Goal: Task Accomplishment & Management: Manage account settings

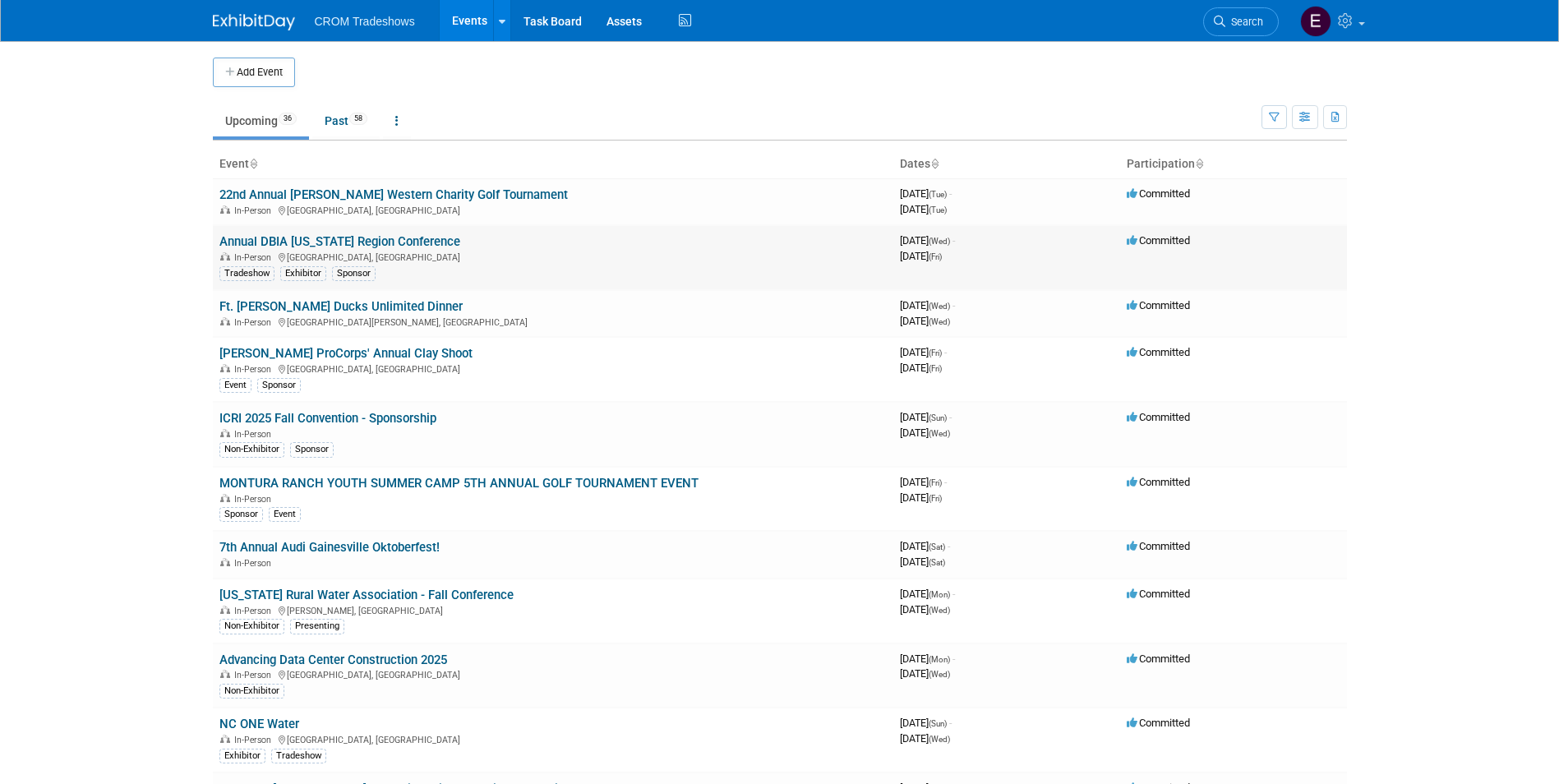
click at [377, 239] on link "Annual DBIA [US_STATE] Region Conference" at bounding box center [340, 242] width 241 height 15
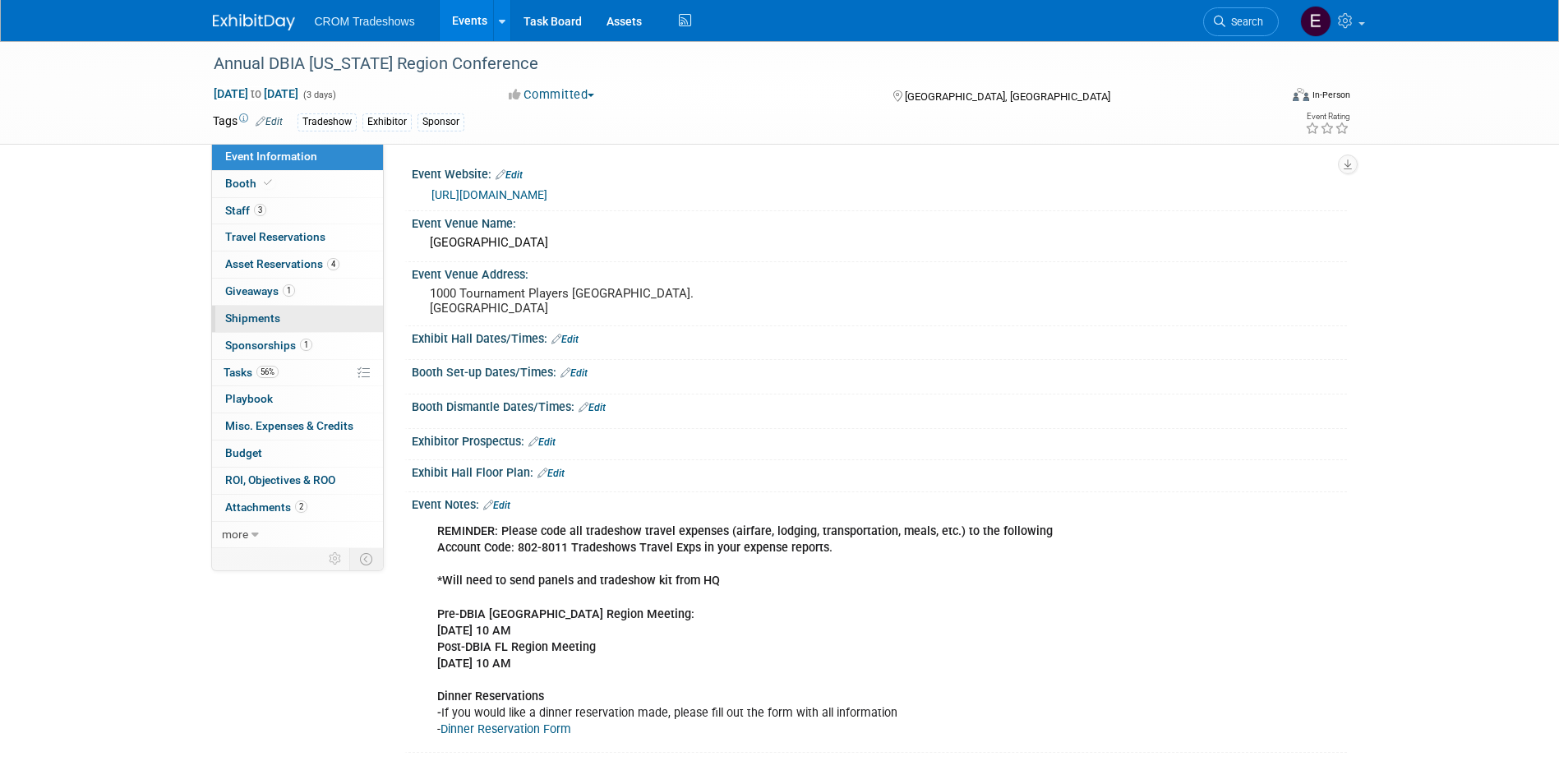
click at [262, 312] on span "Shipments 0" at bounding box center [253, 318] width 55 height 13
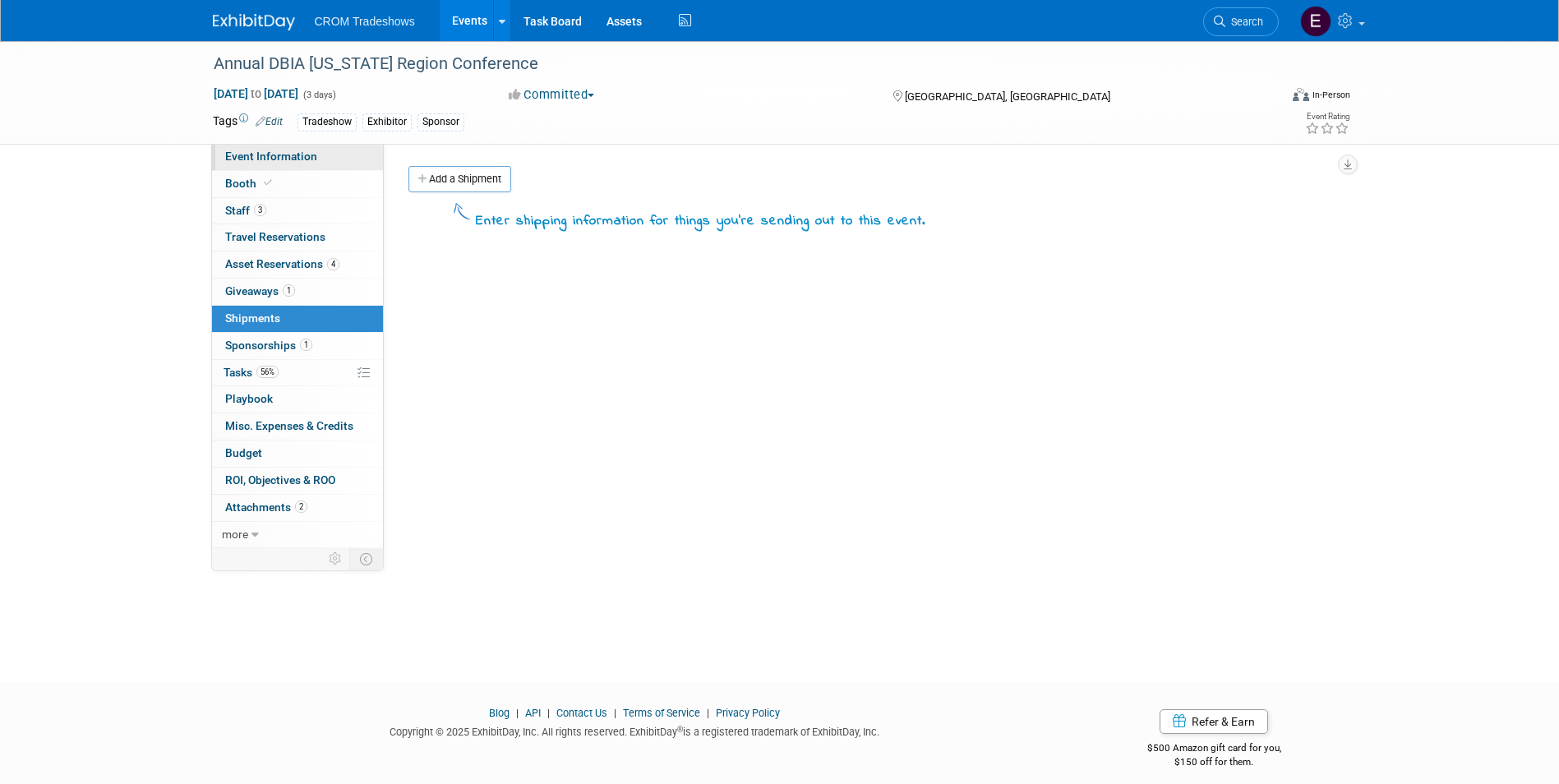
click at [317, 161] on link "Event Information" at bounding box center [297, 157] width 171 height 26
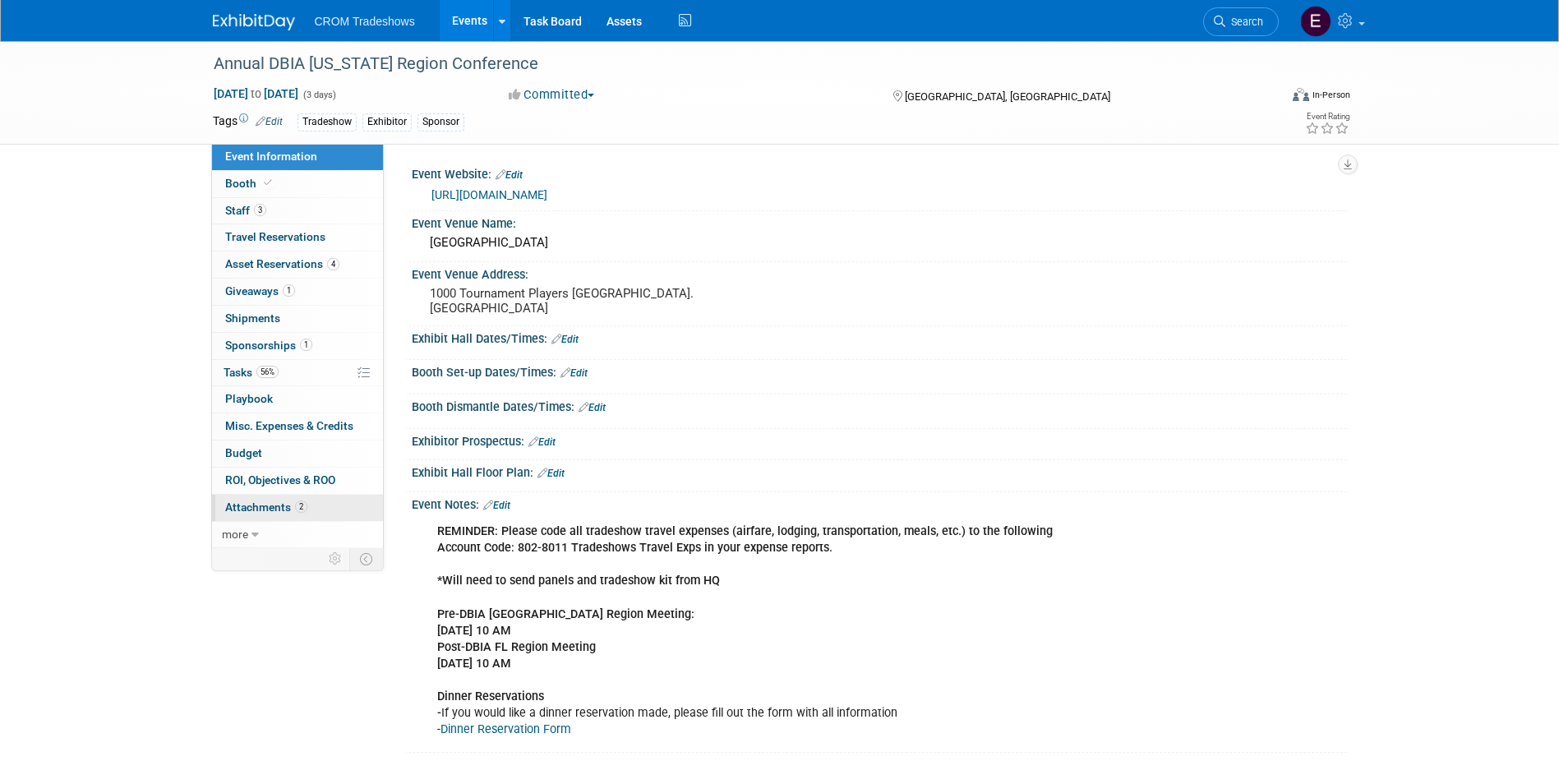
click at [323, 510] on link "2 Attachments 2" at bounding box center [297, 508] width 171 height 26
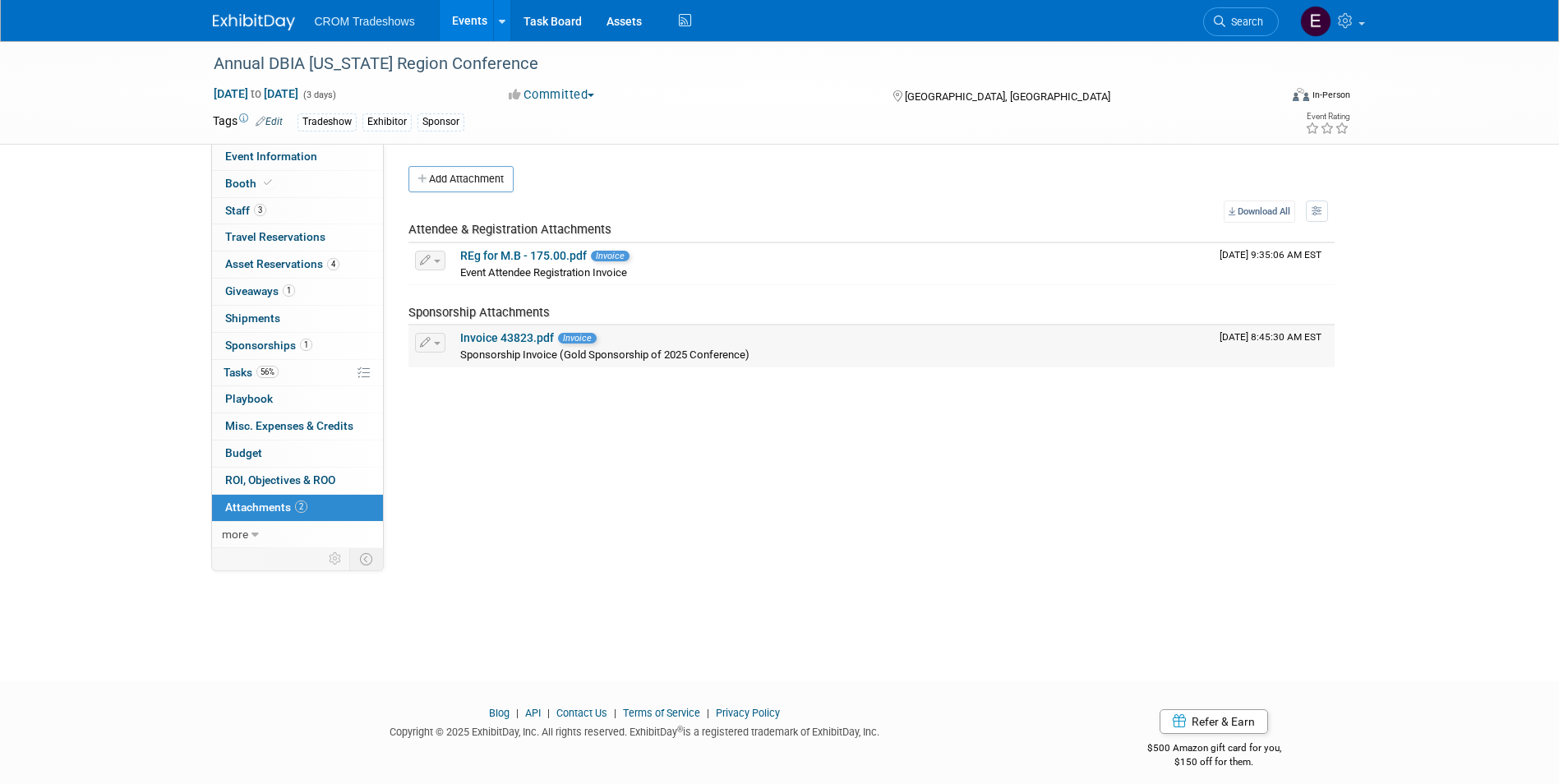
click at [481, 337] on link "Invoice 43823.pdf" at bounding box center [506, 338] width 93 height 13
click at [458, 21] on link "Events" at bounding box center [470, 21] width 60 height 41
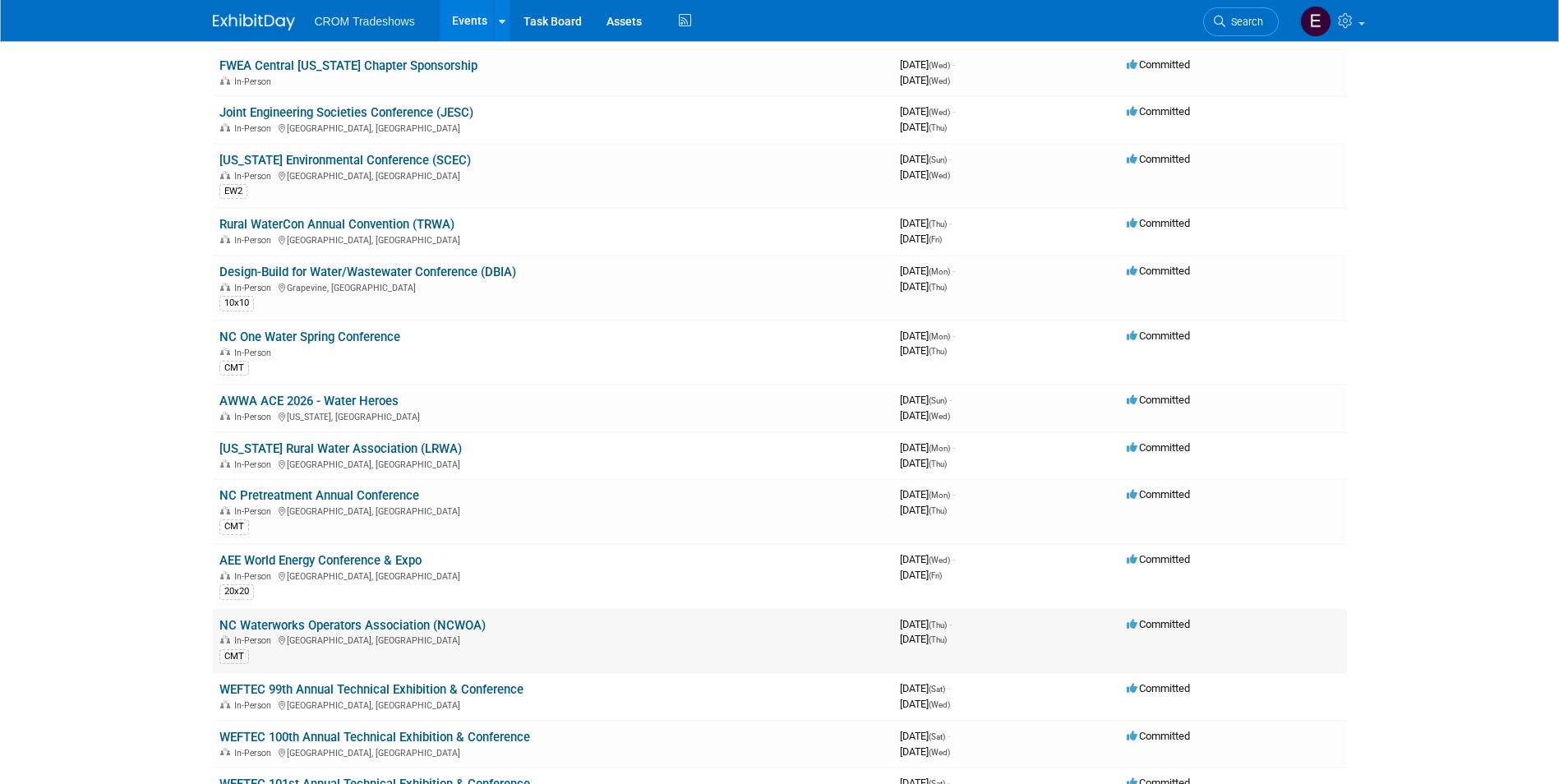
scroll to position [1344, 0]
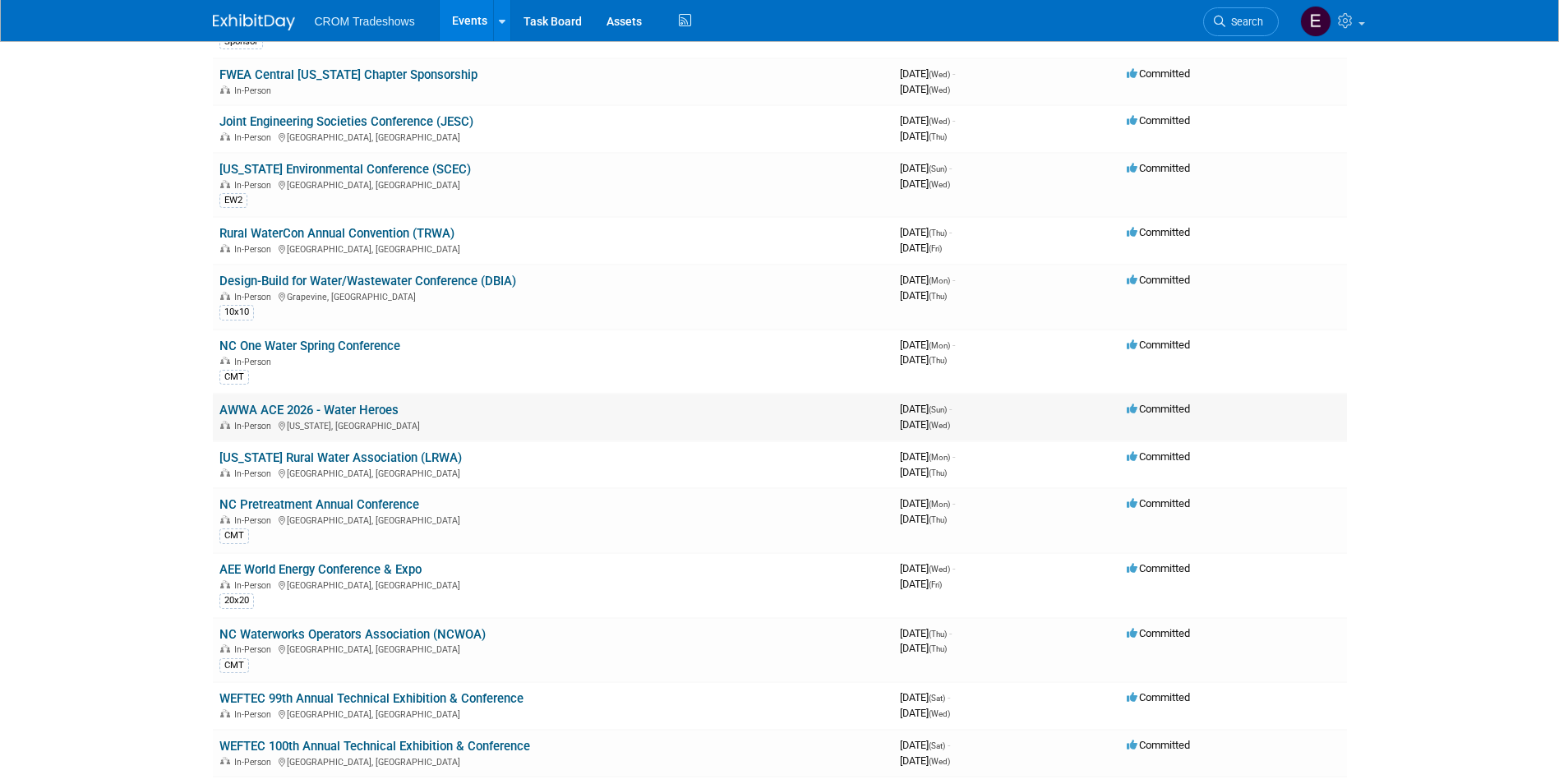
click at [367, 413] on link "AWWA ACE 2026 - Water Heroes" at bounding box center [309, 410] width 179 height 15
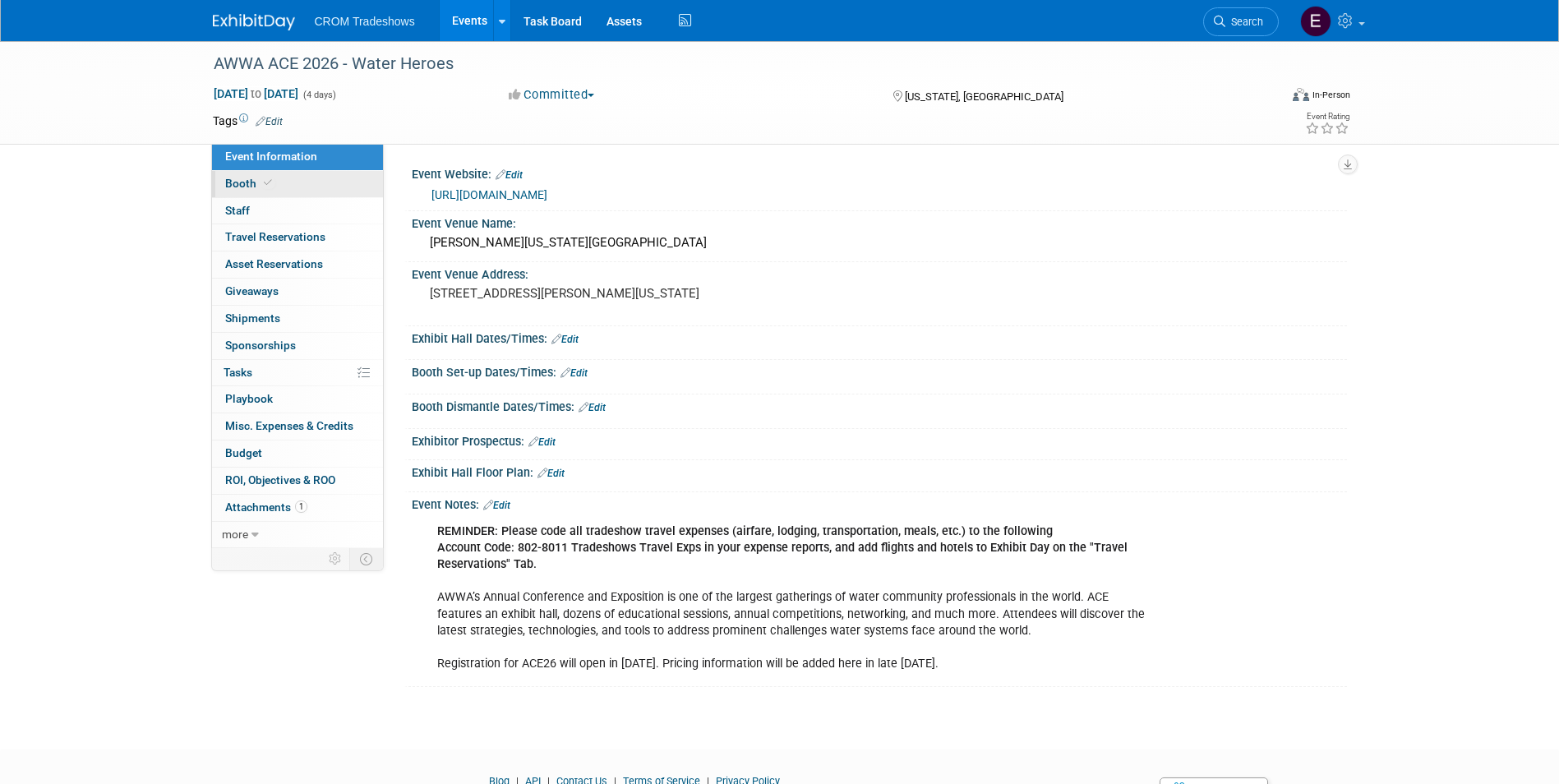
click at [310, 188] on link "Booth" at bounding box center [297, 184] width 171 height 26
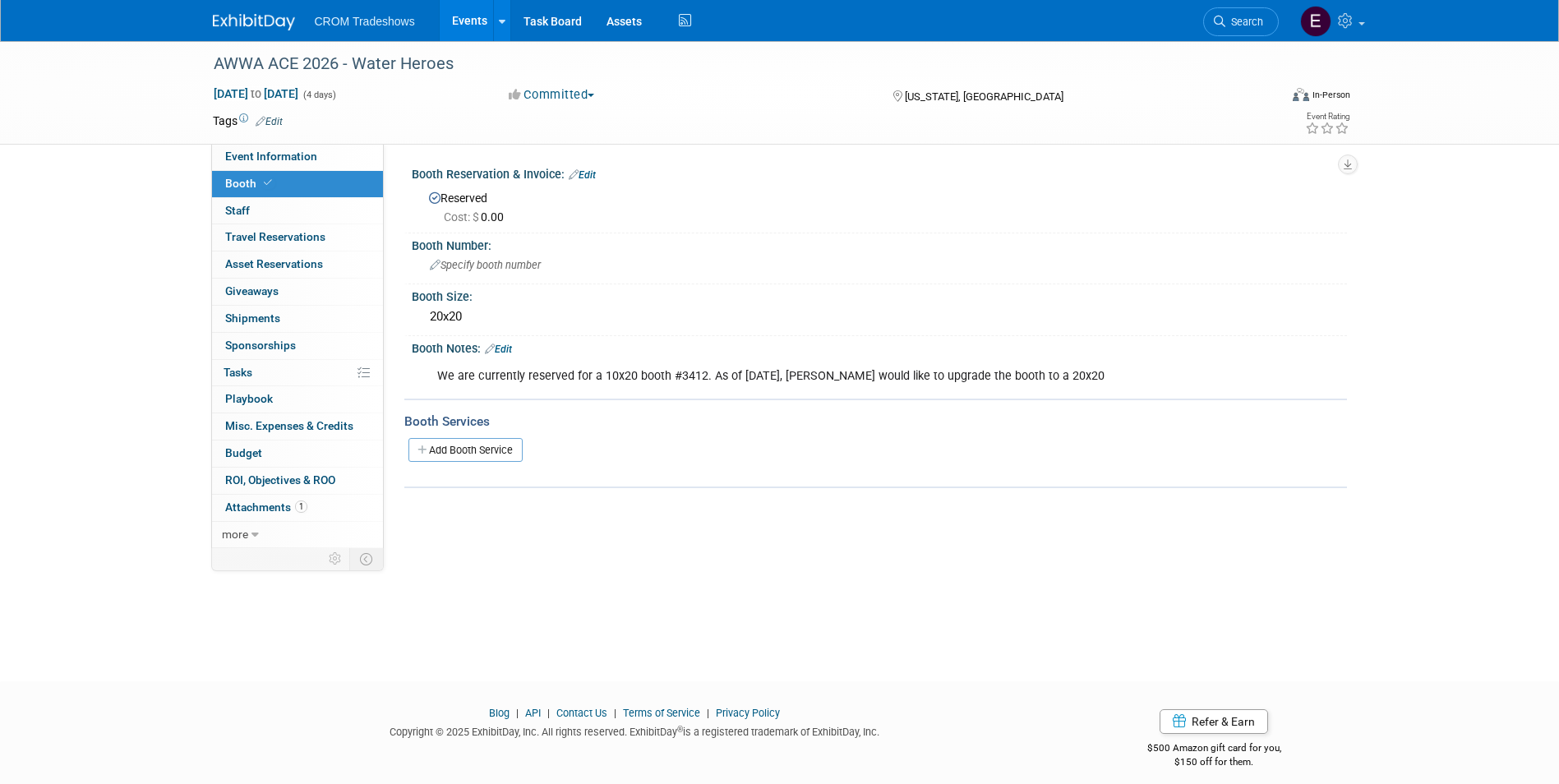
click at [591, 173] on link "Edit" at bounding box center [582, 175] width 27 height 12
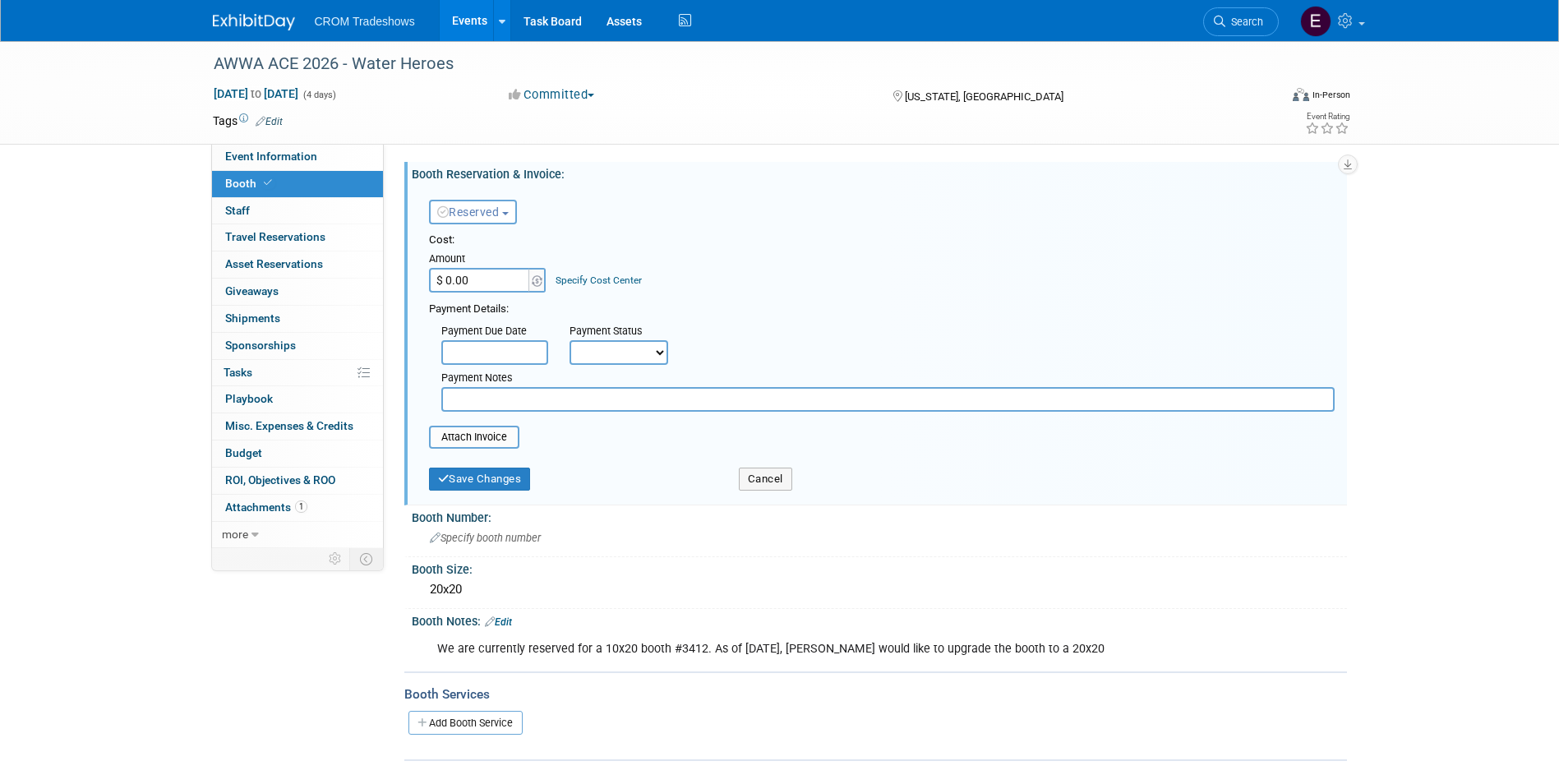
click at [517, 216] on button "Reserved" at bounding box center [473, 212] width 88 height 25
click at [524, 234] on link "Need to Reserve" at bounding box center [518, 240] width 176 height 23
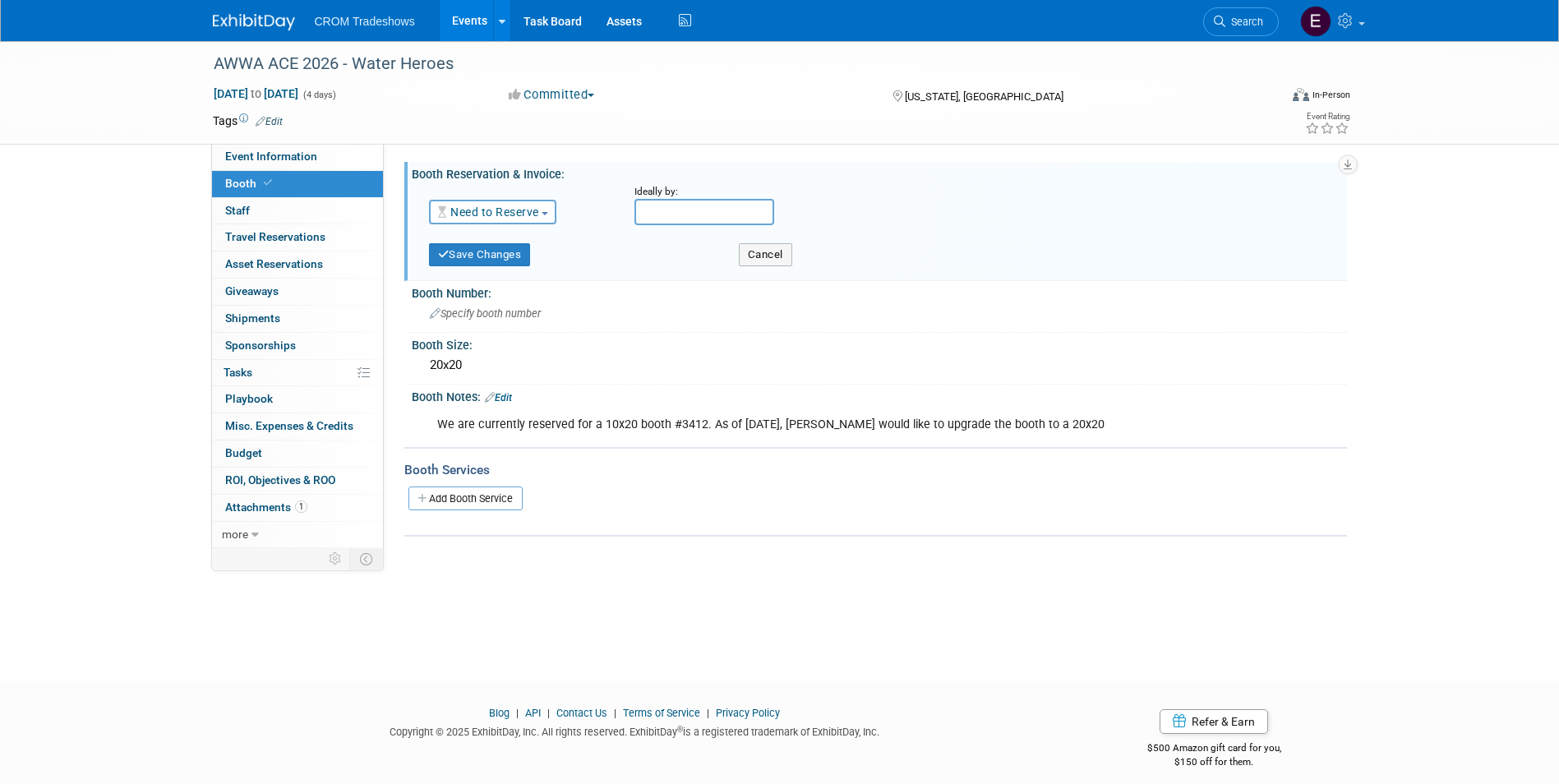
click at [688, 219] on input "text" at bounding box center [704, 212] width 140 height 26
click at [824, 434] on span "31" at bounding box center [833, 425] width 32 height 32
type input "Oct 31, 2025"
click at [497, 265] on button "Save Changes" at bounding box center [480, 255] width 102 height 23
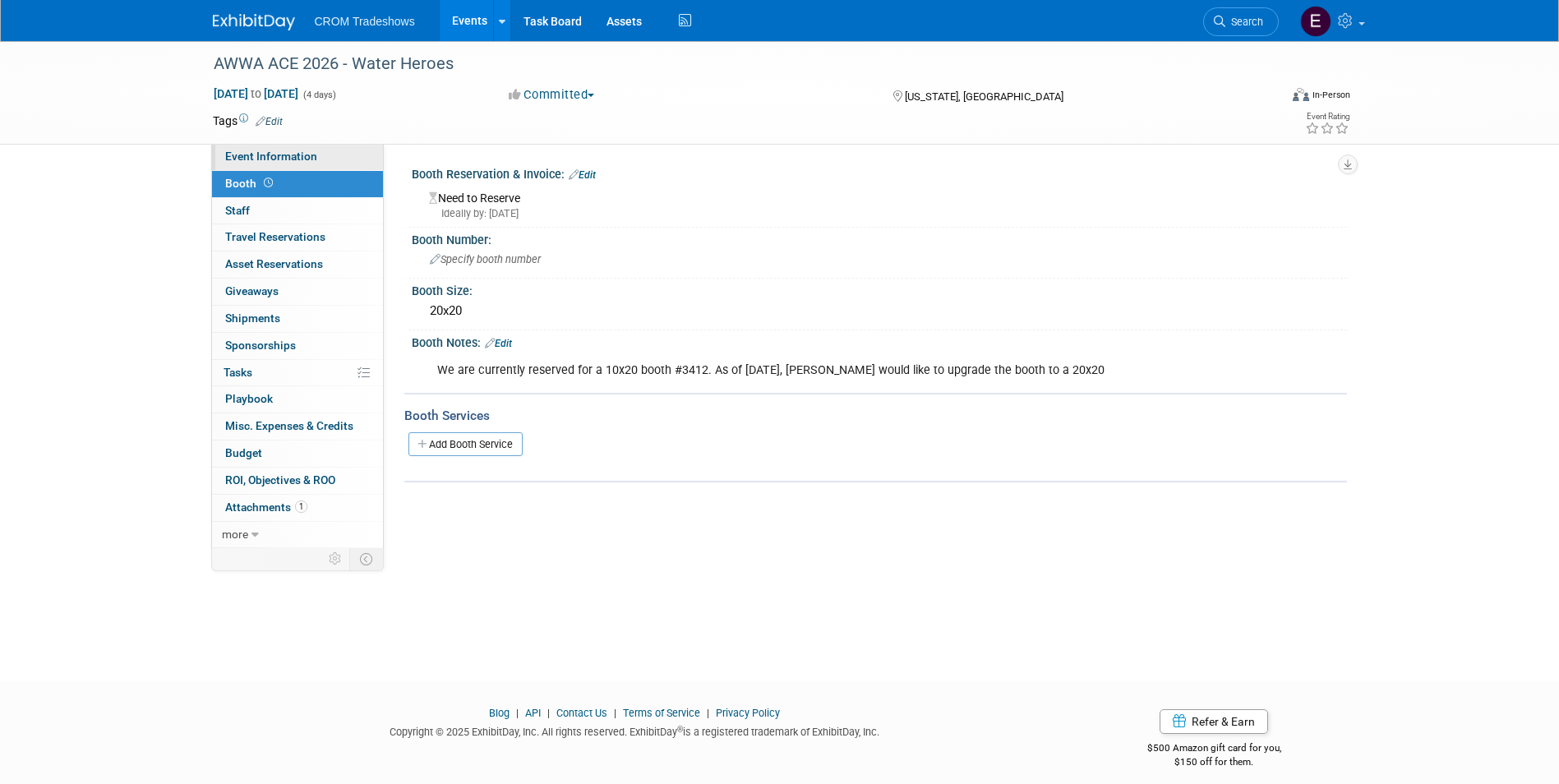
click at [299, 156] on span "Event Information" at bounding box center [271, 156] width 92 height 13
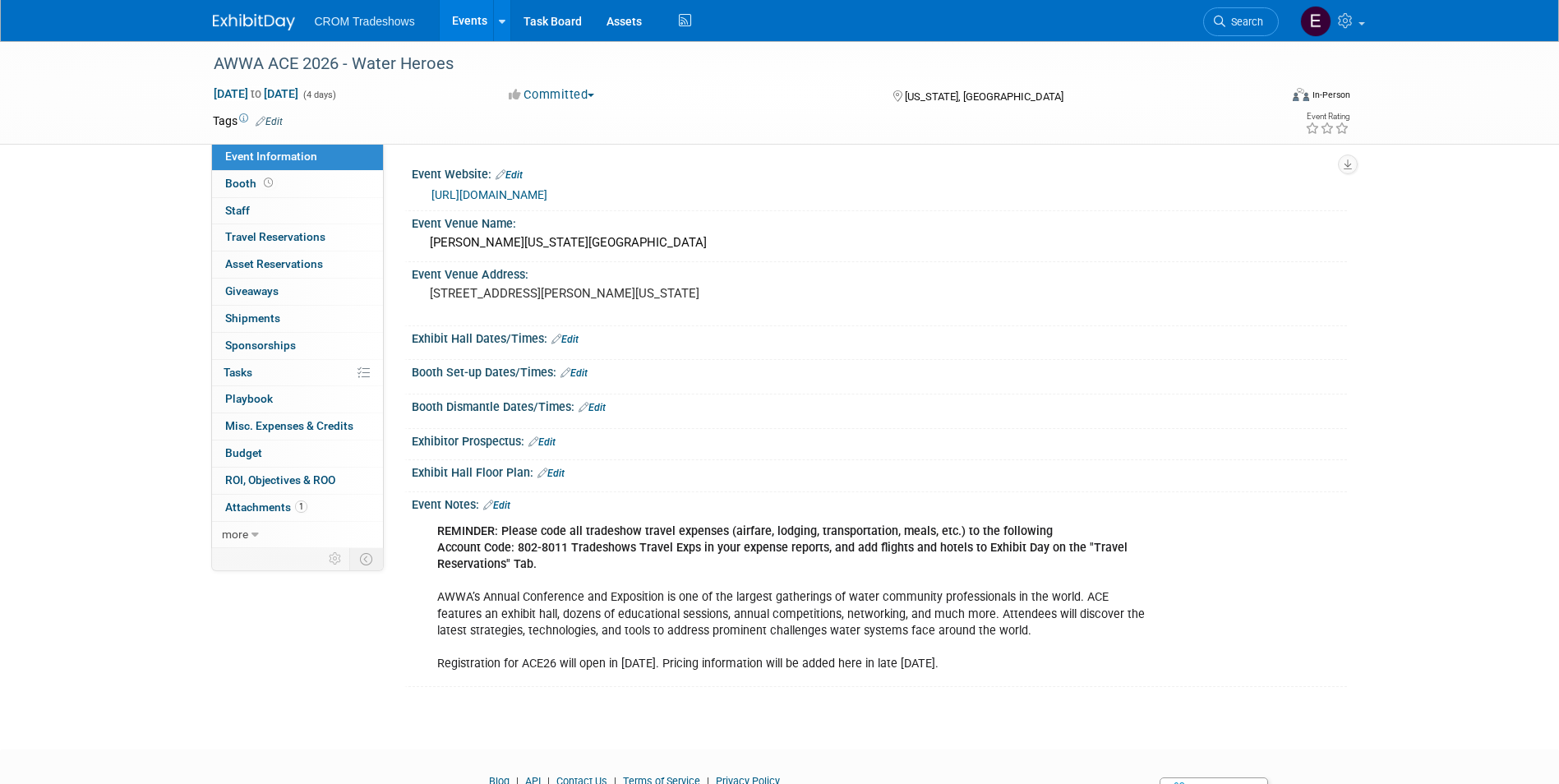
click at [503, 504] on link "Edit" at bounding box center [496, 505] width 27 height 12
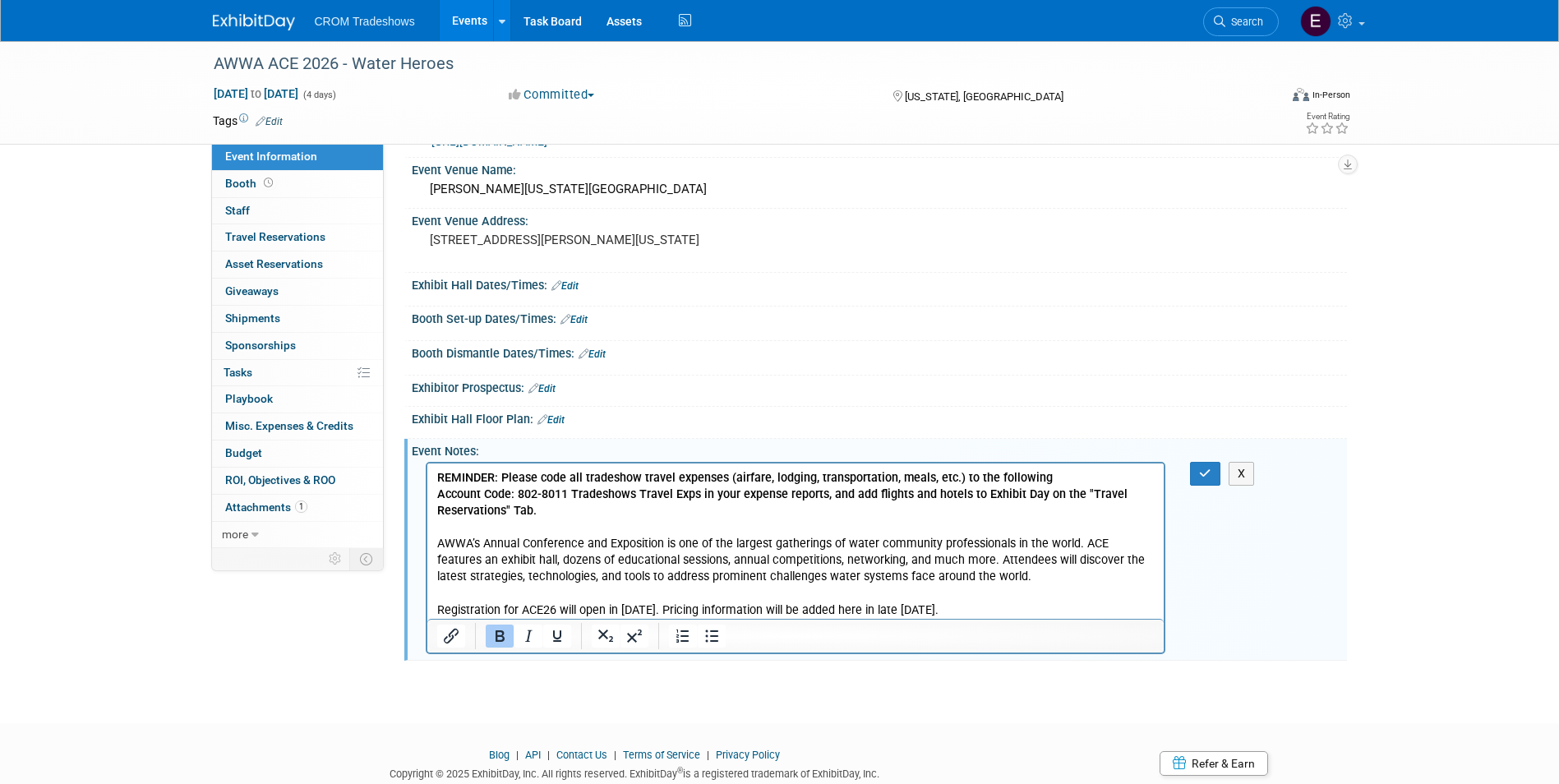
scroll to position [83, 0]
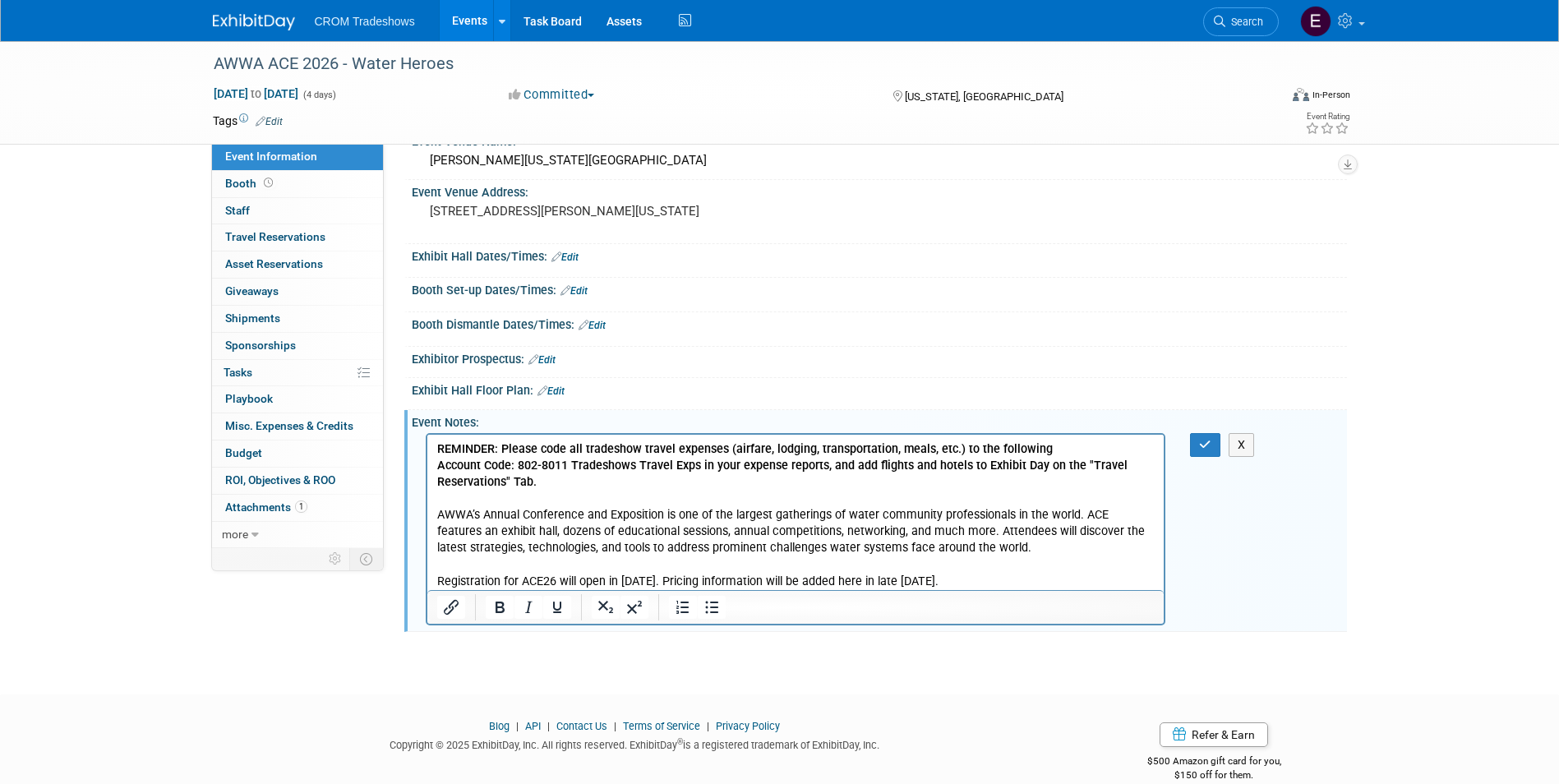
click at [1043, 572] on p "REMINDER: Please code all tradeshow travel expenses (airfare, lodging, transpor…" at bounding box center [796, 516] width 718 height 149
click at [1073, 579] on p "REMINDER: Please code all tradeshow travel expenses (airfare, lodging, transpor…" at bounding box center [796, 516] width 718 height 149
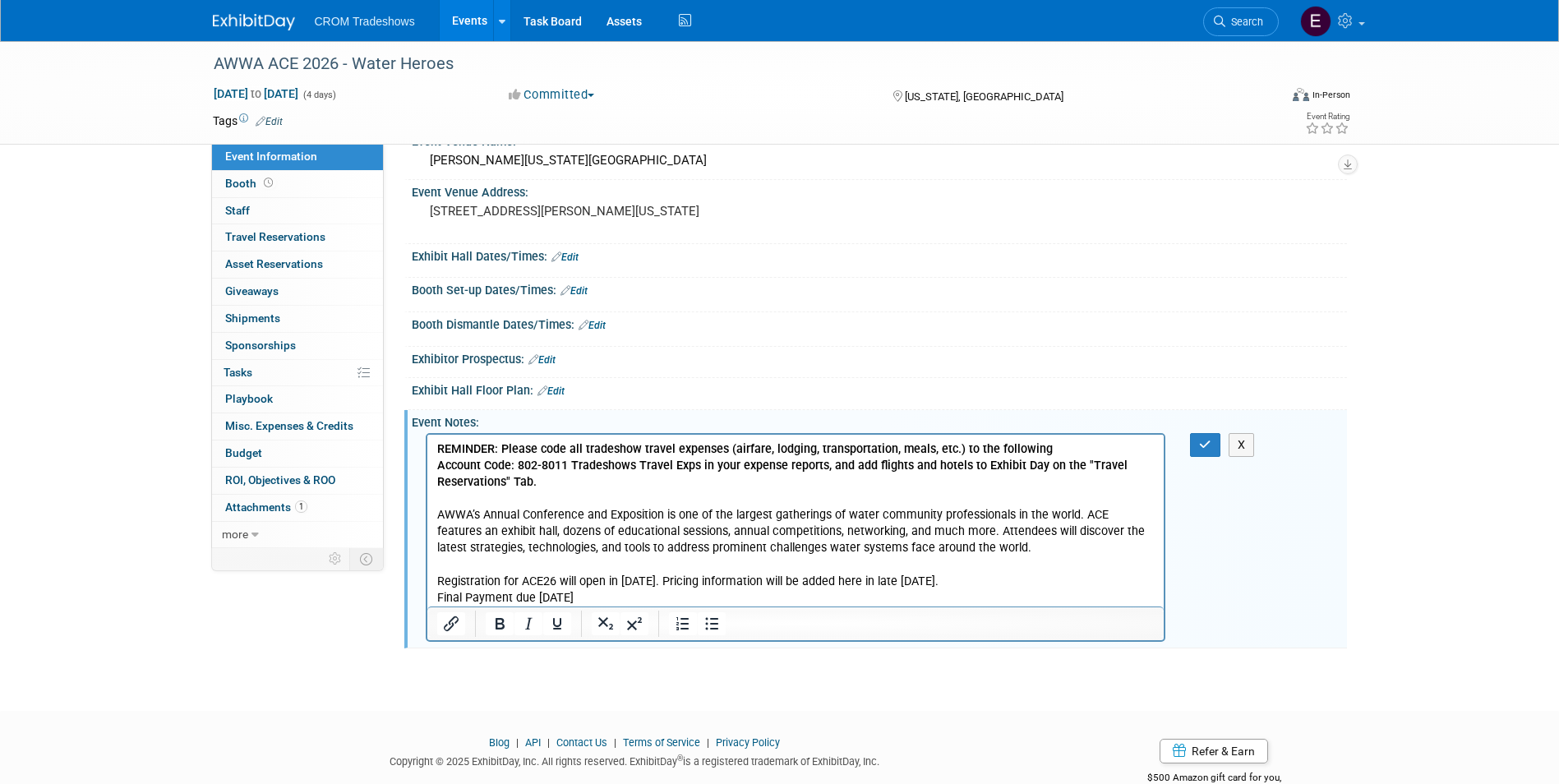
click at [439, 599] on p "Final Payment due Thursday, 3/26/26" at bounding box center [796, 598] width 718 height 17
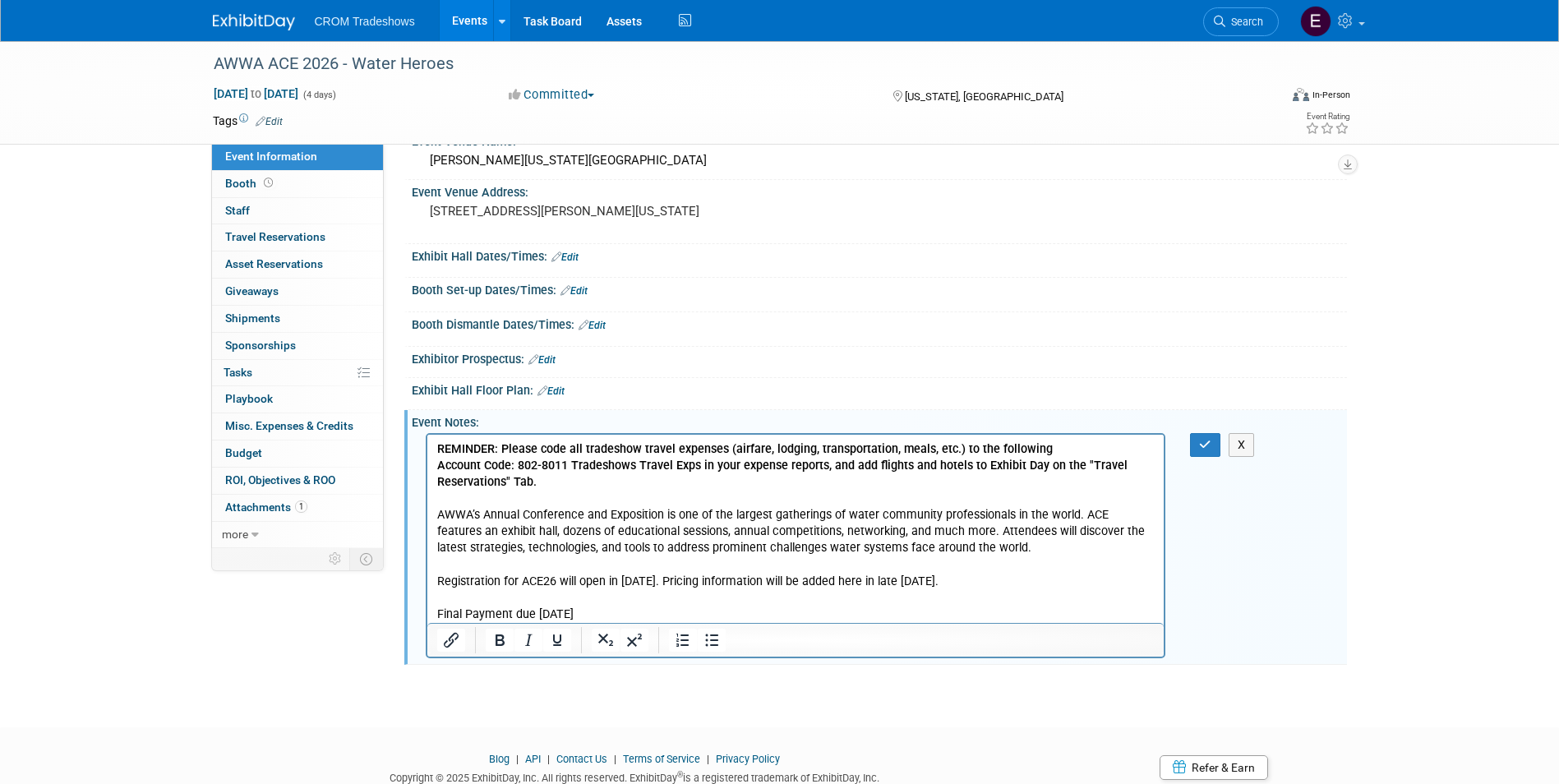
drag, startPoint x: 612, startPoint y: 615, endPoint x: 848, endPoint y: 1049, distance: 494.0
click at [427, 615] on html "REMINDER: Please code all tradeshow travel expenses (airfare, lodging, transpor…" at bounding box center [795, 529] width 737 height 188
click at [503, 641] on icon "Bold" at bounding box center [500, 640] width 9 height 12
click at [1203, 457] on div "REMINDER: Please code all tradeshow travel expenses (airfare, lodging, transpor…" at bounding box center [879, 545] width 936 height 231
click at [1203, 451] on icon "button" at bounding box center [1205, 445] width 12 height 12
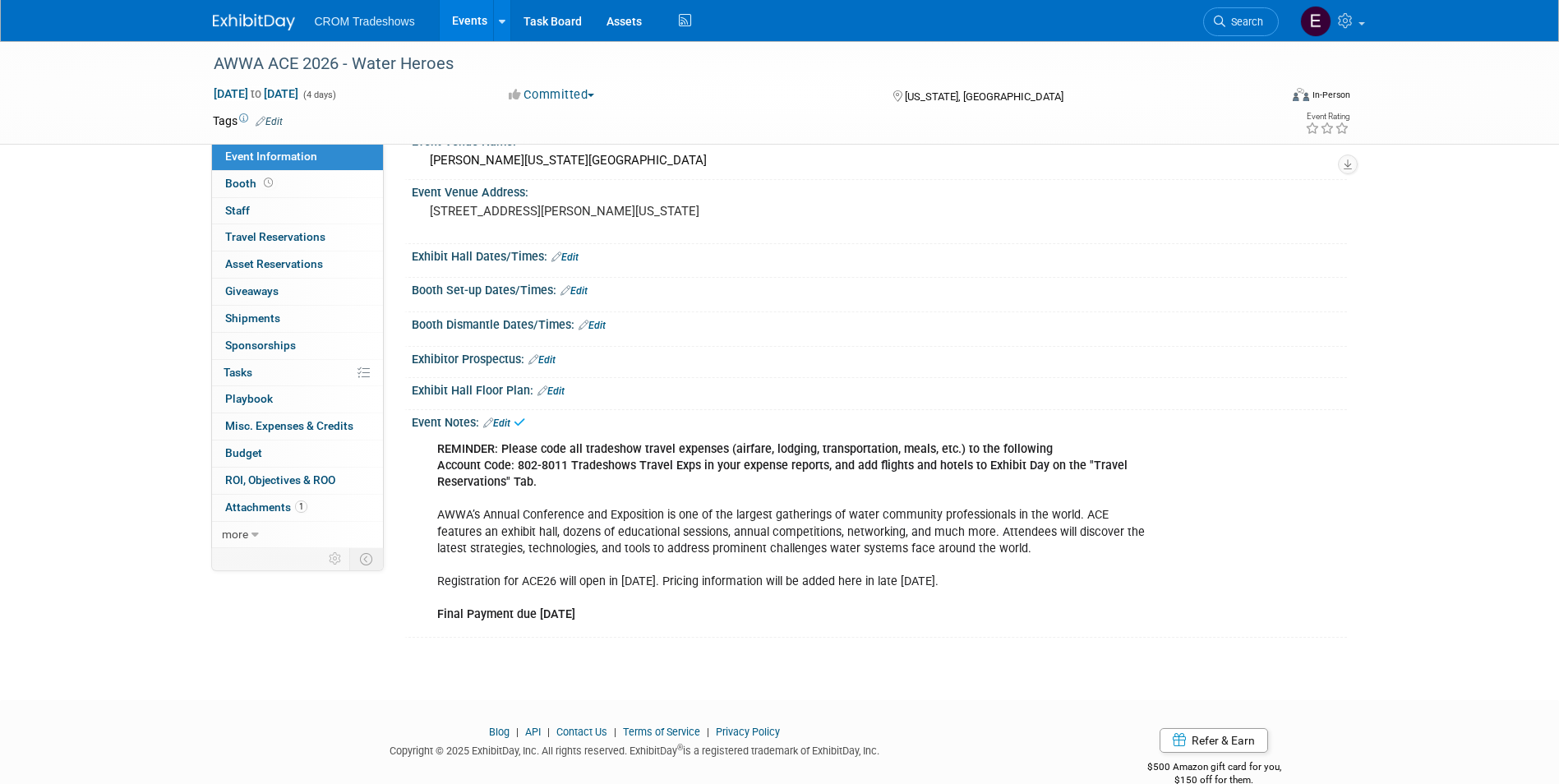
click at [574, 254] on link "Edit" at bounding box center [565, 257] width 27 height 12
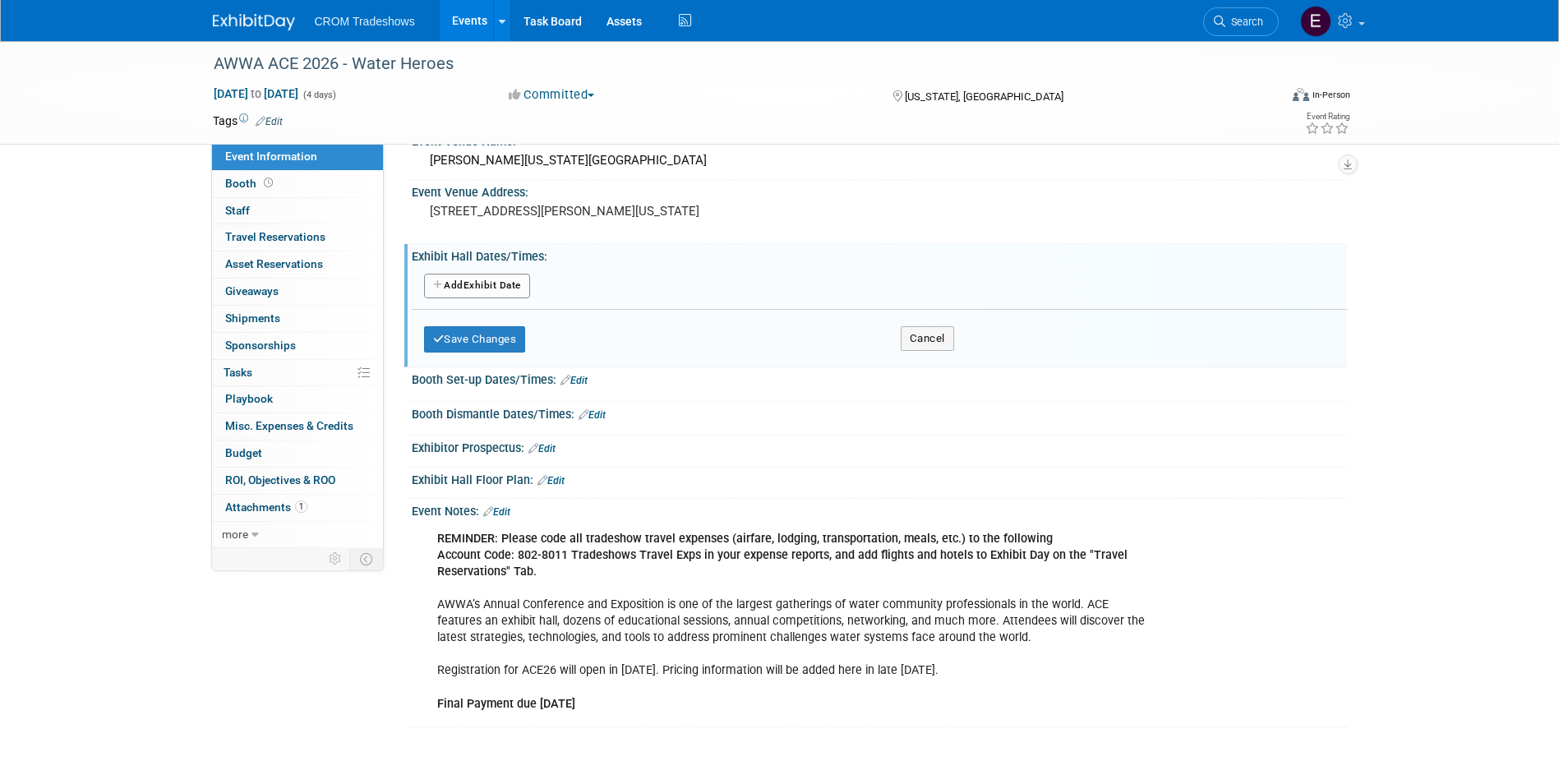
click at [511, 277] on button "Add Another Exhibit Date" at bounding box center [477, 286] width 106 height 25
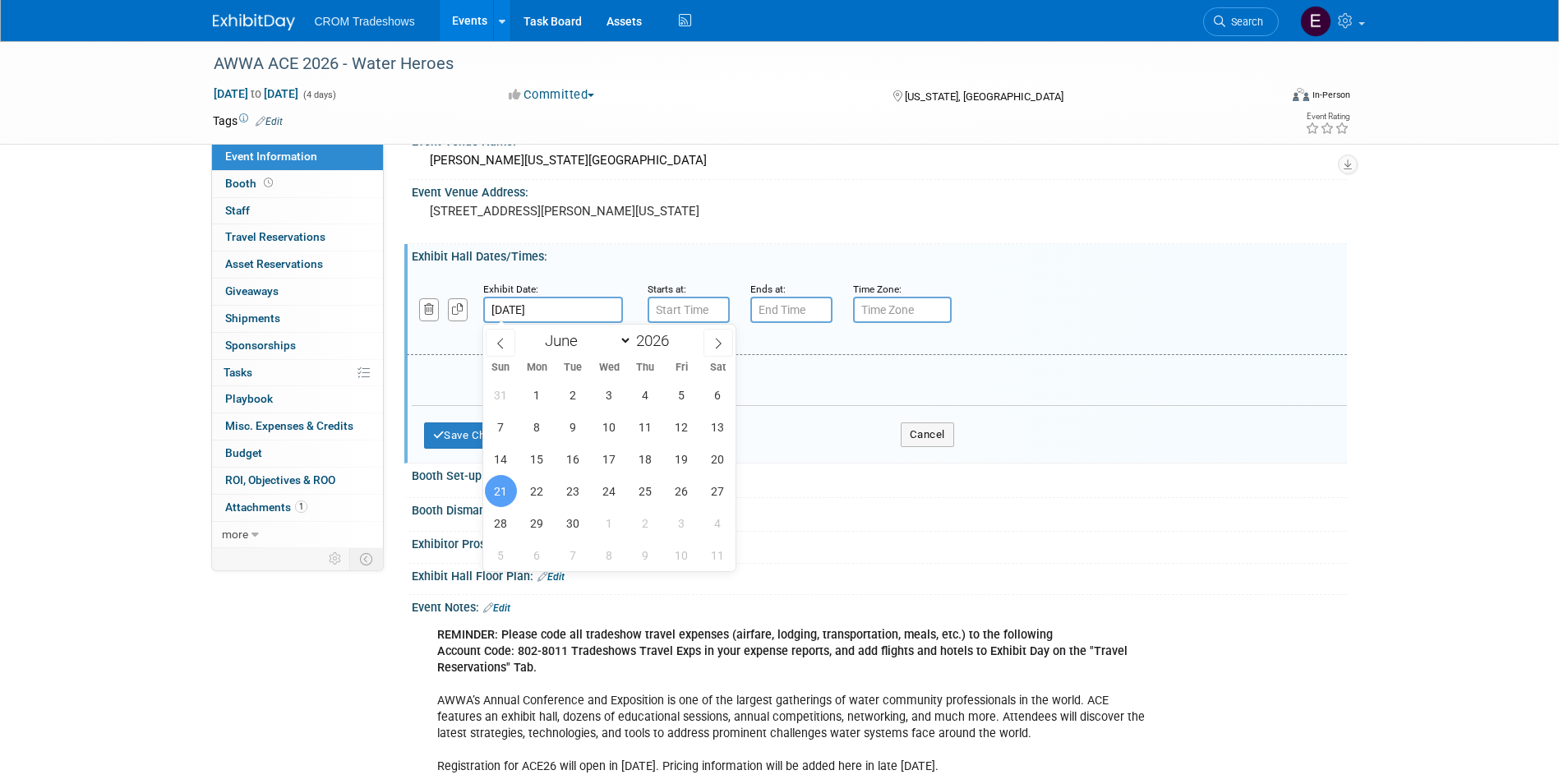
click at [544, 314] on input "Jun 21, 2026" at bounding box center [552, 309] width 140 height 26
click at [546, 489] on span "22" at bounding box center [537, 490] width 32 height 32
type input "Jun 22, 2026"
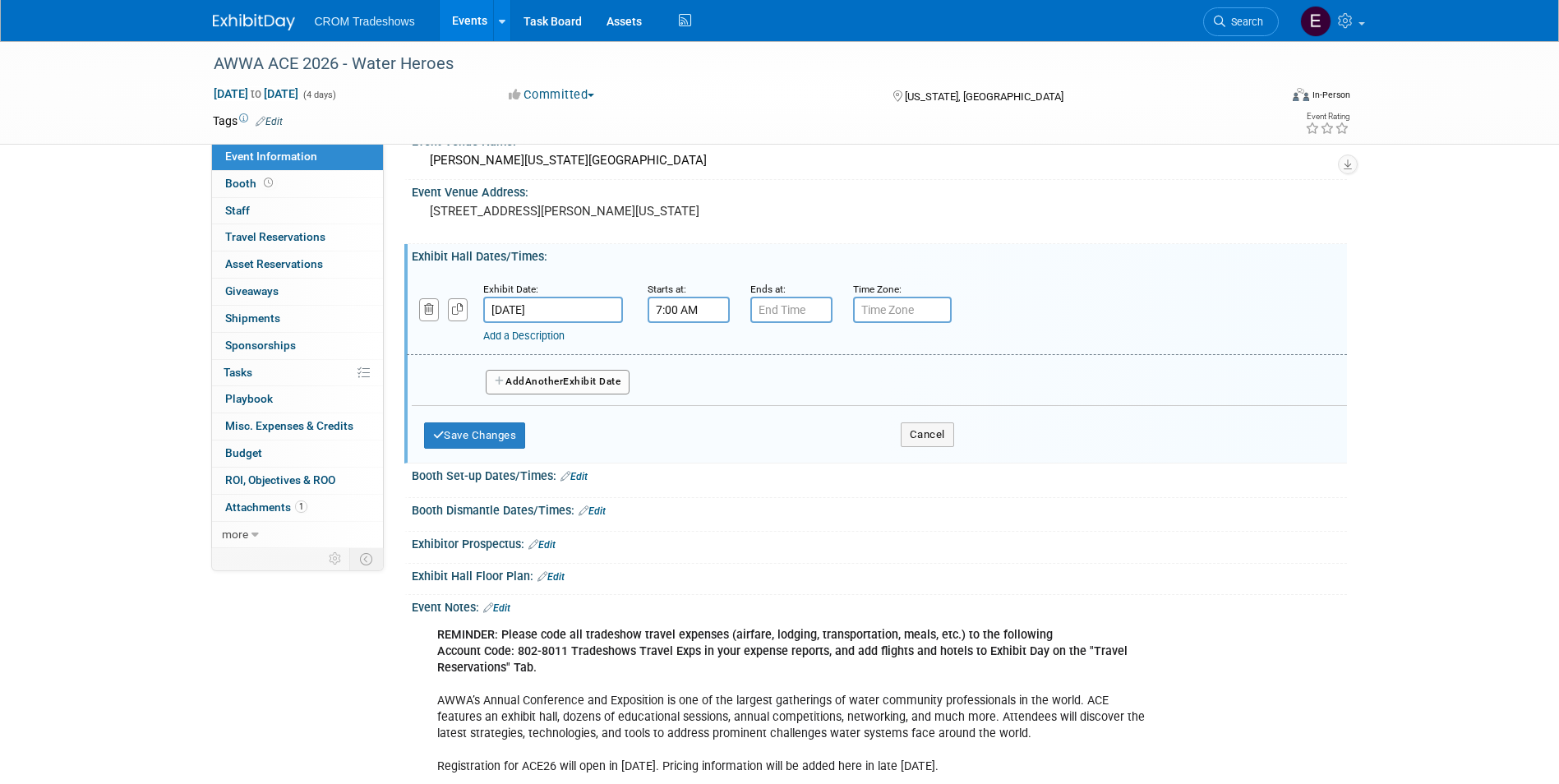
click at [680, 313] on input "7:00 AM" at bounding box center [689, 309] width 83 height 26
click at [680, 351] on span at bounding box center [685, 350] width 29 height 29
type input "10:00 AM"
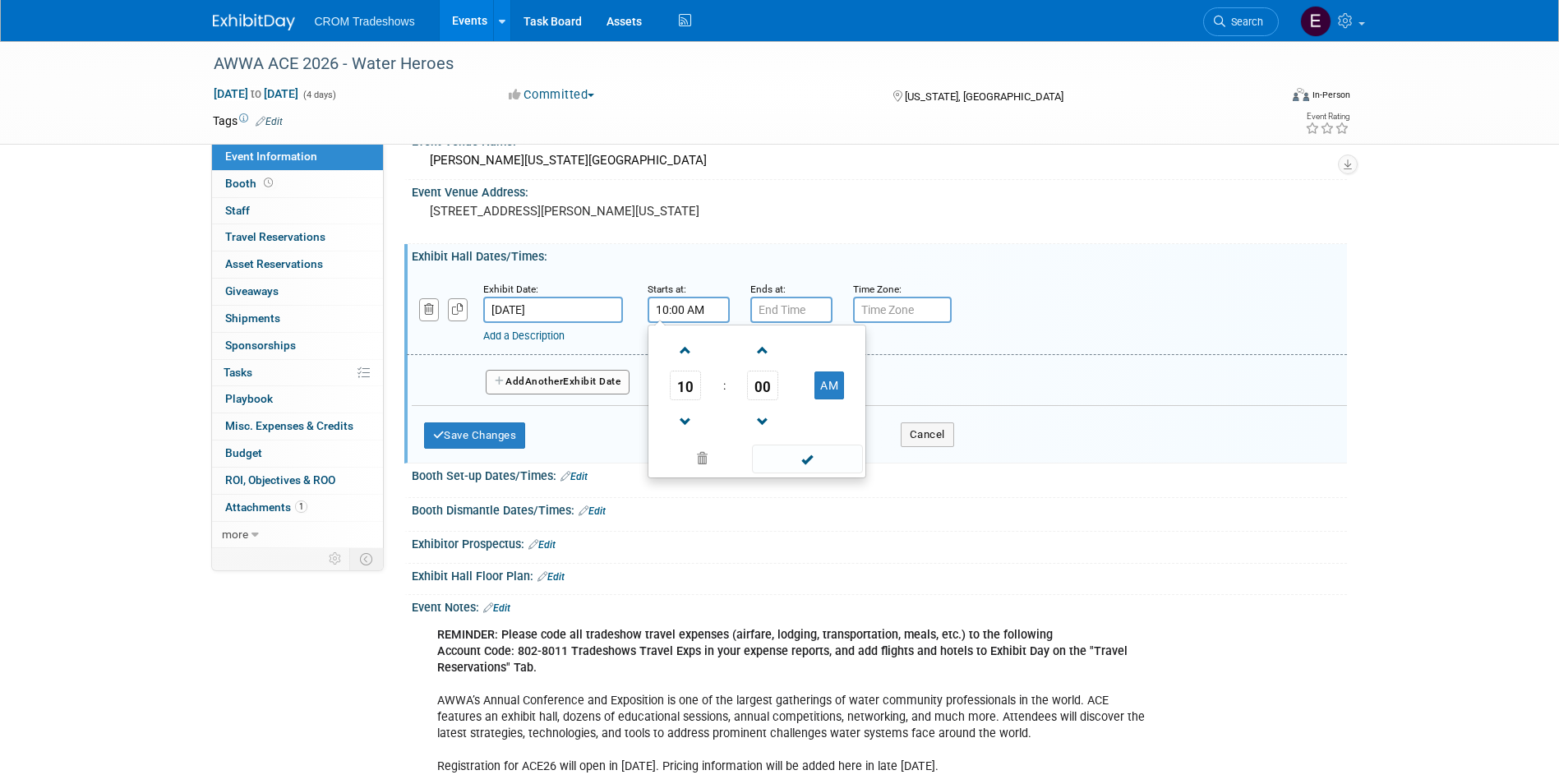
drag, startPoint x: 793, startPoint y: 460, endPoint x: 793, endPoint y: 445, distance: 15.0
click at [793, 460] on span at bounding box center [808, 459] width 111 height 29
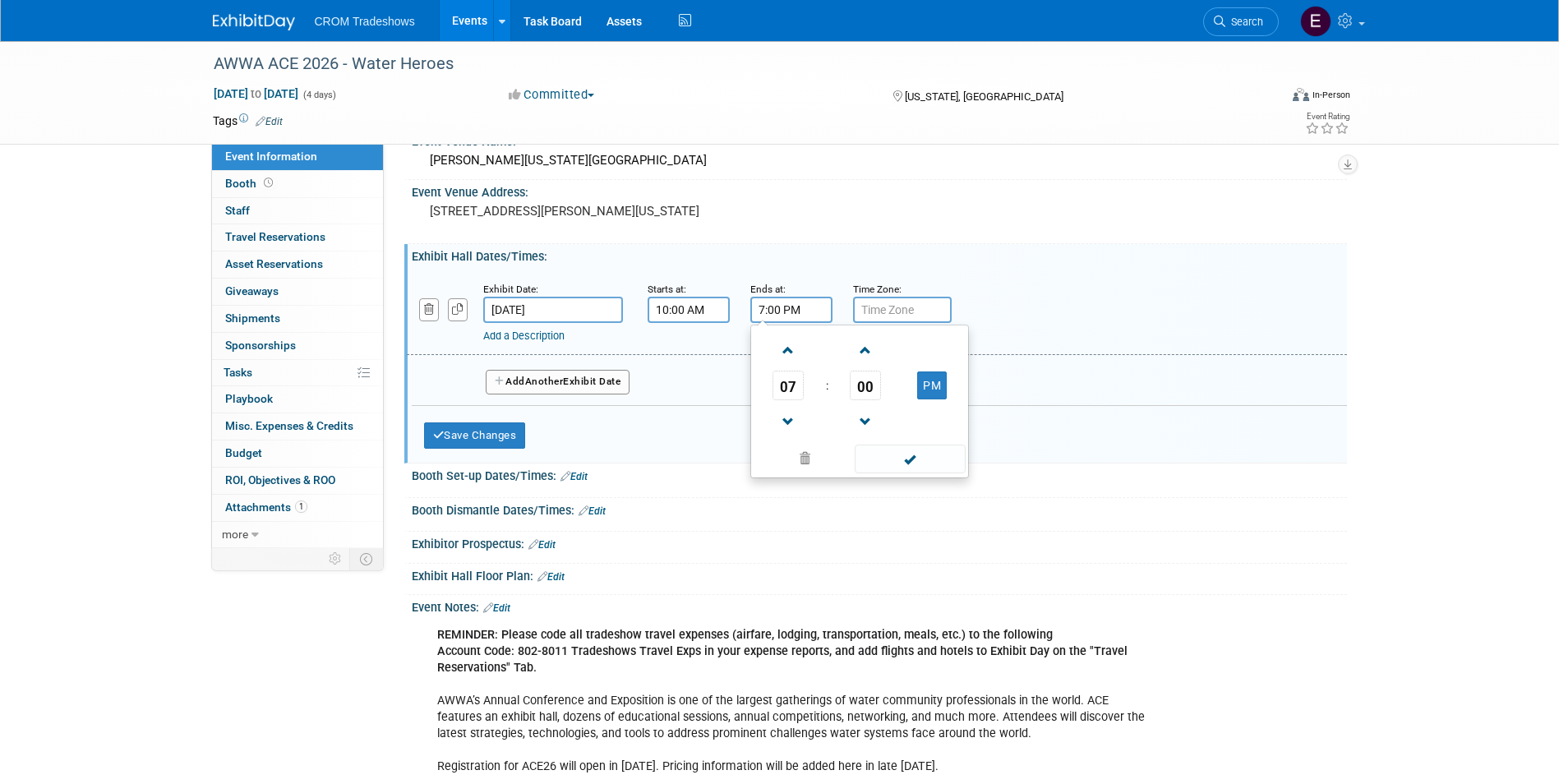
click at [805, 310] on input "7:00 PM" at bounding box center [792, 309] width 83 height 26
click at [794, 357] on span at bounding box center [789, 350] width 29 height 29
click at [791, 433] on span at bounding box center [789, 422] width 29 height 29
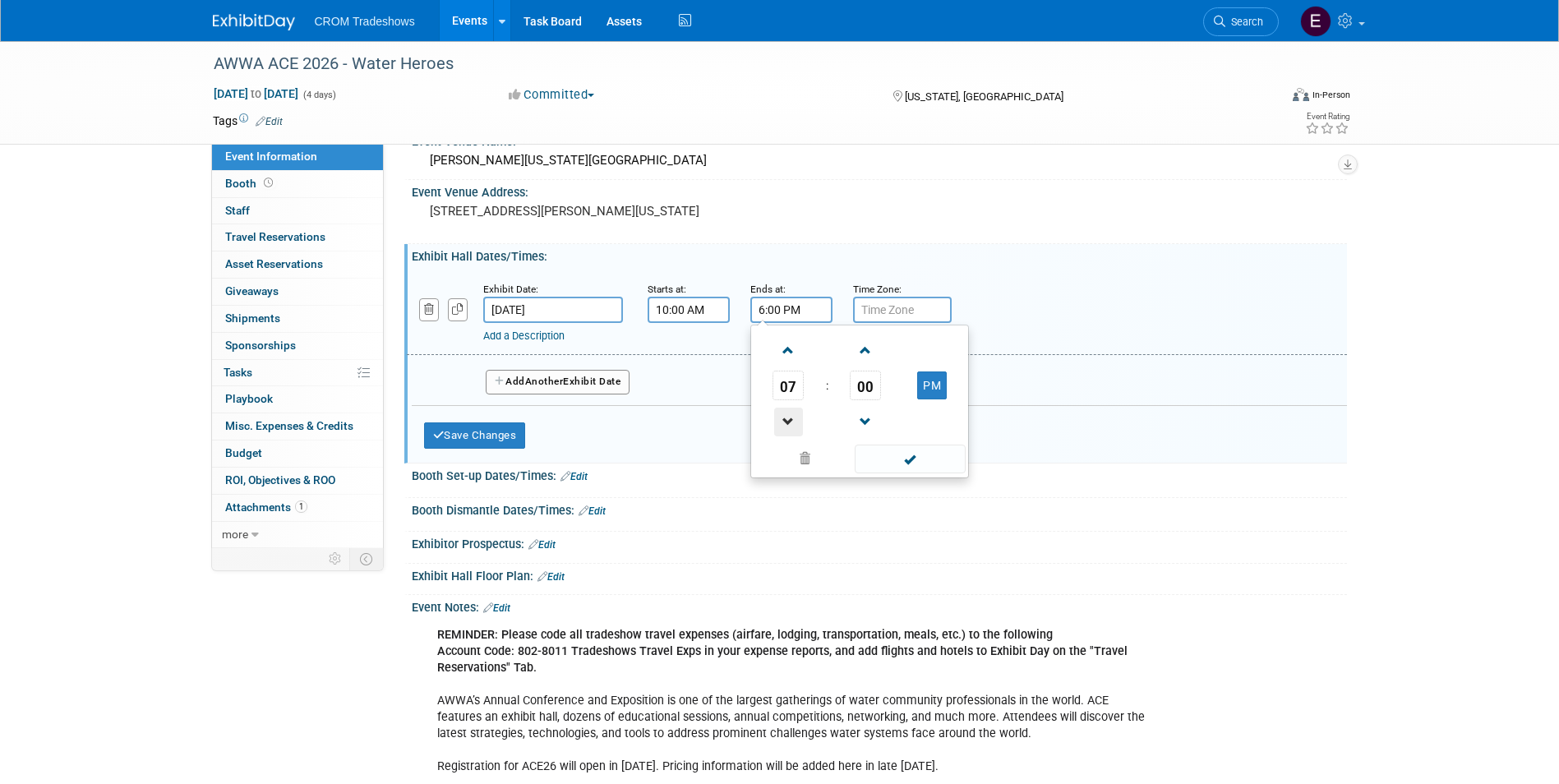
type input "5:00 PM"
click at [898, 470] on span at bounding box center [910, 459] width 111 height 29
click at [573, 387] on button "Add Another Exhibit Date" at bounding box center [557, 382] width 145 height 25
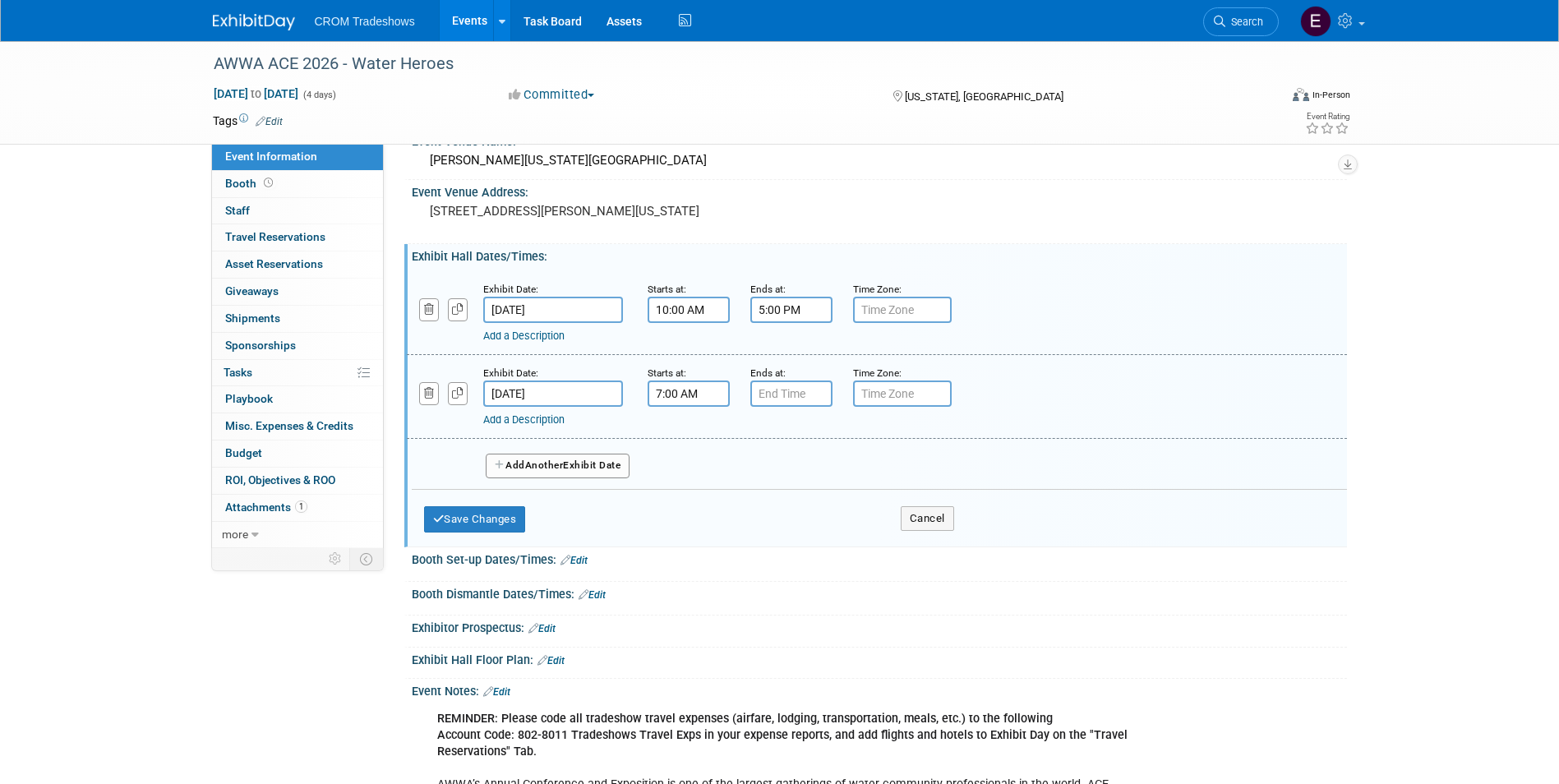
click at [685, 392] on input "7:00 AM" at bounding box center [689, 394] width 83 height 26
click at [690, 436] on span at bounding box center [685, 434] width 29 height 29
type input "10:00 AM"
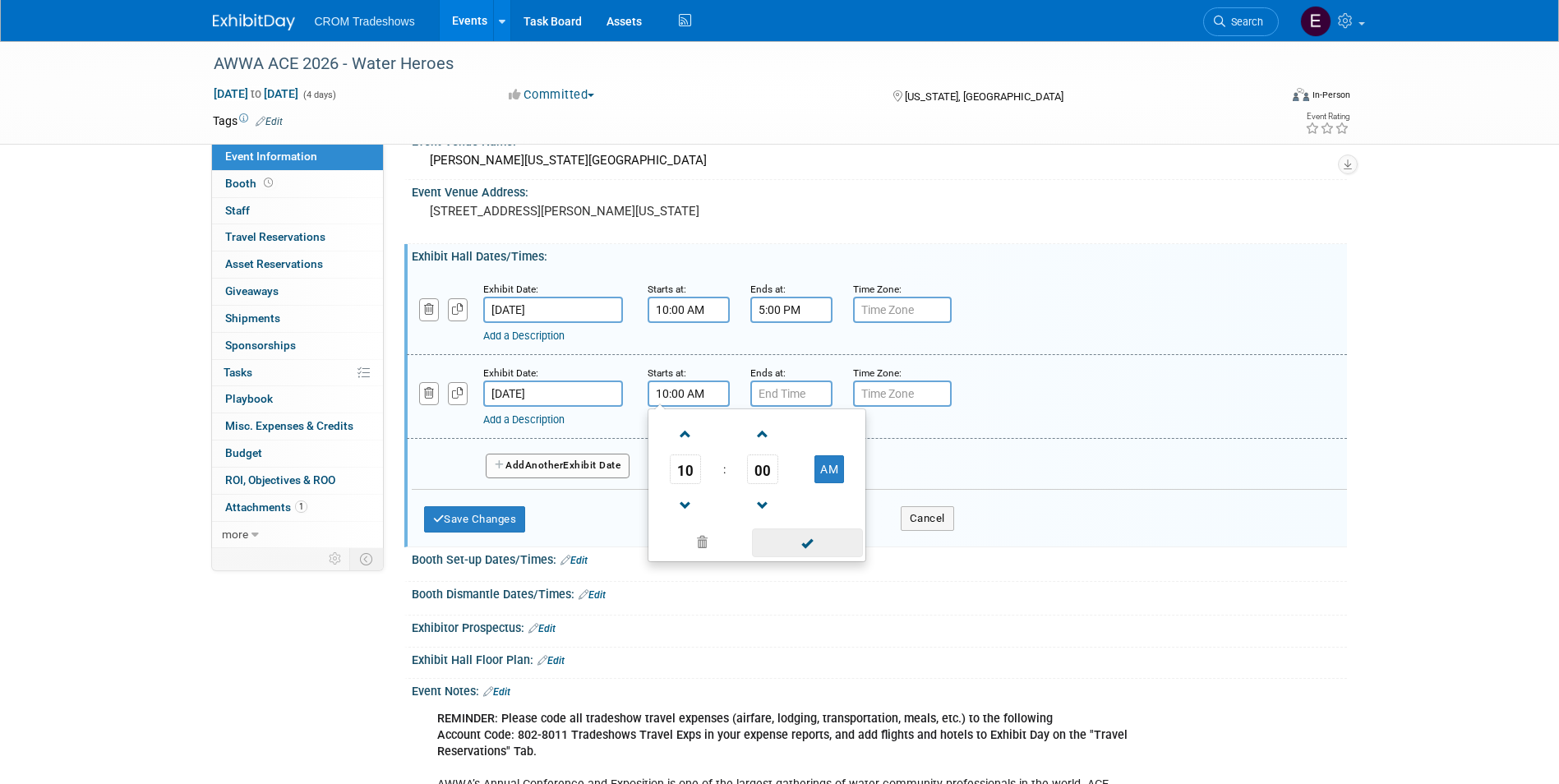
click at [806, 543] on span at bounding box center [808, 542] width 111 height 29
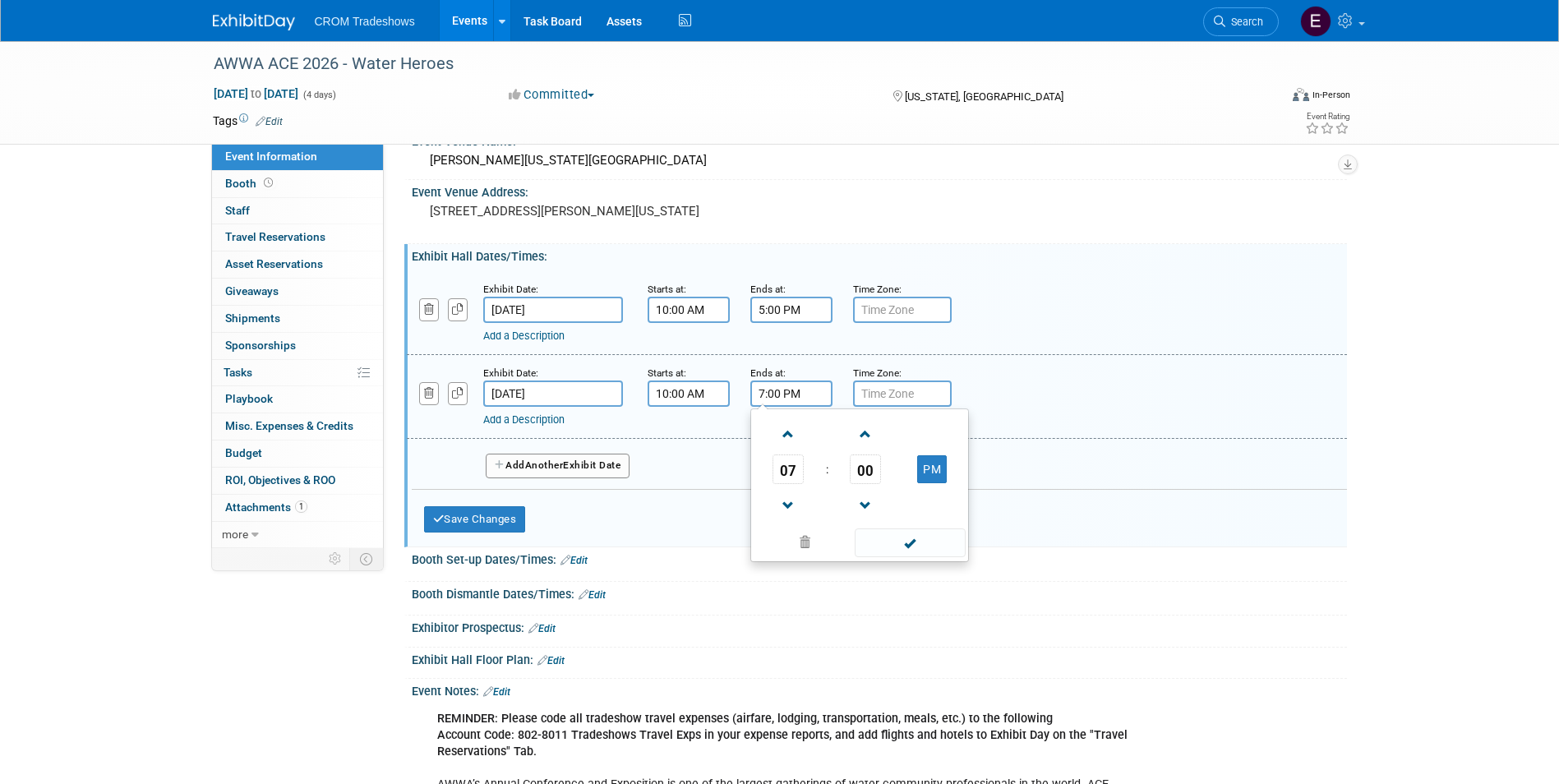
click at [785, 390] on input "7:00 PM" at bounding box center [792, 394] width 83 height 26
click at [788, 447] on span at bounding box center [789, 434] width 29 height 29
click at [789, 507] on span at bounding box center [789, 505] width 29 height 29
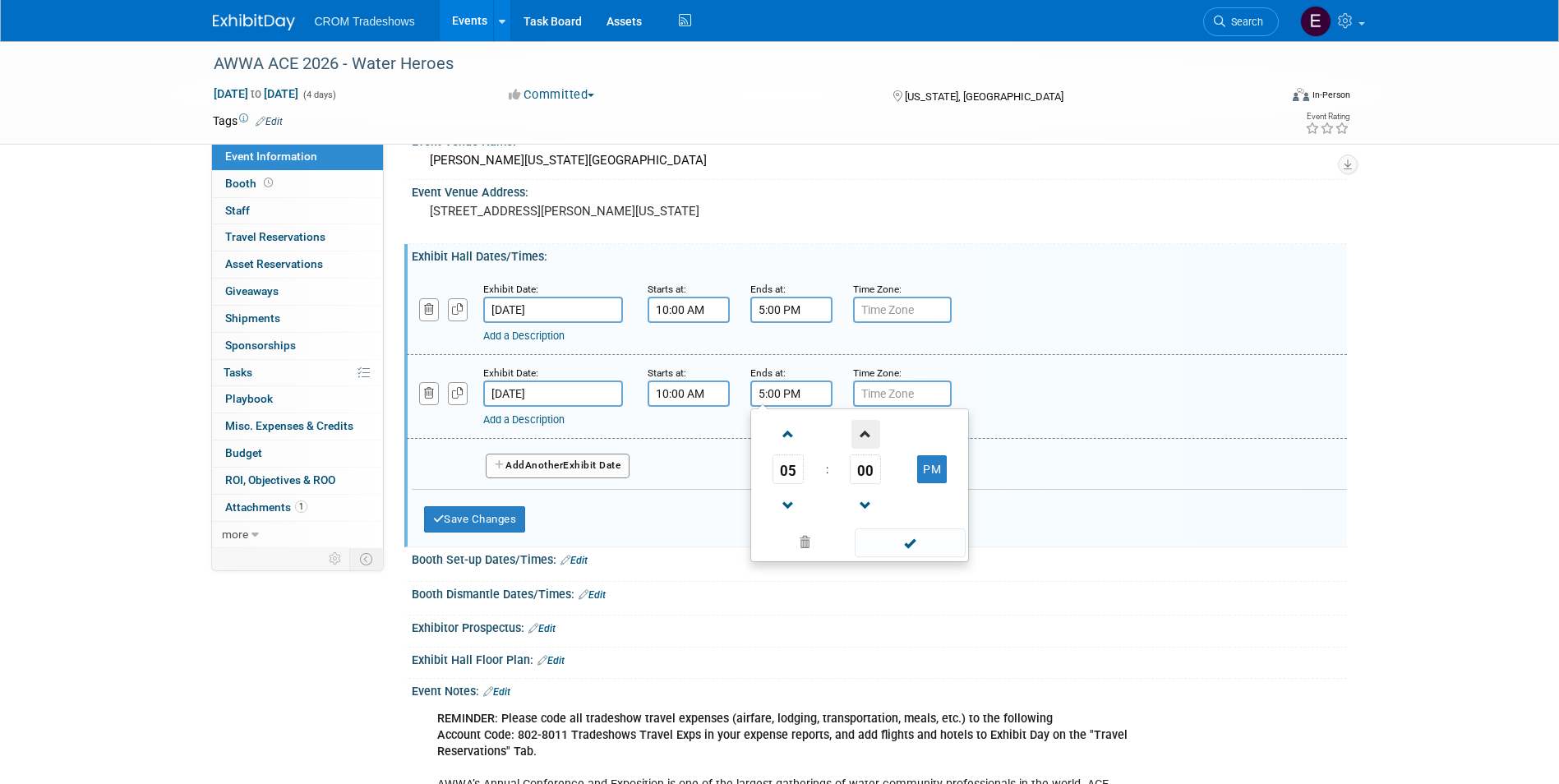
click at [868, 436] on span at bounding box center [865, 434] width 29 height 29
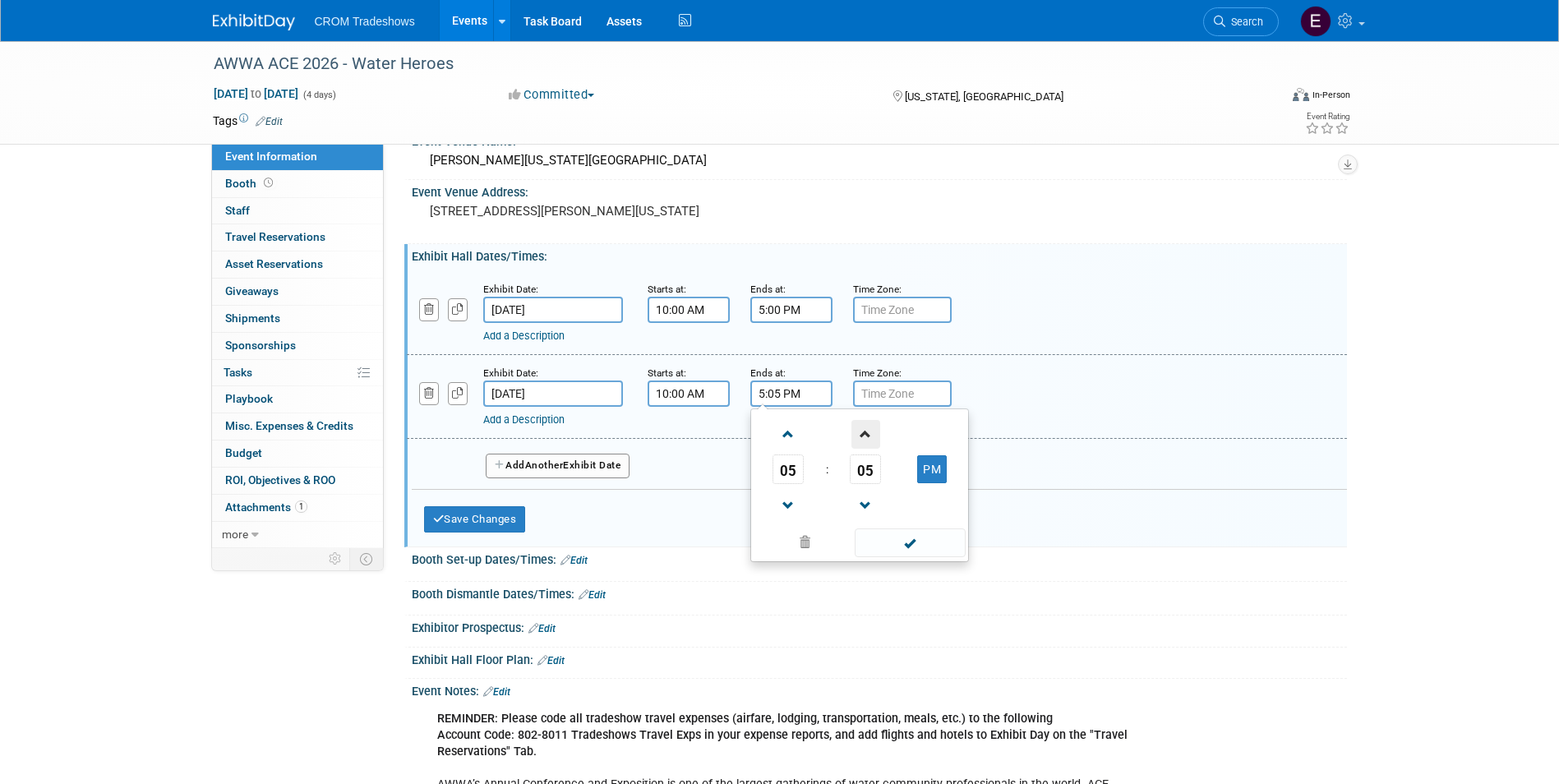
click at [867, 436] on span at bounding box center [865, 434] width 29 height 29
click at [869, 437] on span at bounding box center [865, 434] width 29 height 29
click at [870, 437] on span at bounding box center [865, 434] width 29 height 29
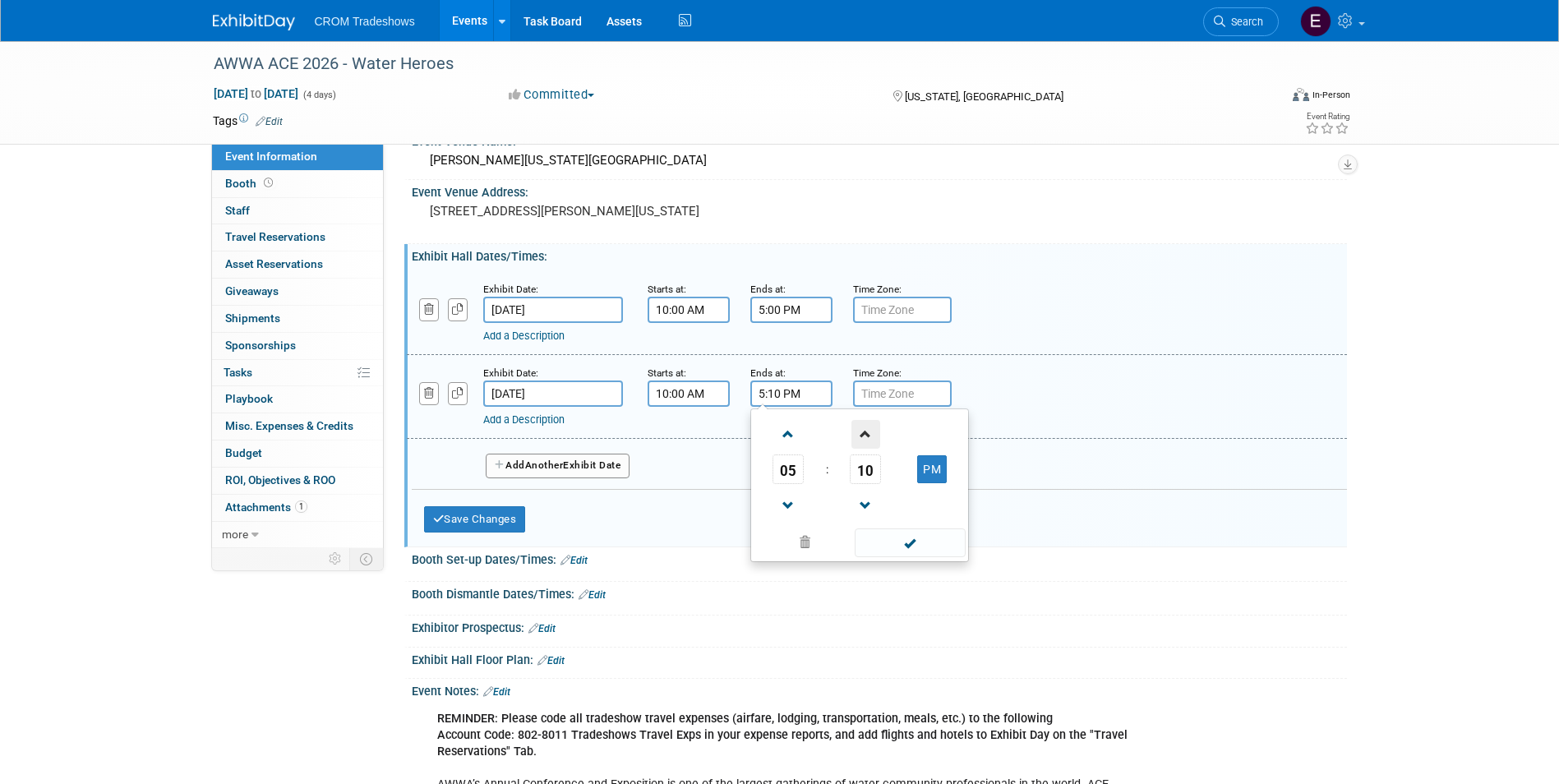
click at [870, 437] on span at bounding box center [865, 434] width 29 height 29
click at [871, 437] on span at bounding box center [865, 434] width 29 height 29
click at [874, 438] on span at bounding box center [865, 434] width 29 height 29
click at [874, 440] on span at bounding box center [865, 434] width 29 height 29
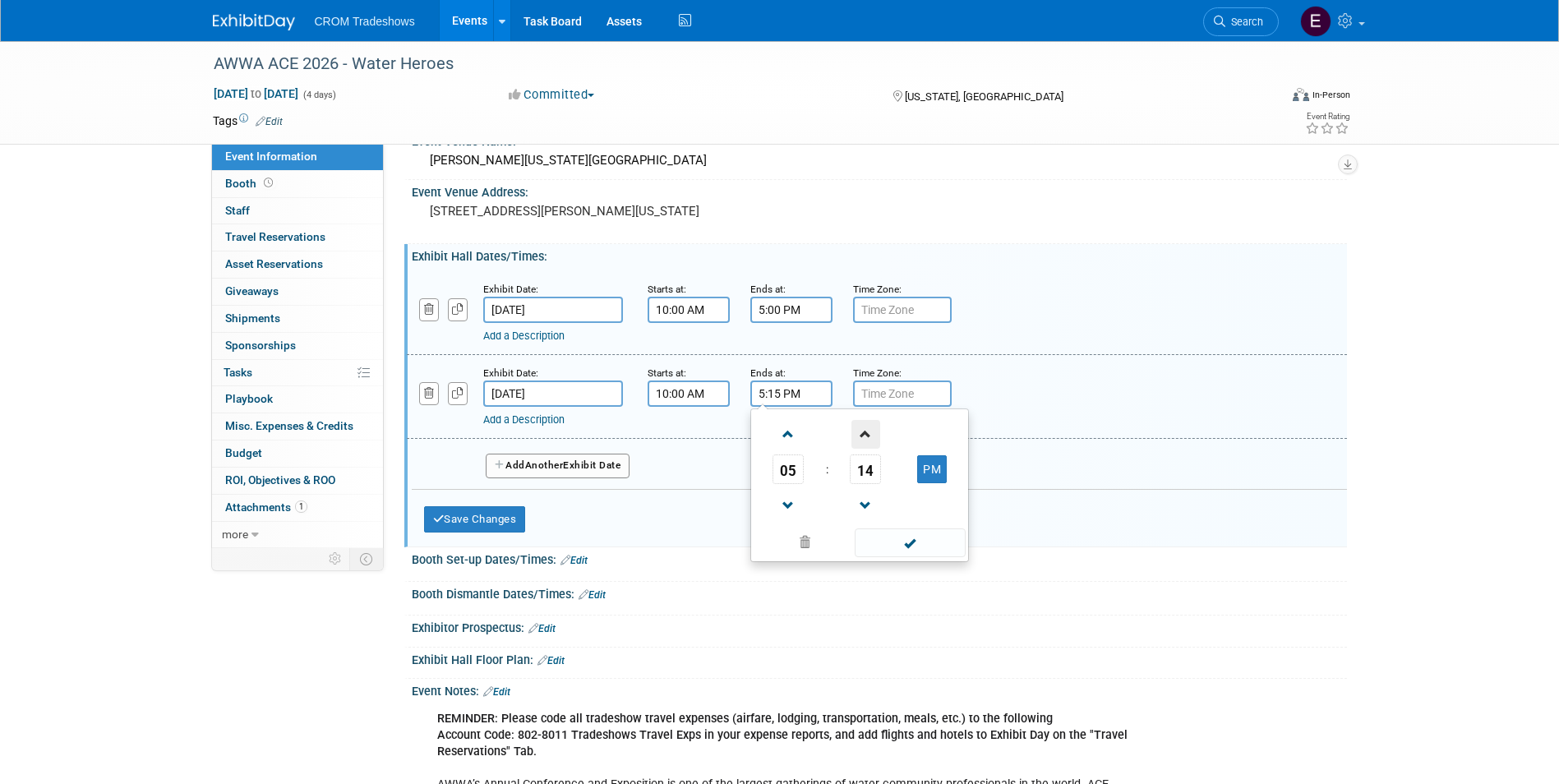
click at [874, 440] on span at bounding box center [865, 434] width 29 height 29
click at [875, 440] on span at bounding box center [865, 434] width 29 height 29
click at [876, 441] on span at bounding box center [865, 434] width 29 height 29
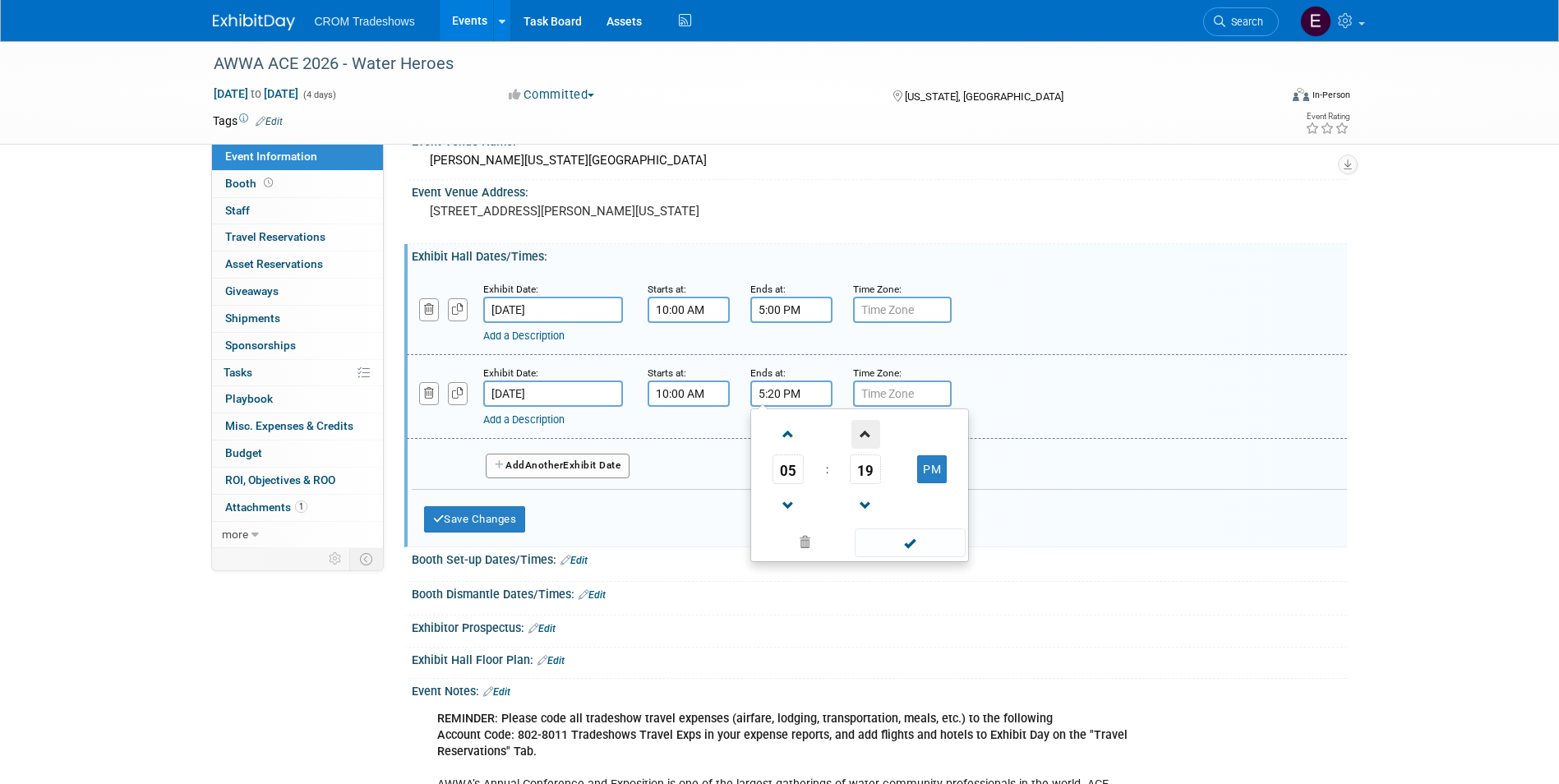
click at [876, 441] on span at bounding box center [865, 434] width 29 height 29
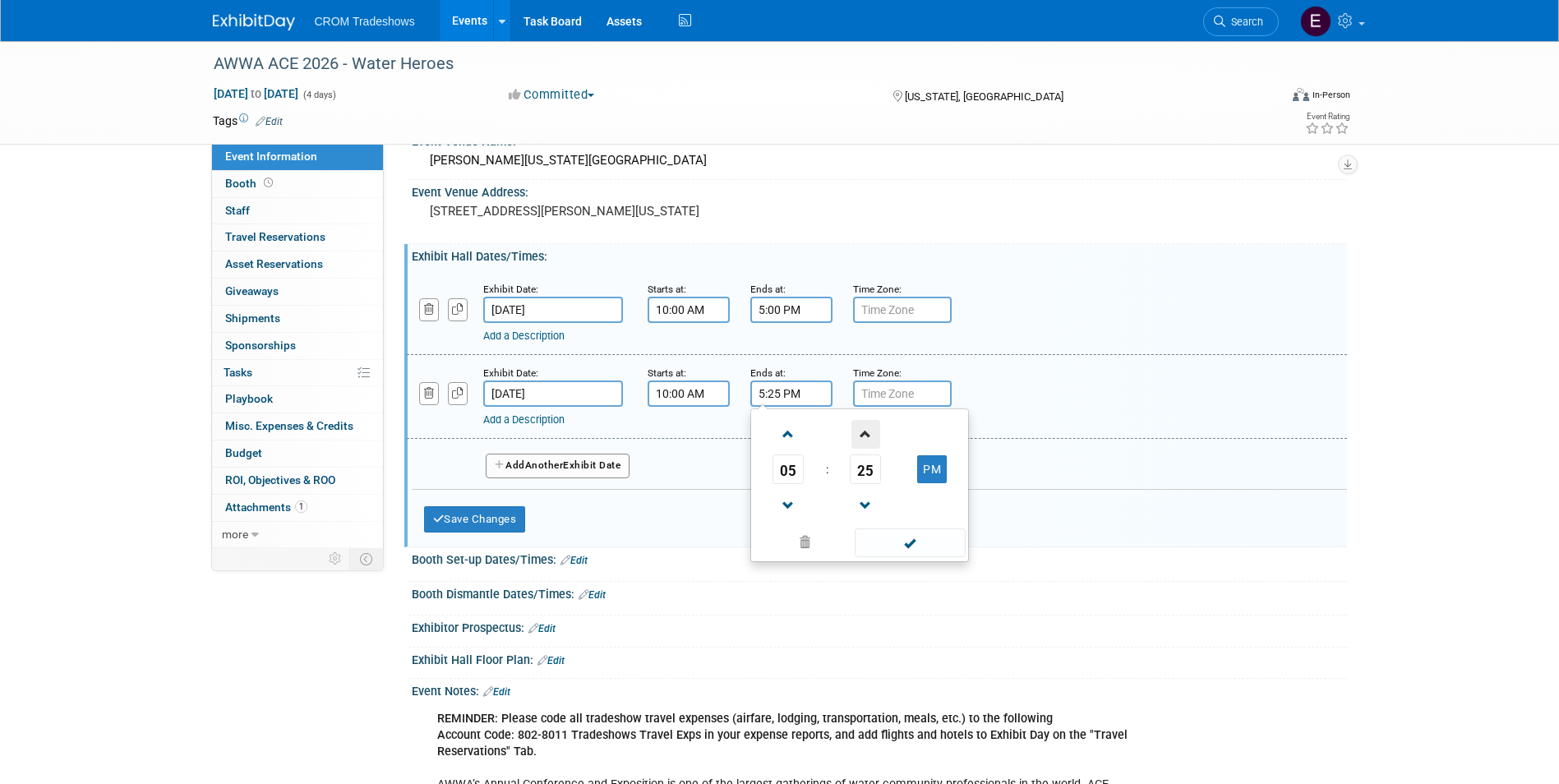
click at [876, 441] on span at bounding box center [865, 434] width 29 height 29
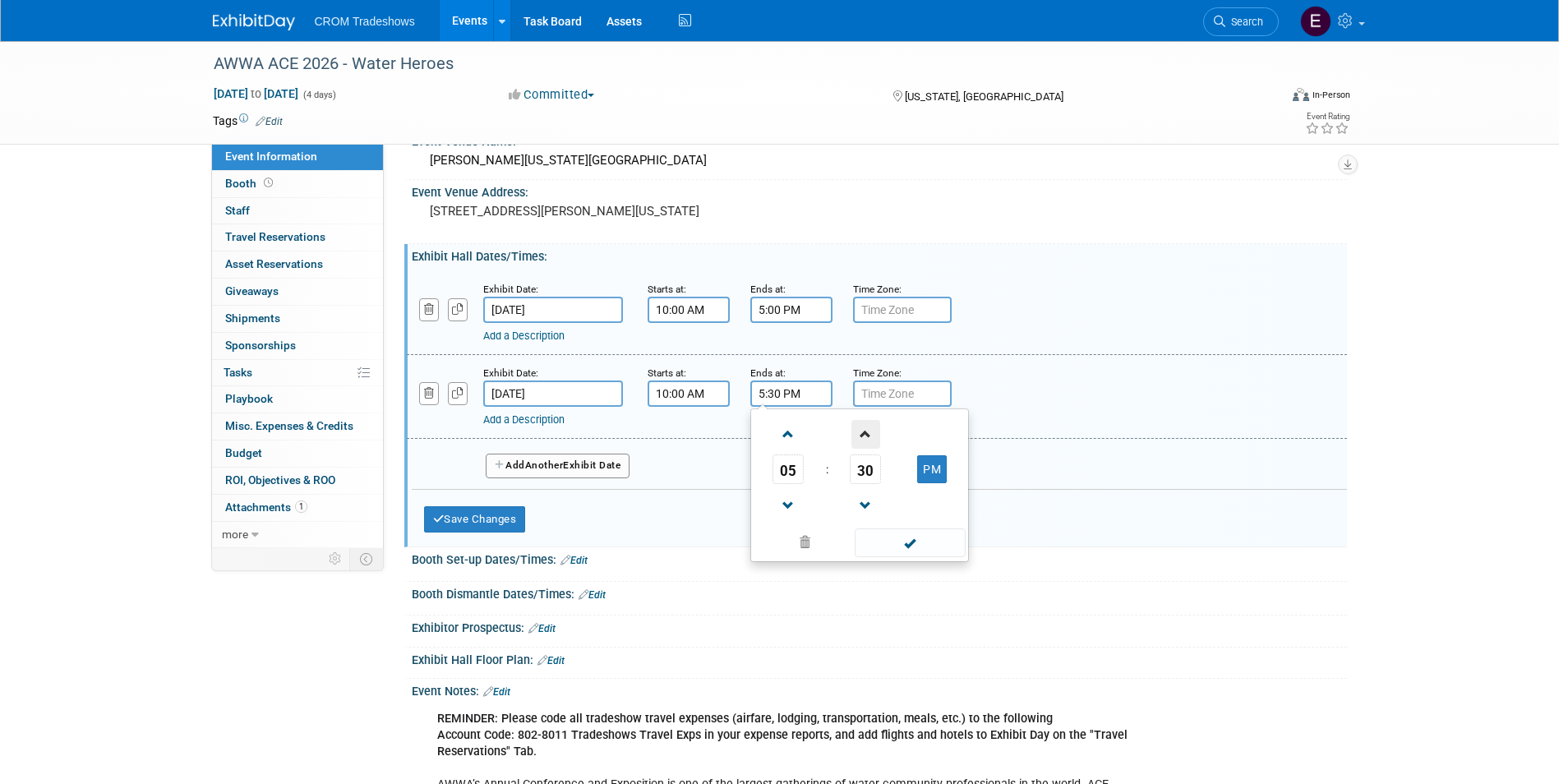
click at [876, 441] on span at bounding box center [865, 434] width 29 height 29
click at [854, 507] on span at bounding box center [865, 505] width 29 height 29
type input "5:30 PM"
click at [918, 550] on span at bounding box center [910, 542] width 111 height 29
click at [571, 462] on button "Add Another Exhibit Date" at bounding box center [557, 466] width 145 height 25
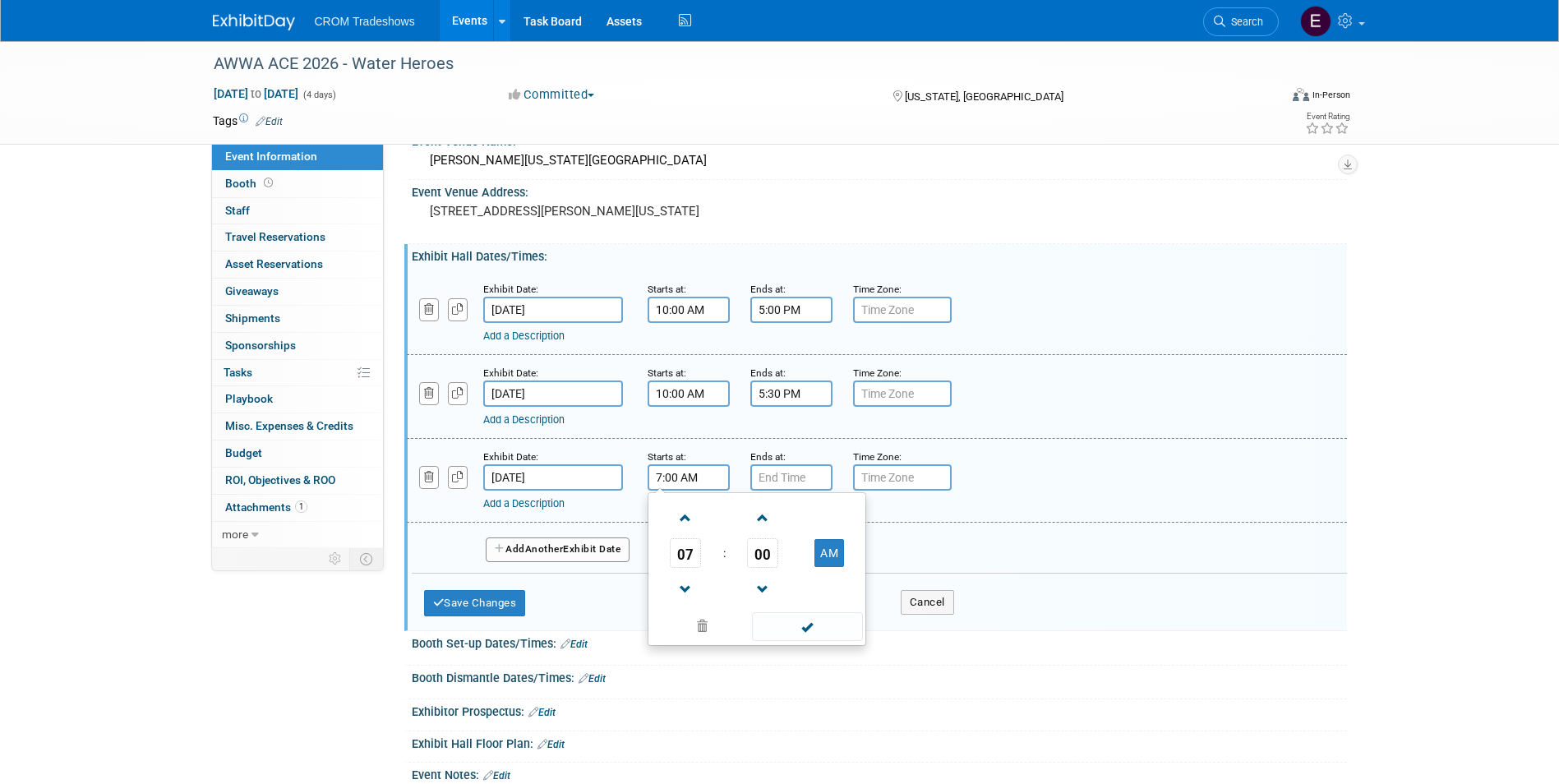
click at [685, 480] on input "7:00 AM" at bounding box center [689, 477] width 83 height 26
click at [692, 524] on span at bounding box center [685, 517] width 29 height 29
click at [692, 523] on span at bounding box center [685, 517] width 29 height 29
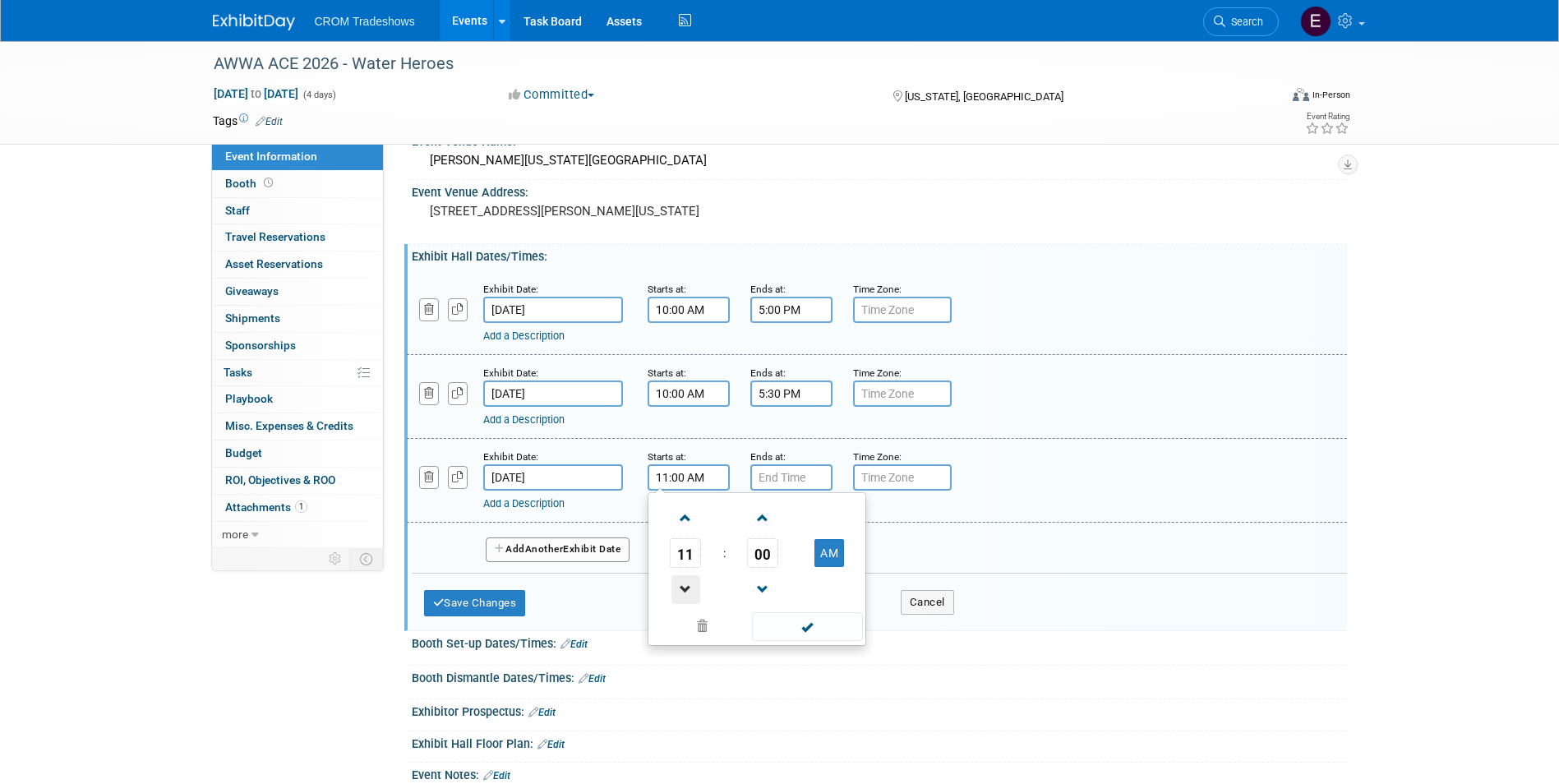
click at [680, 590] on span at bounding box center [685, 589] width 29 height 29
type input "10:00 AM"
click at [835, 636] on span at bounding box center [808, 626] width 111 height 29
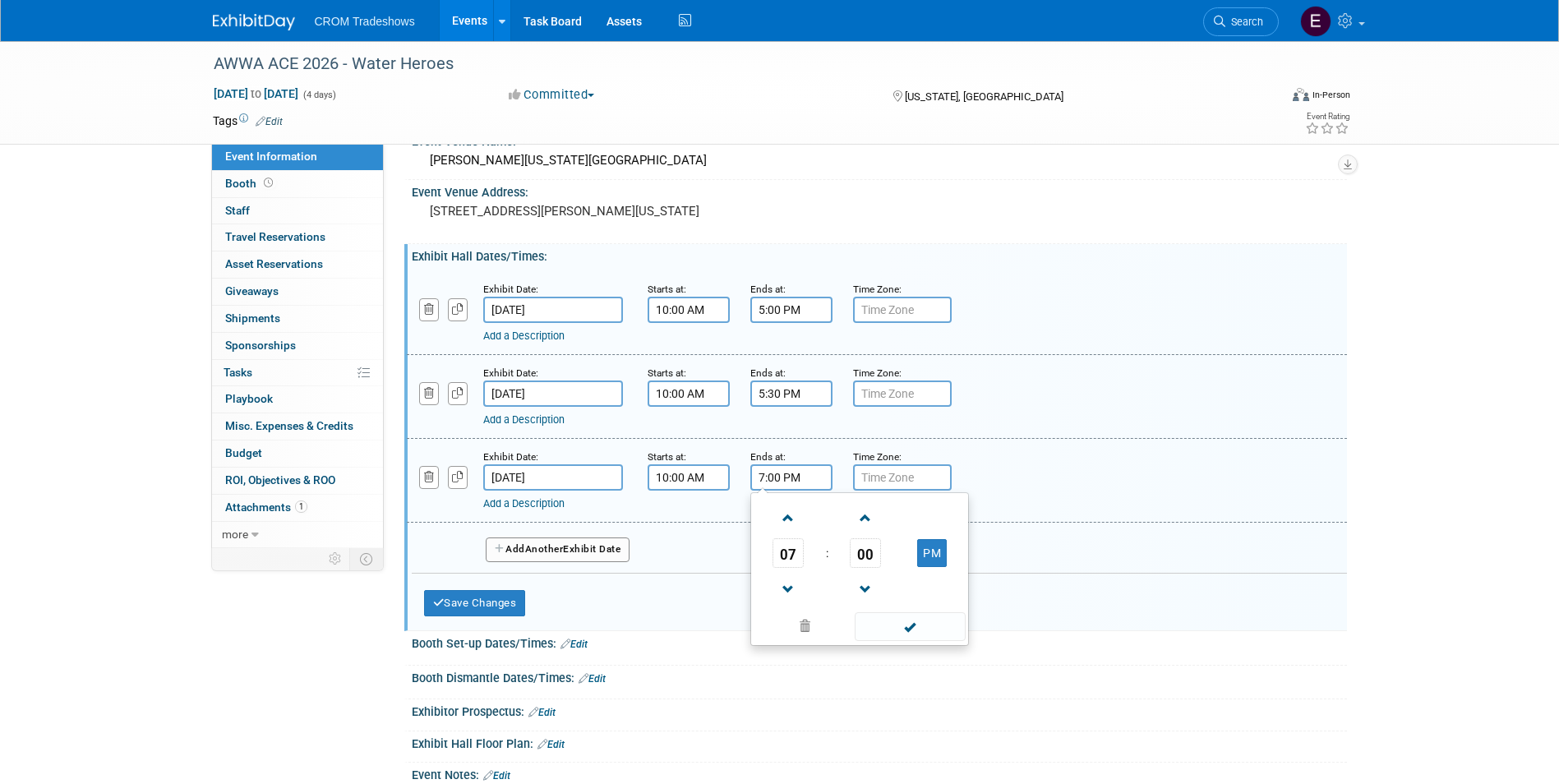
click at [789, 475] on input "7:00 PM" at bounding box center [792, 477] width 83 height 26
click at [790, 517] on span at bounding box center [789, 517] width 29 height 29
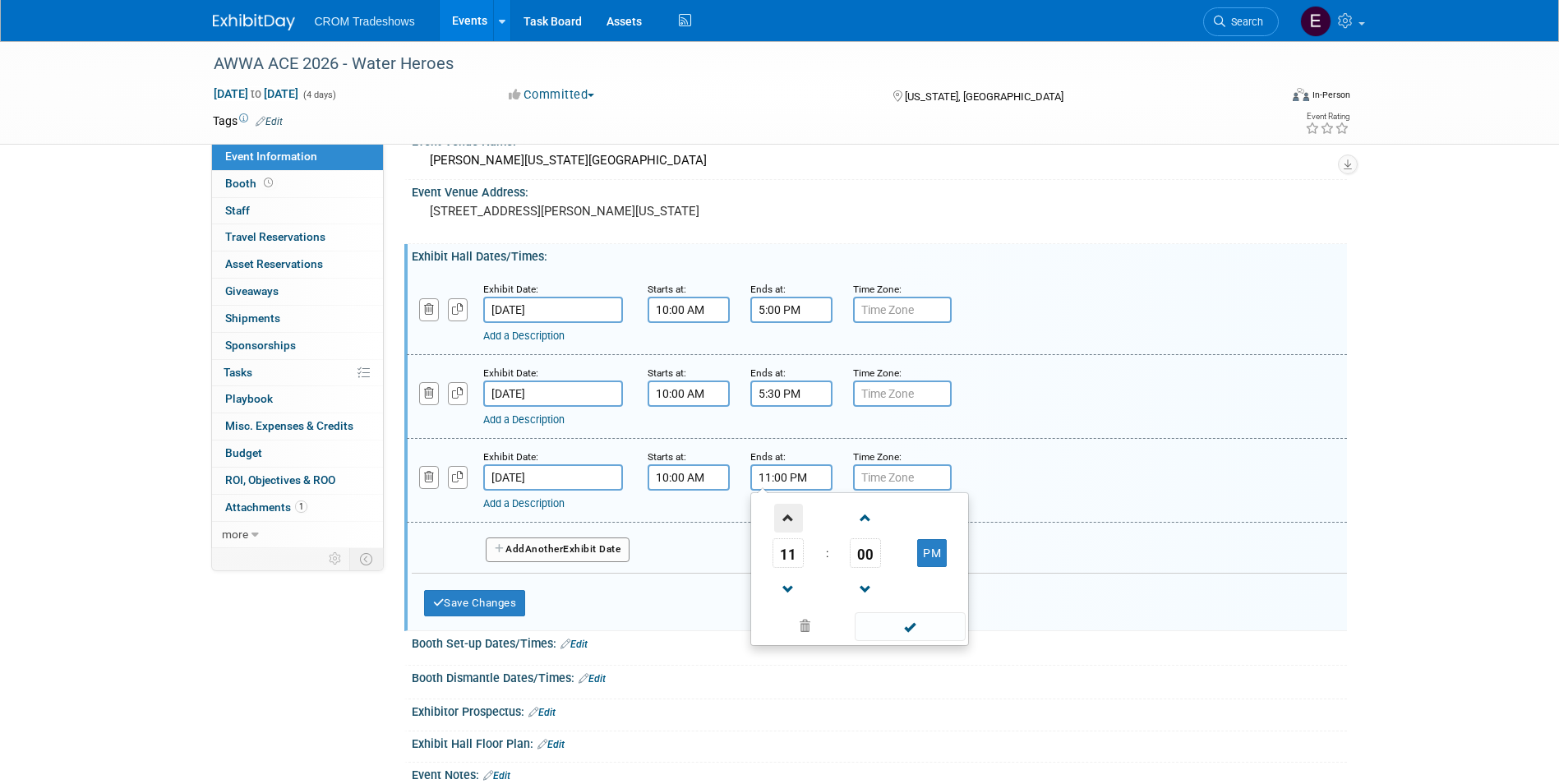
click at [790, 517] on span at bounding box center [789, 517] width 29 height 29
click at [792, 517] on span at bounding box center [789, 517] width 29 height 29
click at [918, 553] on button "AM" at bounding box center [932, 553] width 30 height 28
type input "1:00 PM"
click at [930, 631] on span at bounding box center [910, 626] width 111 height 29
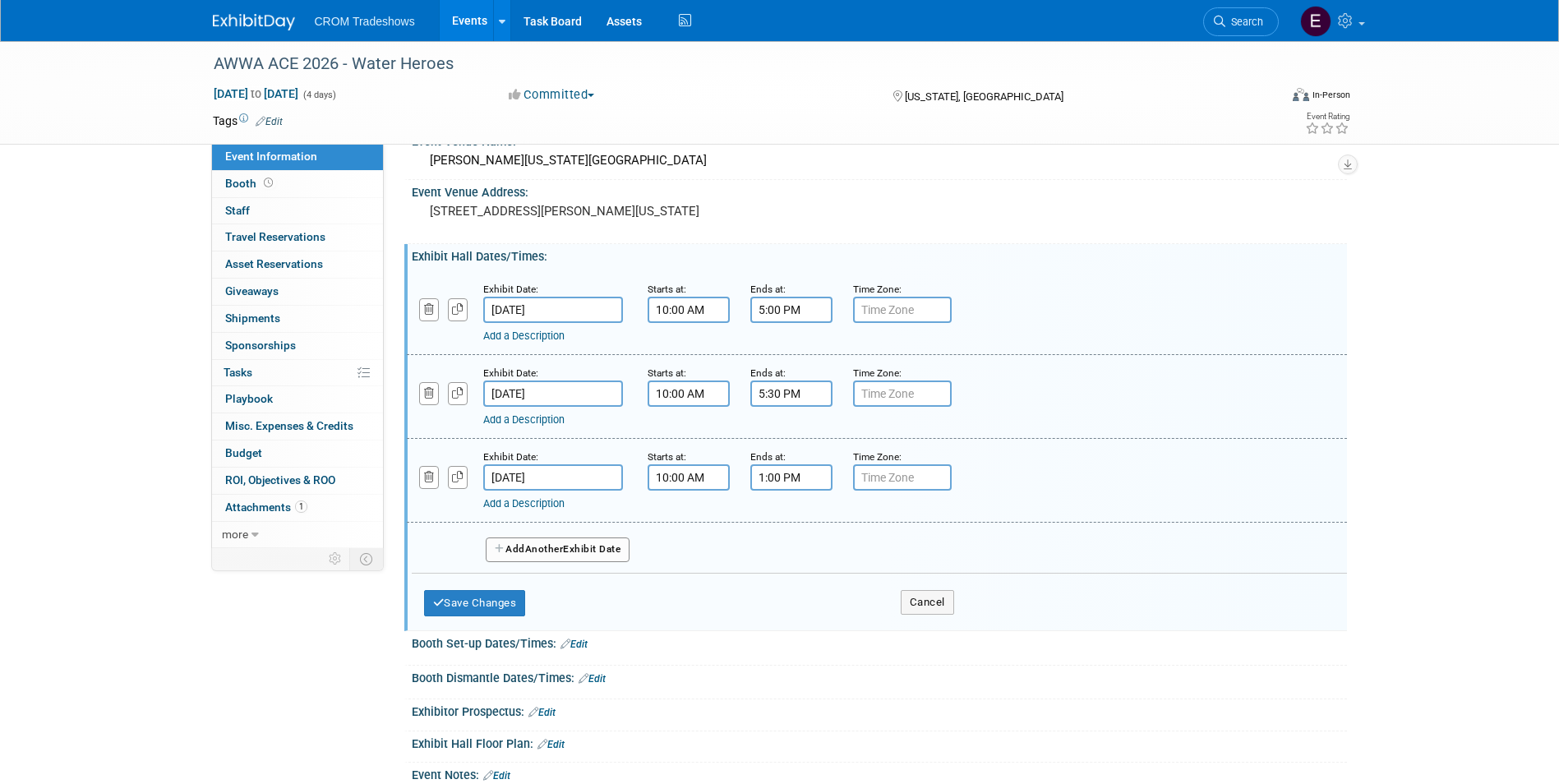
click at [533, 342] on div "Add a Description" at bounding box center [834, 336] width 703 height 15
click at [542, 337] on link "Add a Description" at bounding box center [524, 335] width 82 height 12
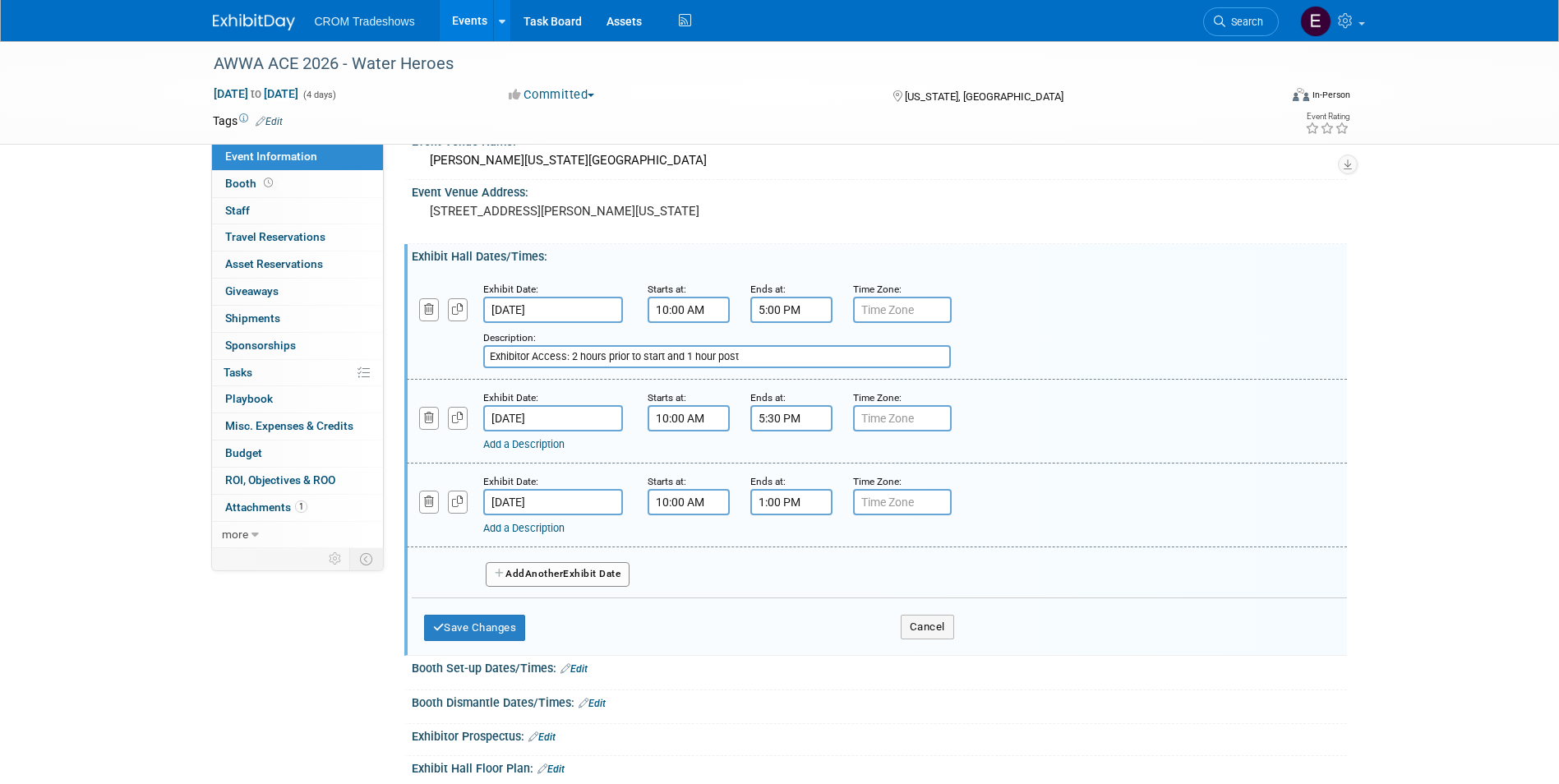
drag, startPoint x: 780, startPoint y: 364, endPoint x: 472, endPoint y: 375, distance: 308.2
click at [472, 375] on div "Exhibit Date: Jun 22, 2026 Starts at: 10:00 AM Ends at: 5:00 PM Time Zone: Appl…" at bounding box center [877, 325] width 941 height 108
type input "Exhibitor Access: 2 hours prior to start and 1 hour post"
click at [549, 447] on link "Add a Description" at bounding box center [524, 444] width 82 height 12
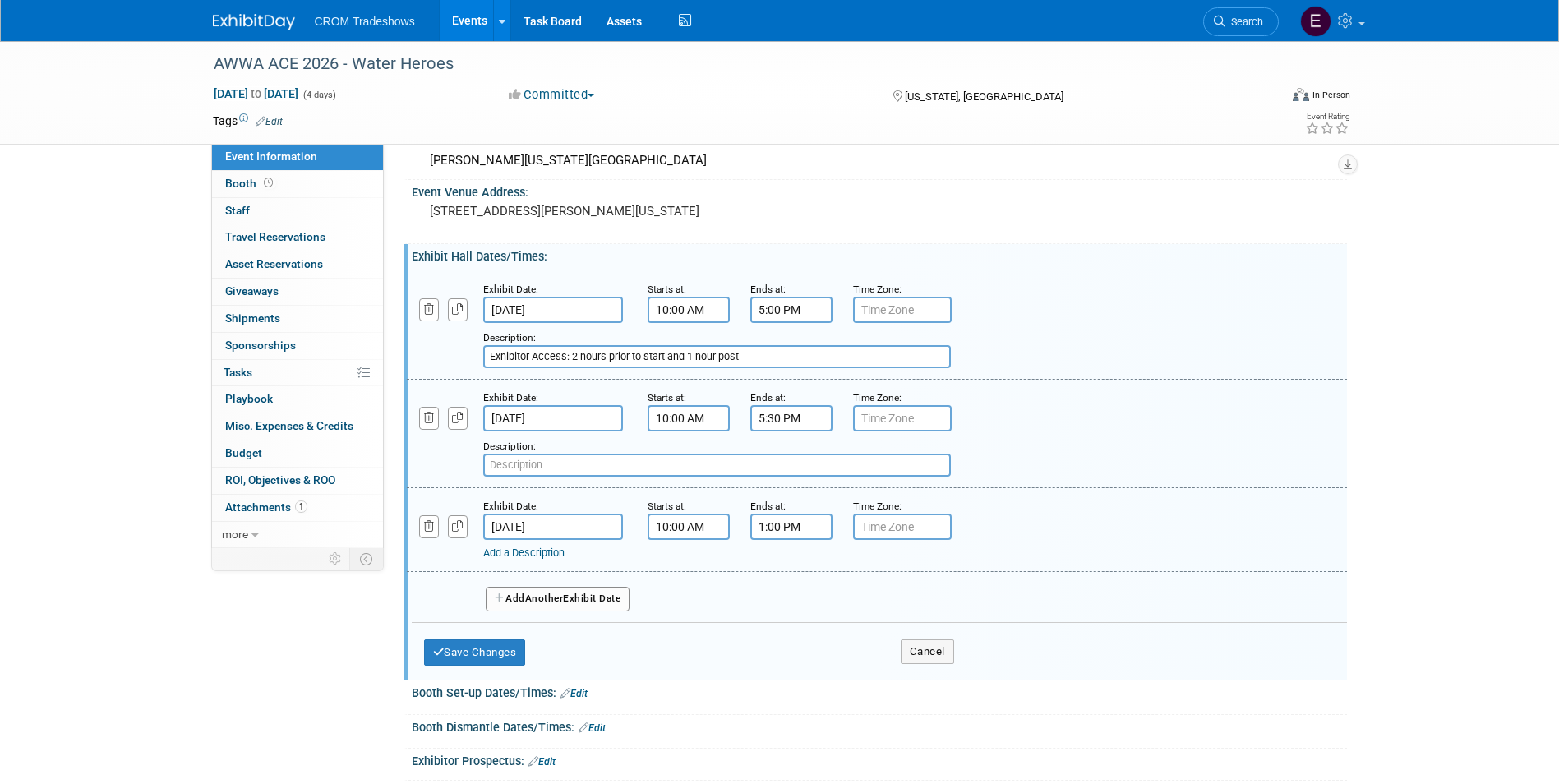
paste input "Exhibitor Access: 2 hours prior to start and 1 hour post"
type input "Exhibitor Access: 2 hours prior to start and 1 hour post"
click at [547, 548] on link "Add a Description" at bounding box center [524, 552] width 82 height 12
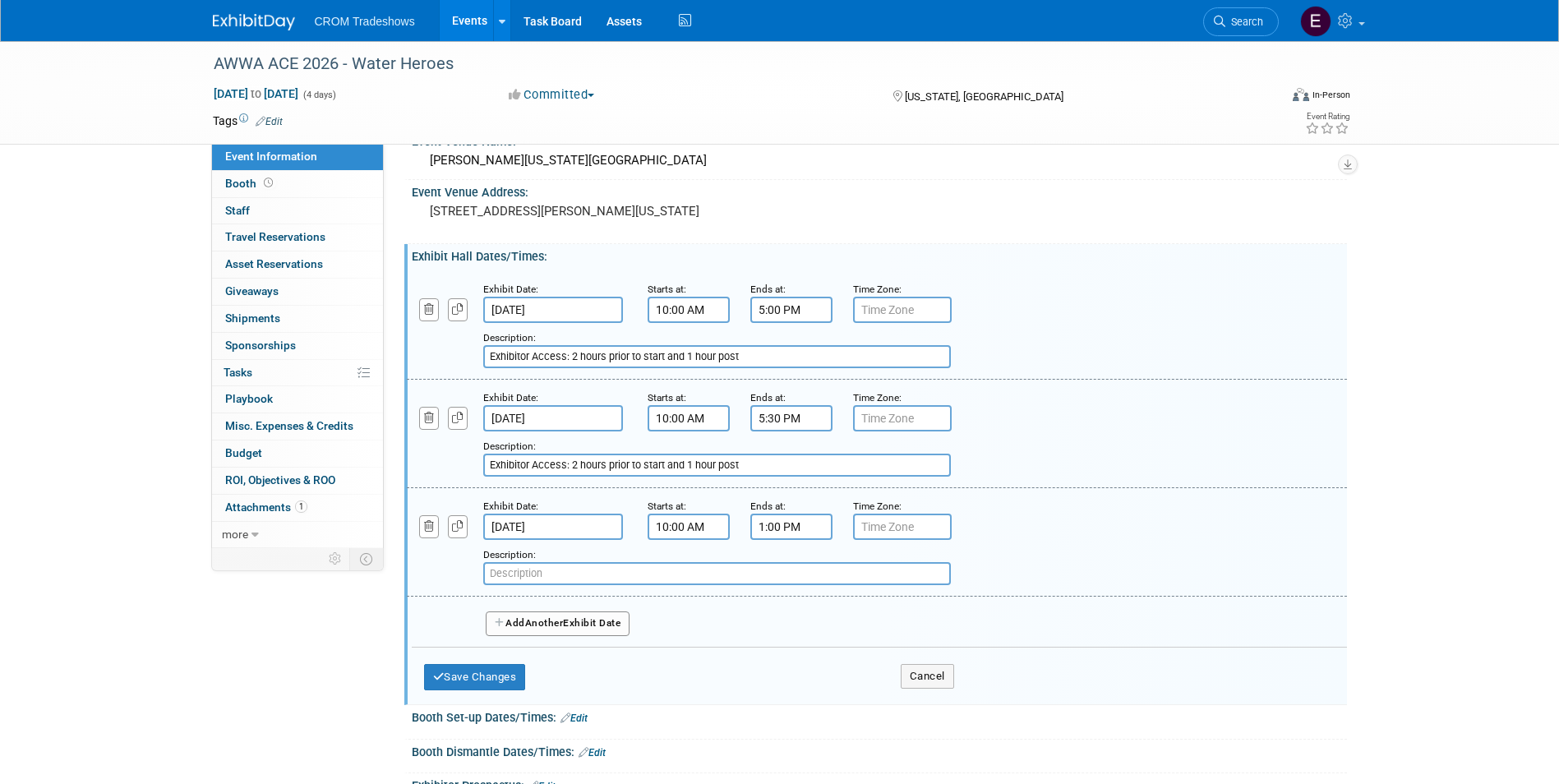
click at [554, 574] on input "text" at bounding box center [717, 574] width 467 height 23
paste input "Exhibitor Access: 2 hours prior to start and 1 hour post"
type input "Exhibitor Access: 2 hours prior to start and 1 hour post"
click at [511, 678] on button "Save Changes" at bounding box center [475, 677] width 102 height 26
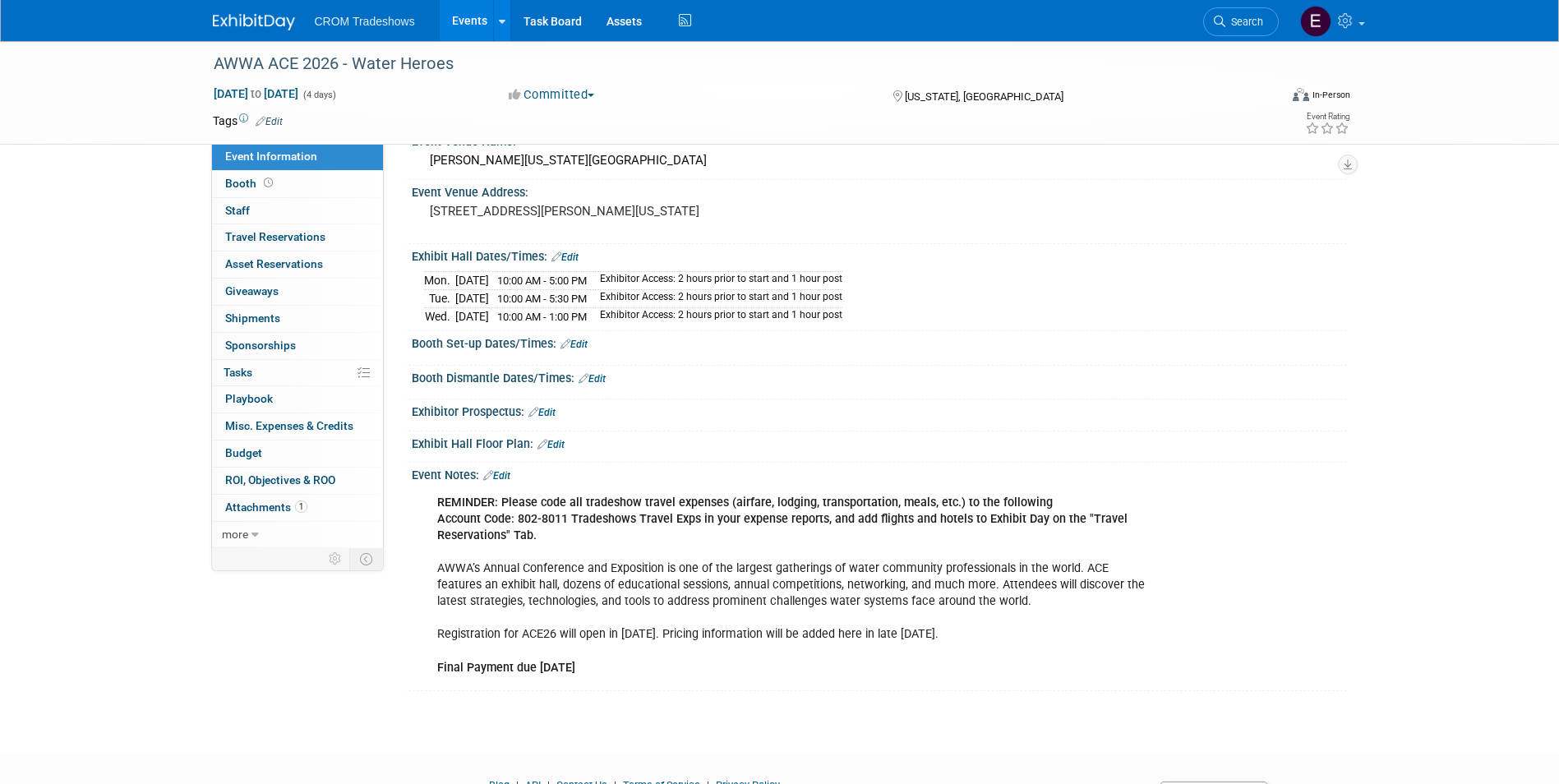
click at [588, 343] on link "Edit" at bounding box center [574, 344] width 27 height 12
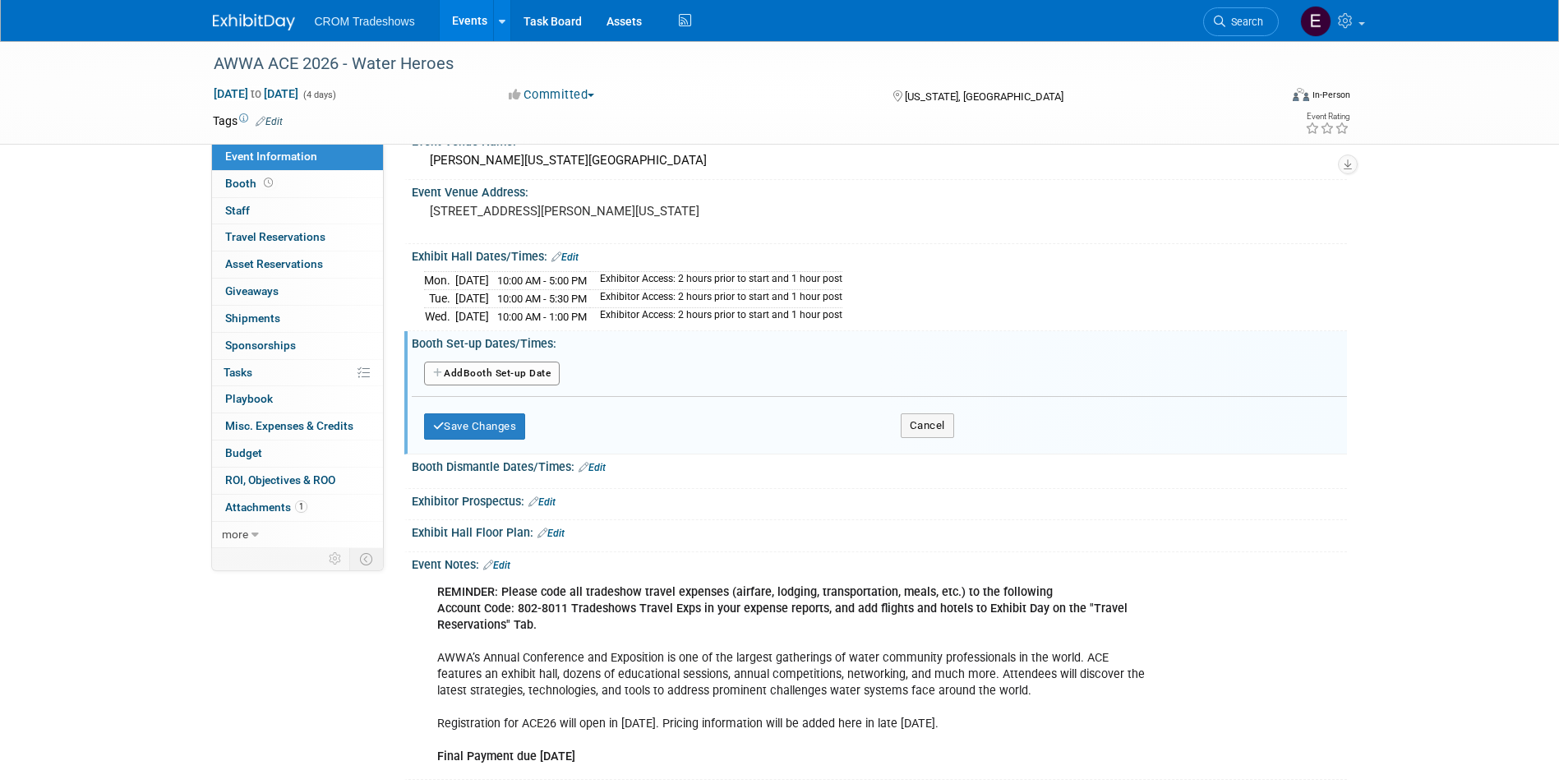
click at [544, 370] on button "Add Another Booth Set-up Date" at bounding box center [492, 374] width 136 height 25
select select "5"
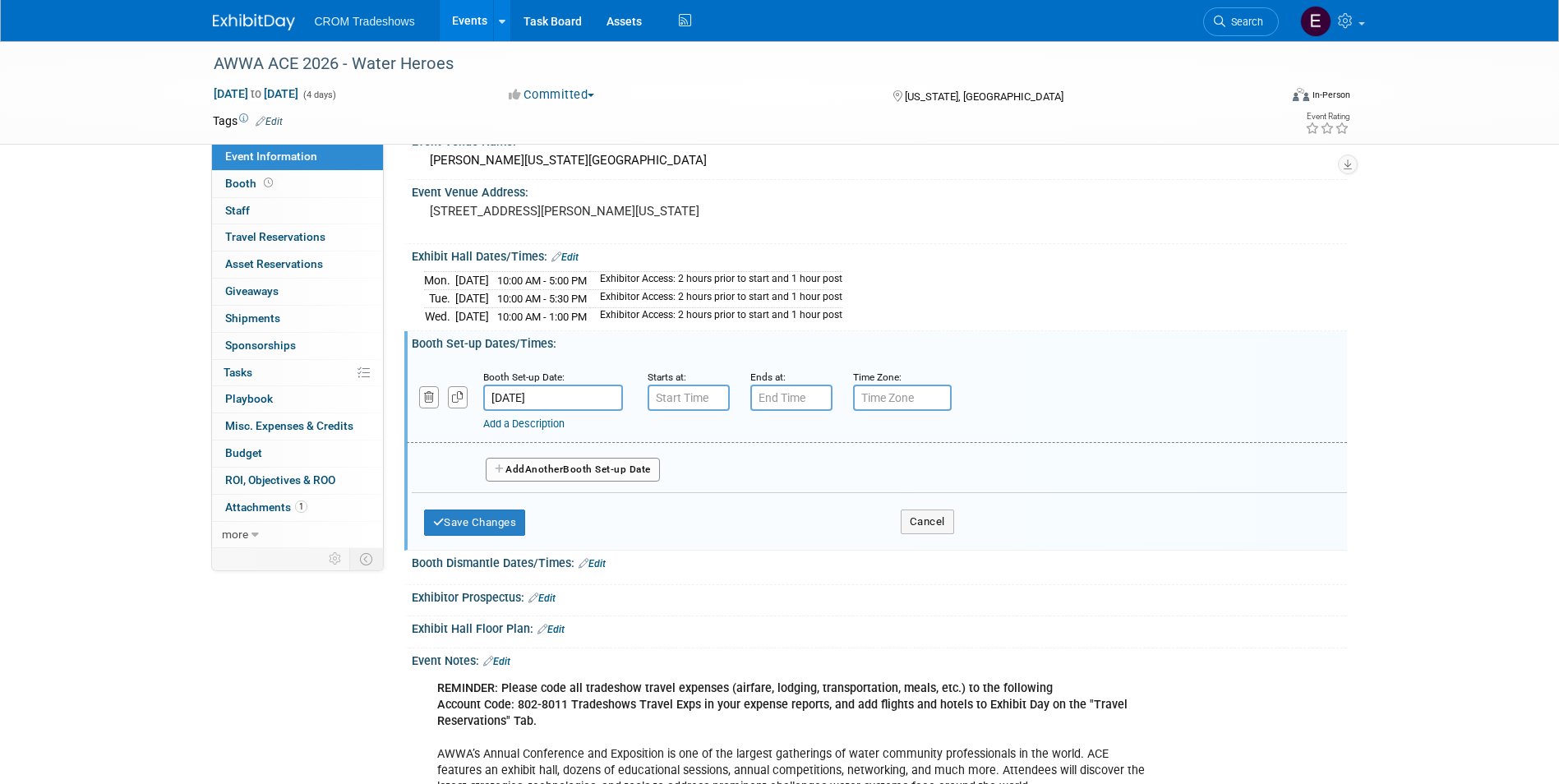
click at [576, 400] on input "Jun 21, 2026" at bounding box center [552, 398] width 140 height 26
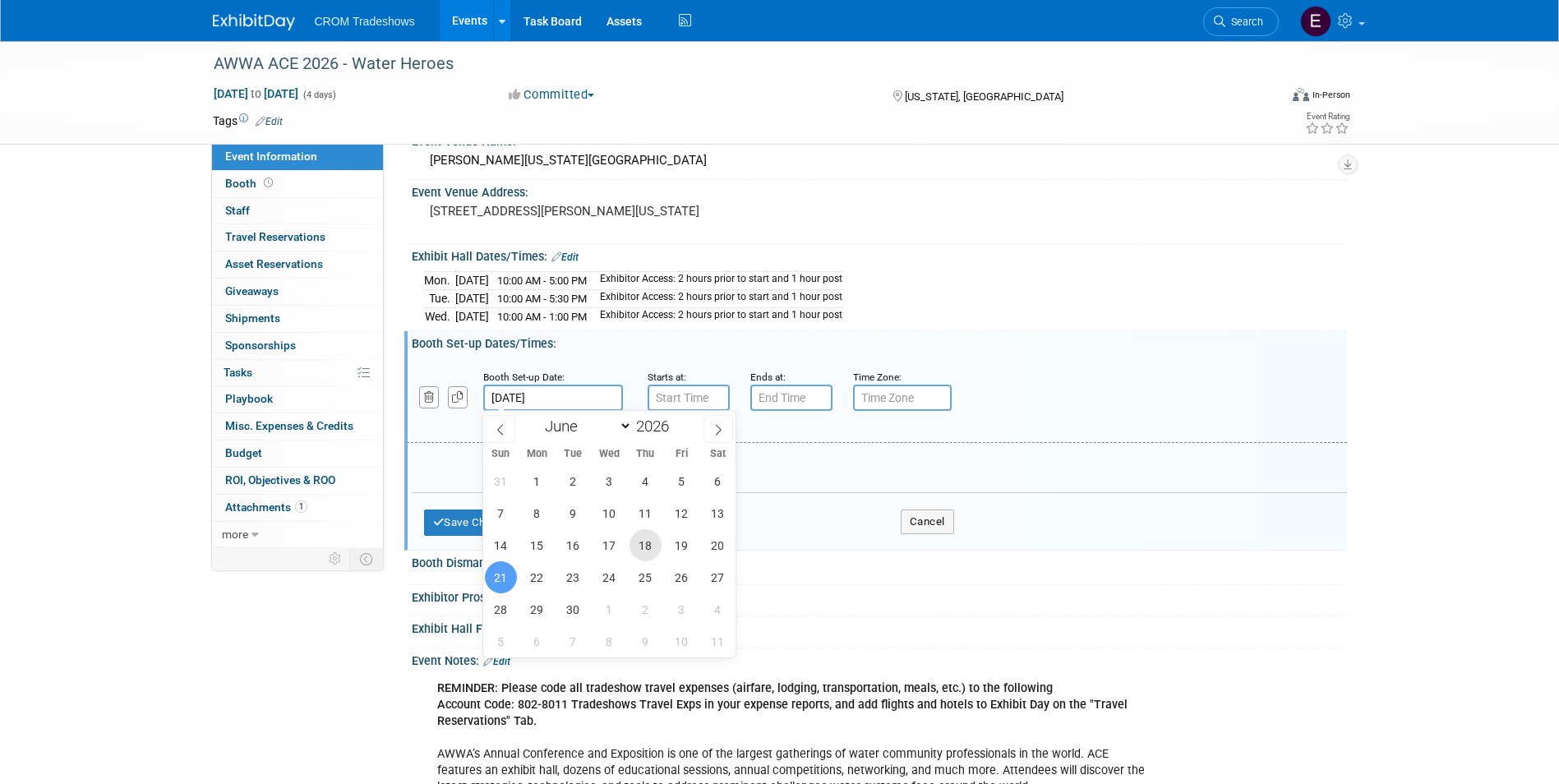
click at [653, 550] on span "18" at bounding box center [646, 545] width 32 height 32
type input "Jun 18, 2026"
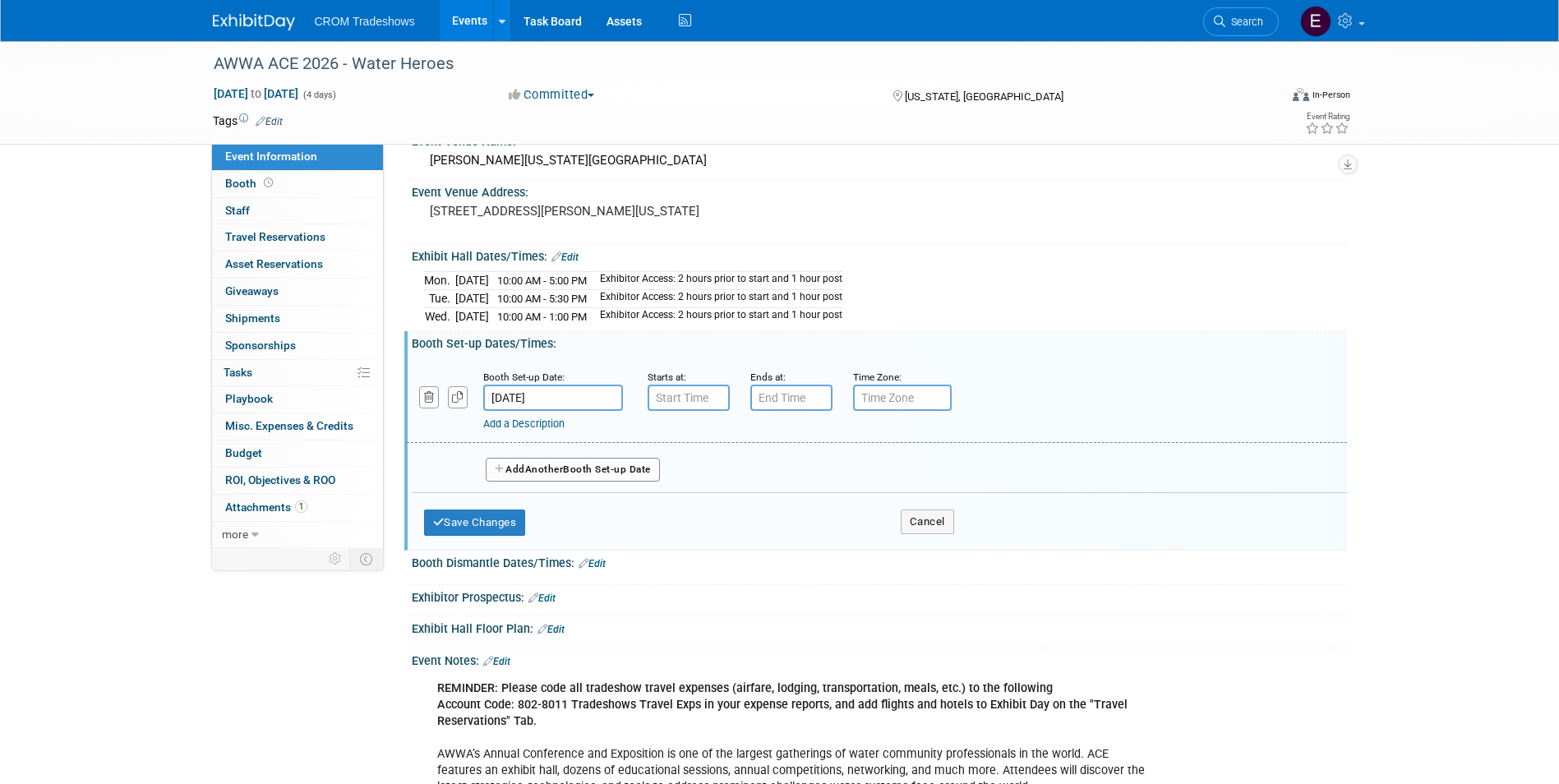
click at [0, 0] on span at bounding box center [0, 0] width 0 height 0
select select "6"
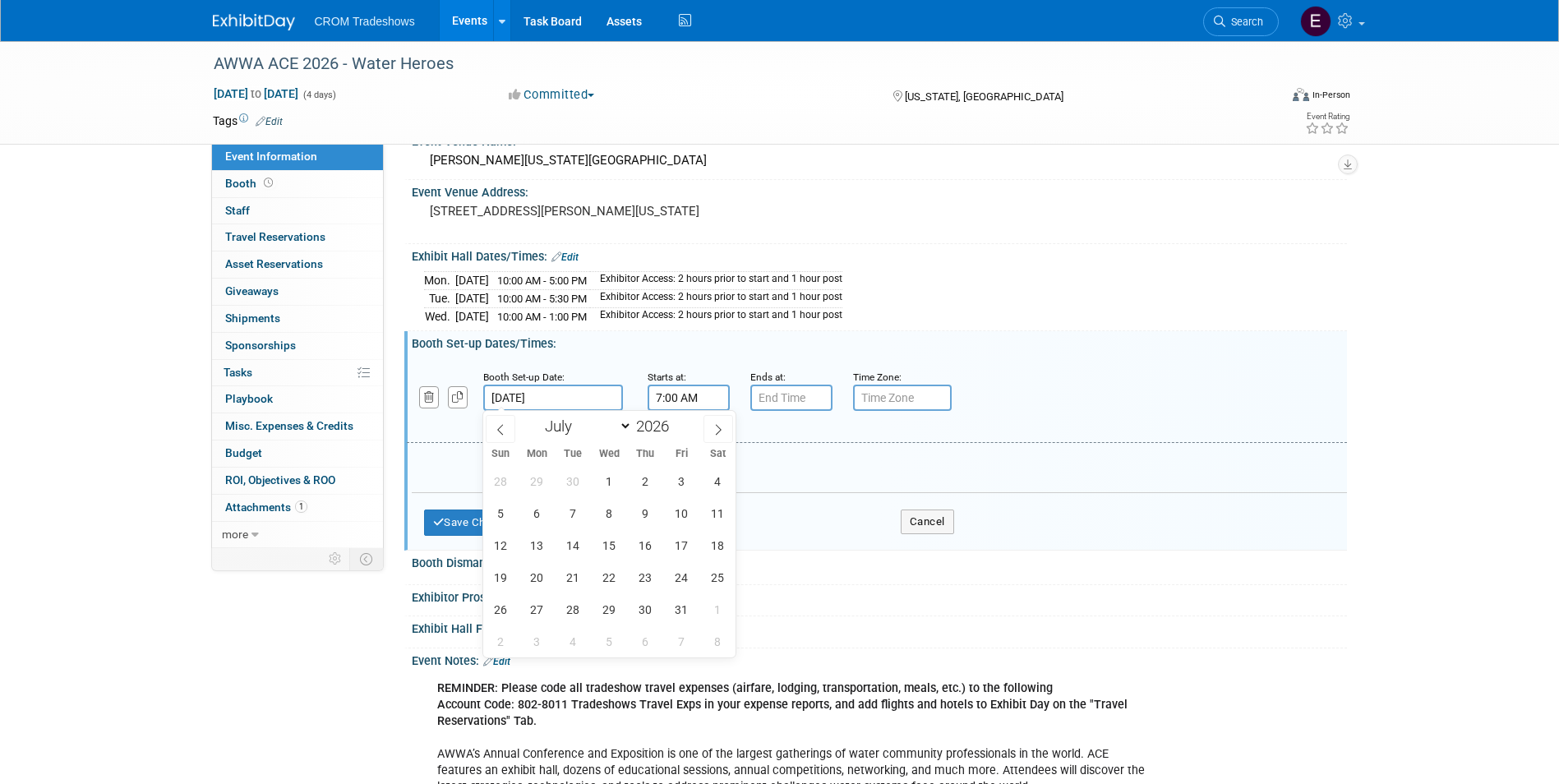
click at [716, 396] on input "7:00 AM" at bounding box center [689, 398] width 83 height 26
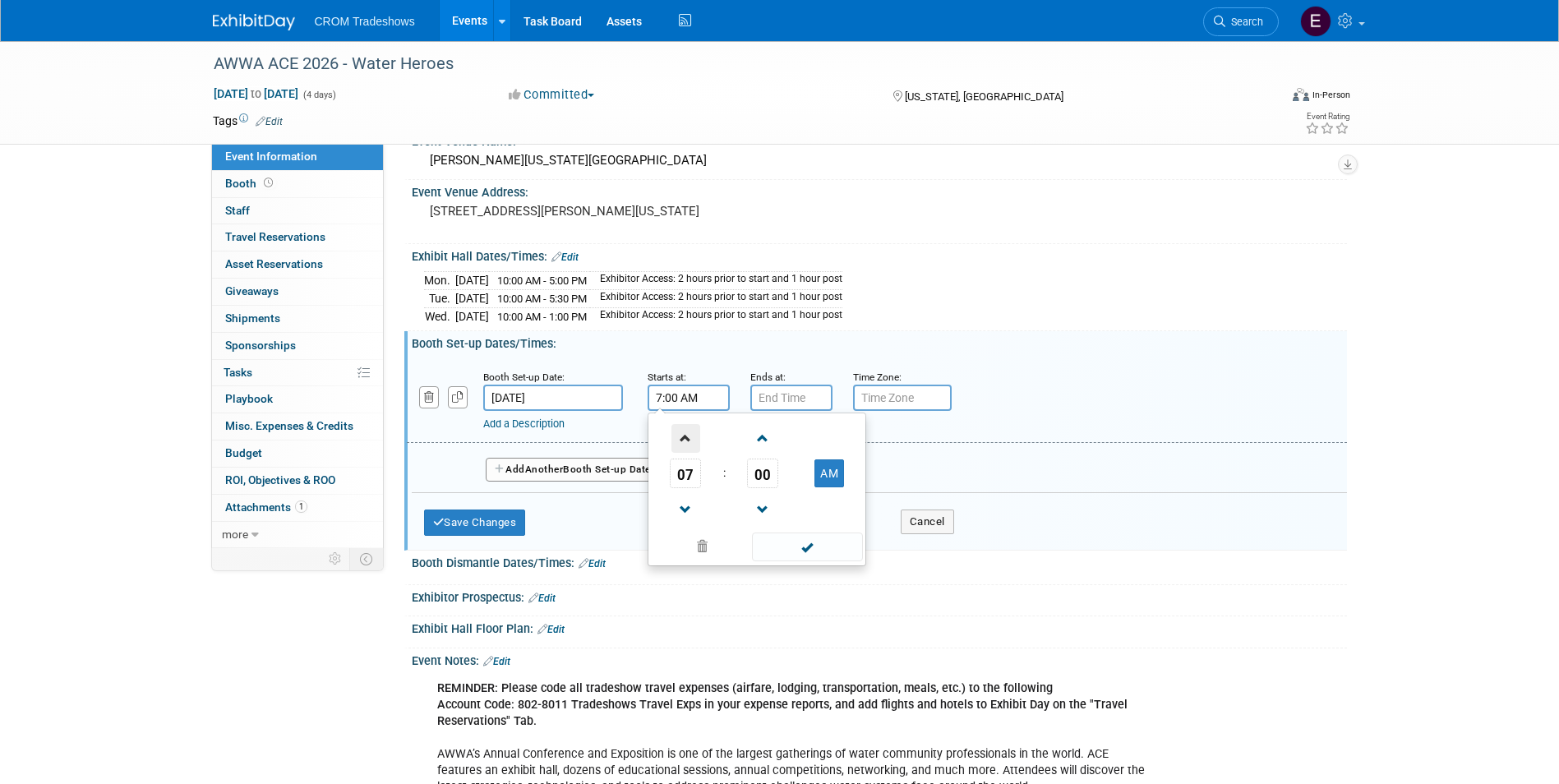
click at [685, 446] on span at bounding box center [685, 438] width 29 height 29
type input "8:00 AM"
click at [790, 398] on input "7:00 PM" at bounding box center [792, 398] width 83 height 26
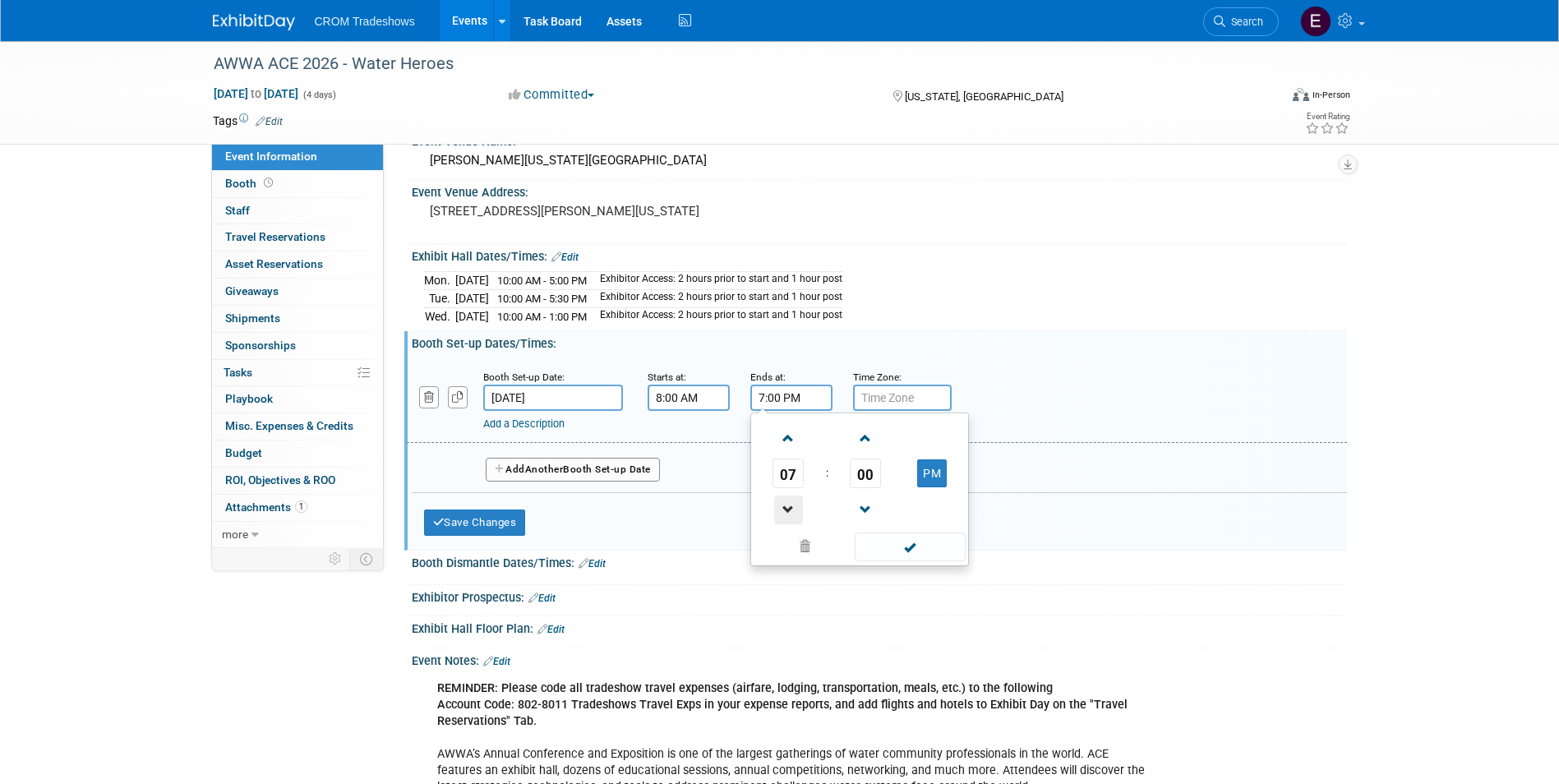
click at [790, 500] on span at bounding box center [789, 509] width 29 height 29
type input "5:00 PM"
click at [931, 555] on span at bounding box center [910, 546] width 111 height 29
click at [599, 470] on button "Add Another Booth Set-up Date" at bounding box center [572, 470] width 174 height 25
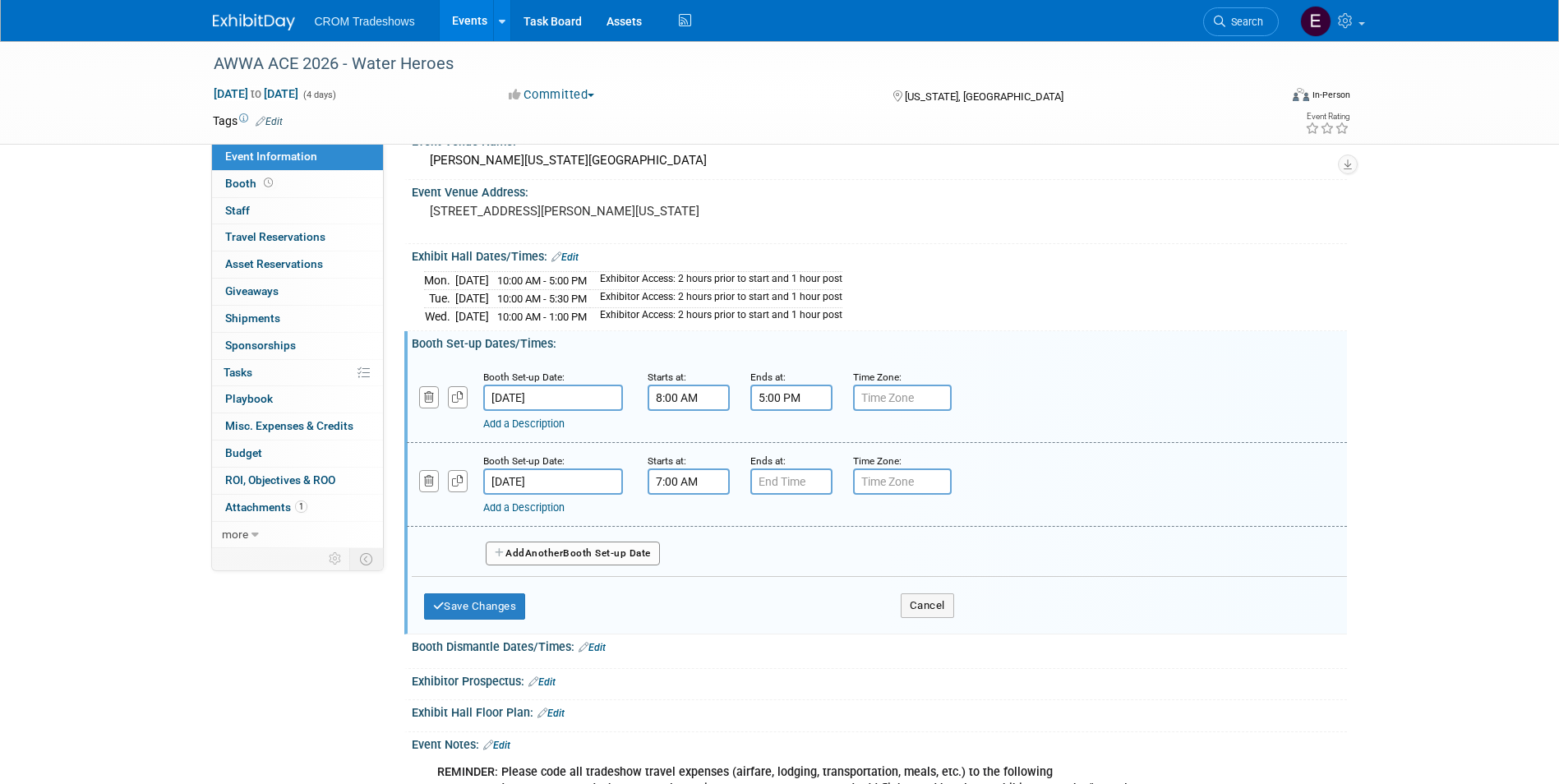
click at [671, 482] on input "7:00 AM" at bounding box center [689, 481] width 83 height 26
click at [695, 526] on span at bounding box center [685, 522] width 29 height 29
type input "8:00 AM"
drag, startPoint x: 854, startPoint y: 612, endPoint x: 848, endPoint y: 626, distance: 15.2
click at [853, 611] on ul "08 : 00 AM 12 01 02 03 04 05 06 07 08 09 10 11 00 05 10 15 20 25 30 35 40 45 50…" at bounding box center [756, 573] width 211 height 145
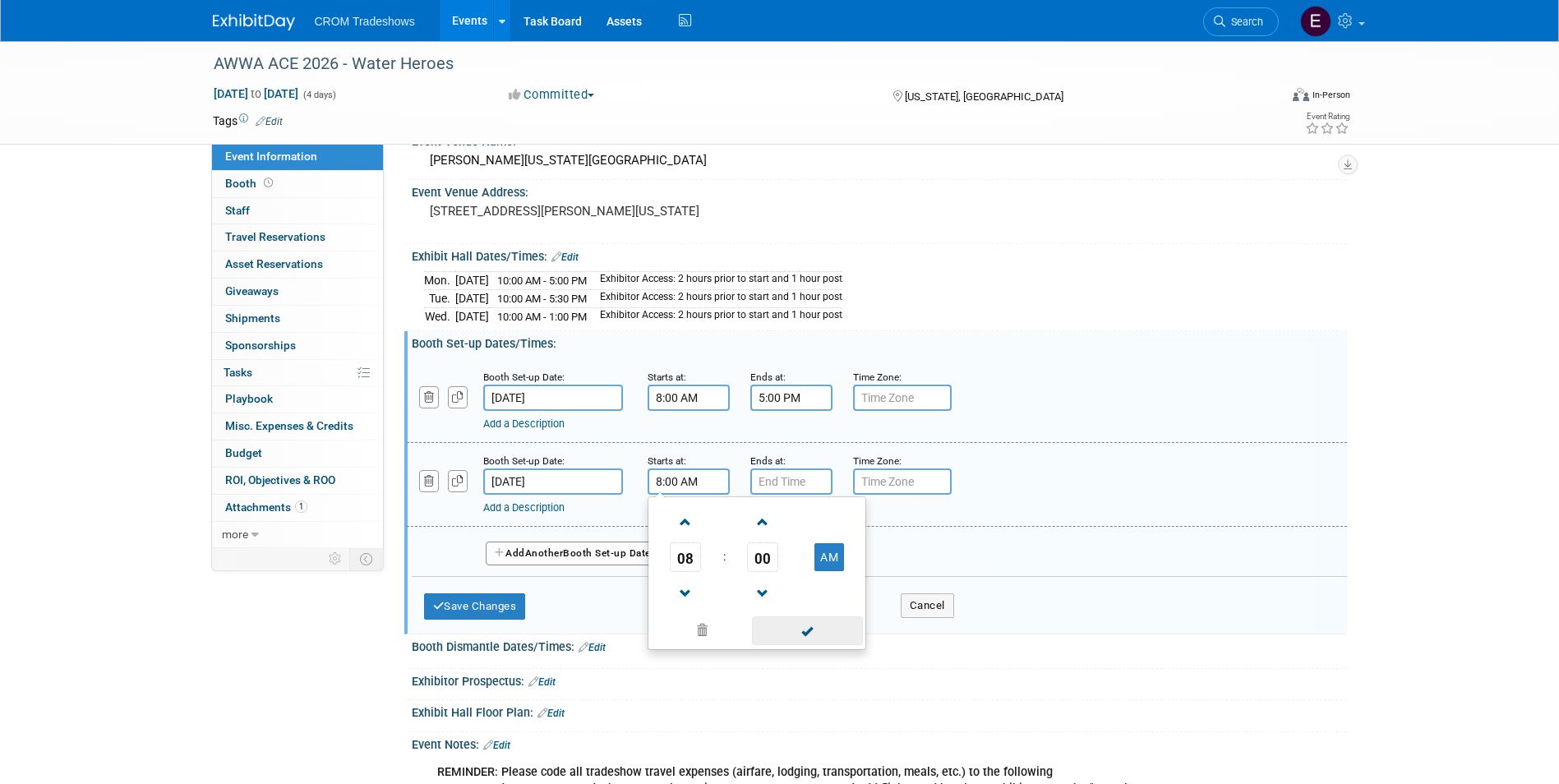
click at [844, 627] on span at bounding box center [808, 631] width 111 height 29
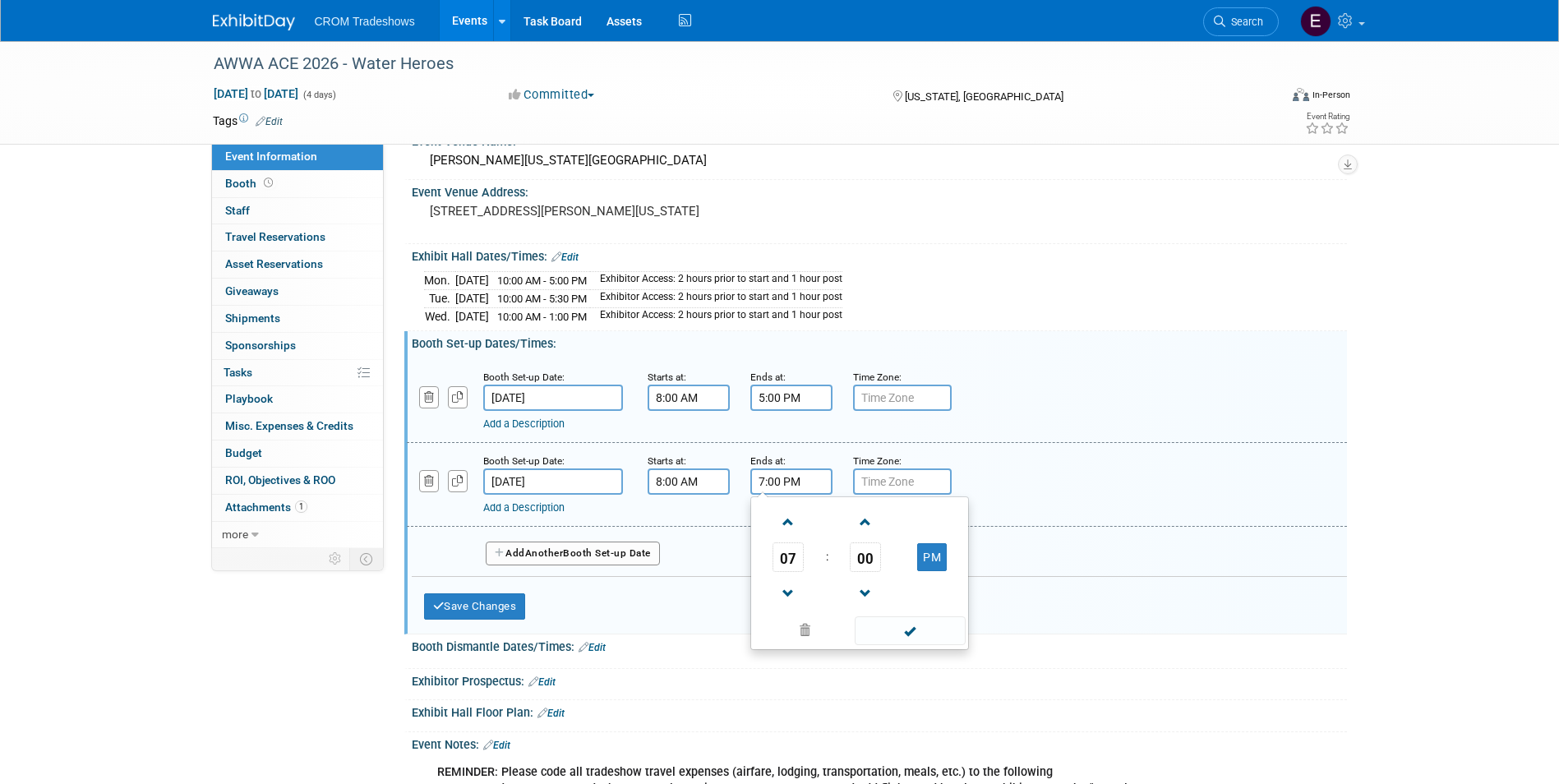
click at [807, 468] on input "7:00 PM" at bounding box center [792, 481] width 83 height 26
click at [803, 593] on span at bounding box center [789, 593] width 29 height 29
click at [802, 593] on span at bounding box center [789, 593] width 29 height 29
type input "5:00 PM"
click at [954, 624] on span at bounding box center [910, 631] width 111 height 29
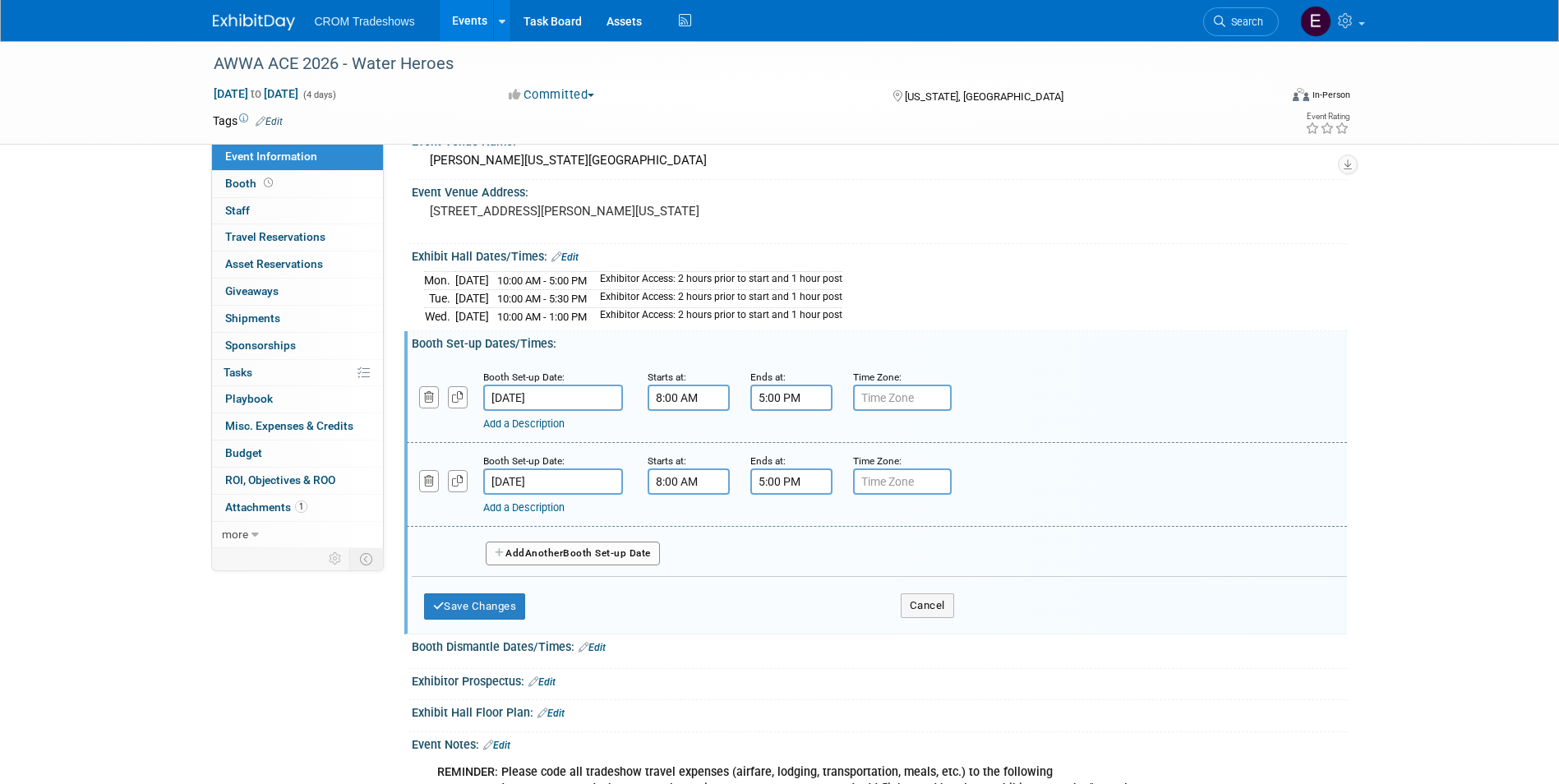
click at [571, 558] on button "Add Another Booth Set-up Date" at bounding box center [572, 554] width 174 height 25
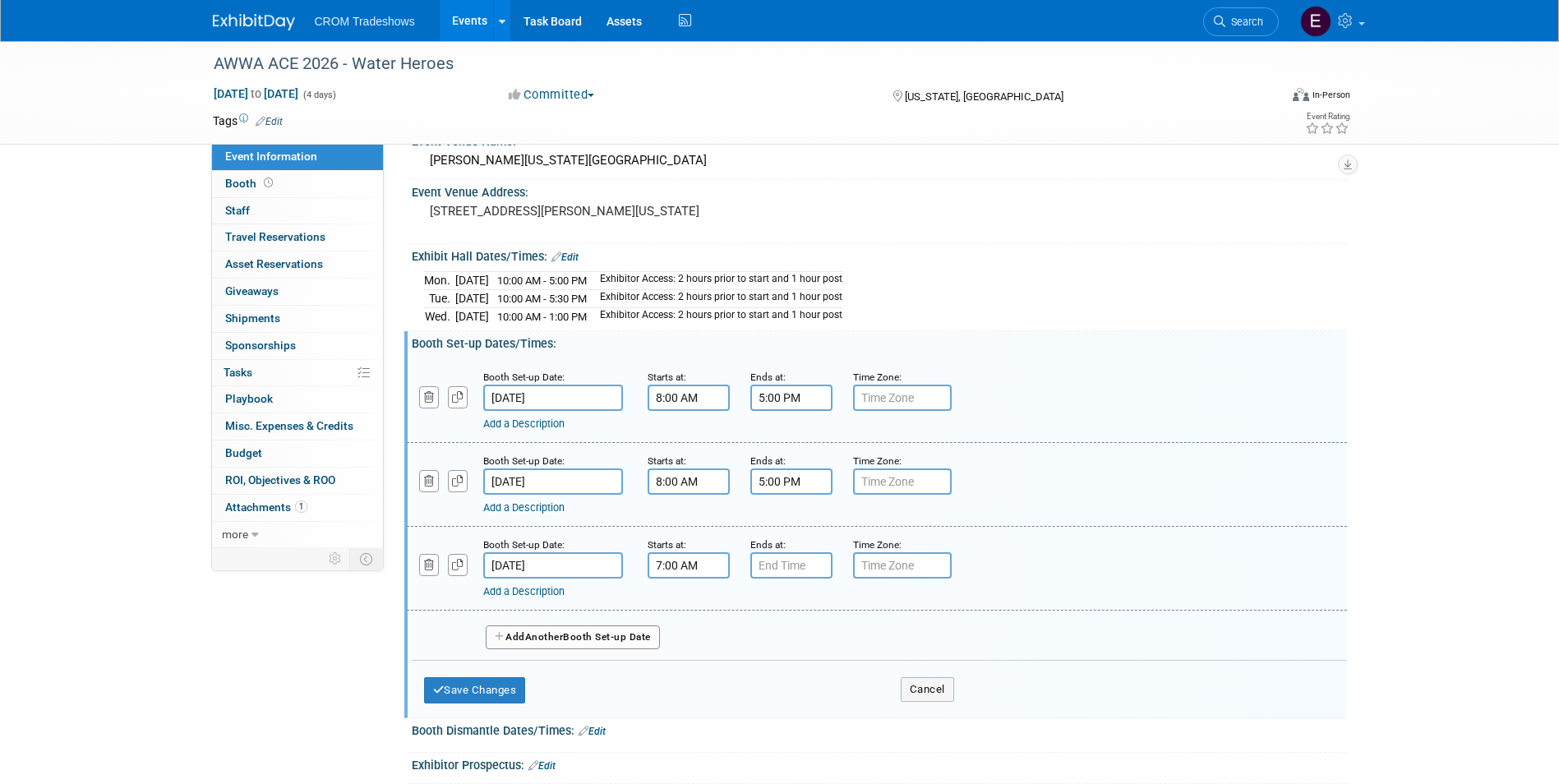
click at [680, 571] on input "7:00 AM" at bounding box center [689, 565] width 83 height 26
click at [694, 609] on span at bounding box center [685, 606] width 29 height 29
type input "8:00 AM"
click at [797, 564] on input "7:00 PM" at bounding box center [792, 565] width 83 height 26
click at [802, 680] on span at bounding box center [789, 677] width 29 height 29
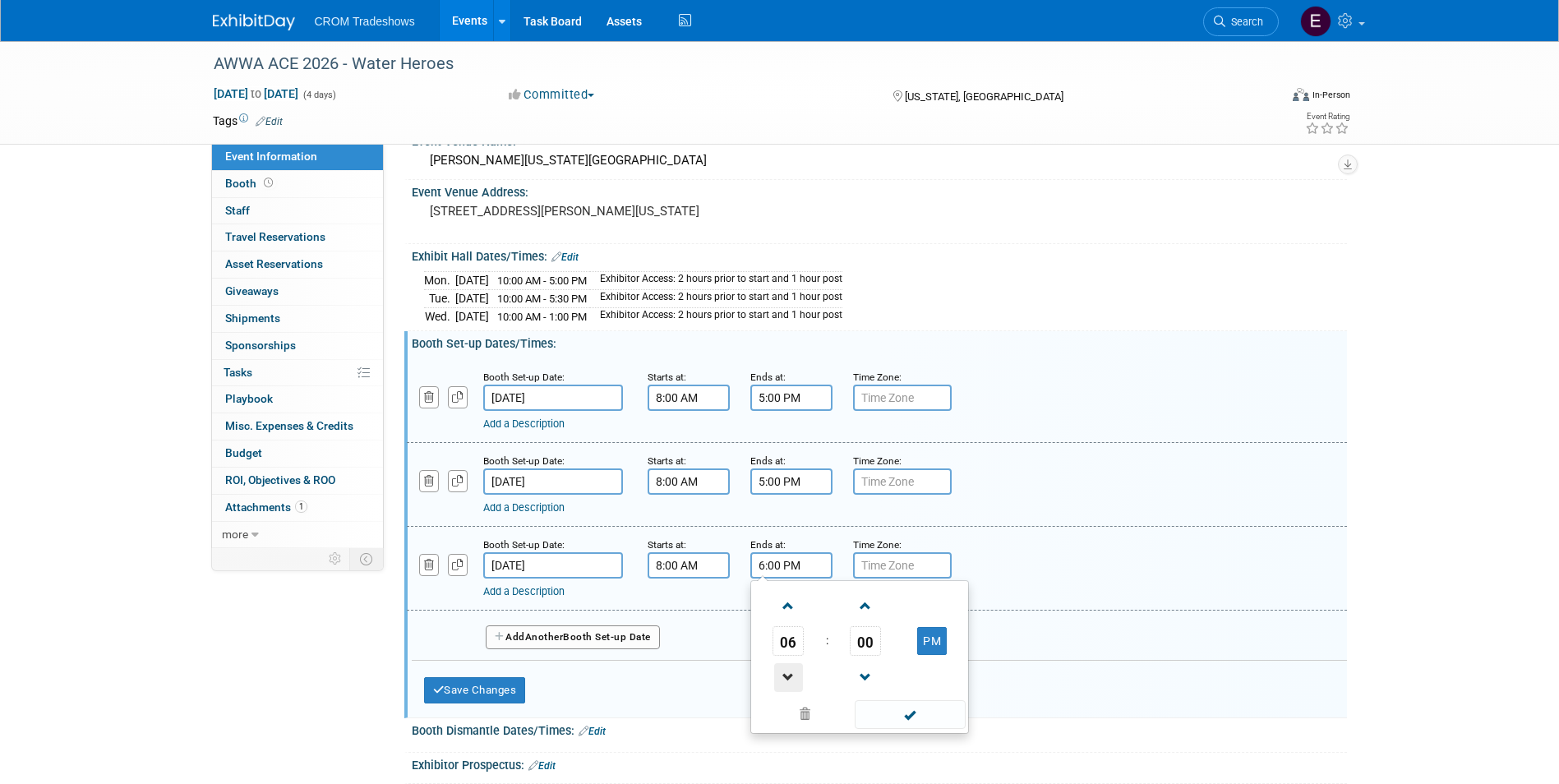
click at [802, 680] on span at bounding box center [789, 677] width 29 height 29
type input "5:00 PM"
click at [907, 711] on span at bounding box center [910, 714] width 111 height 29
click at [599, 635] on button "Add Another Booth Set-up Date" at bounding box center [572, 638] width 174 height 25
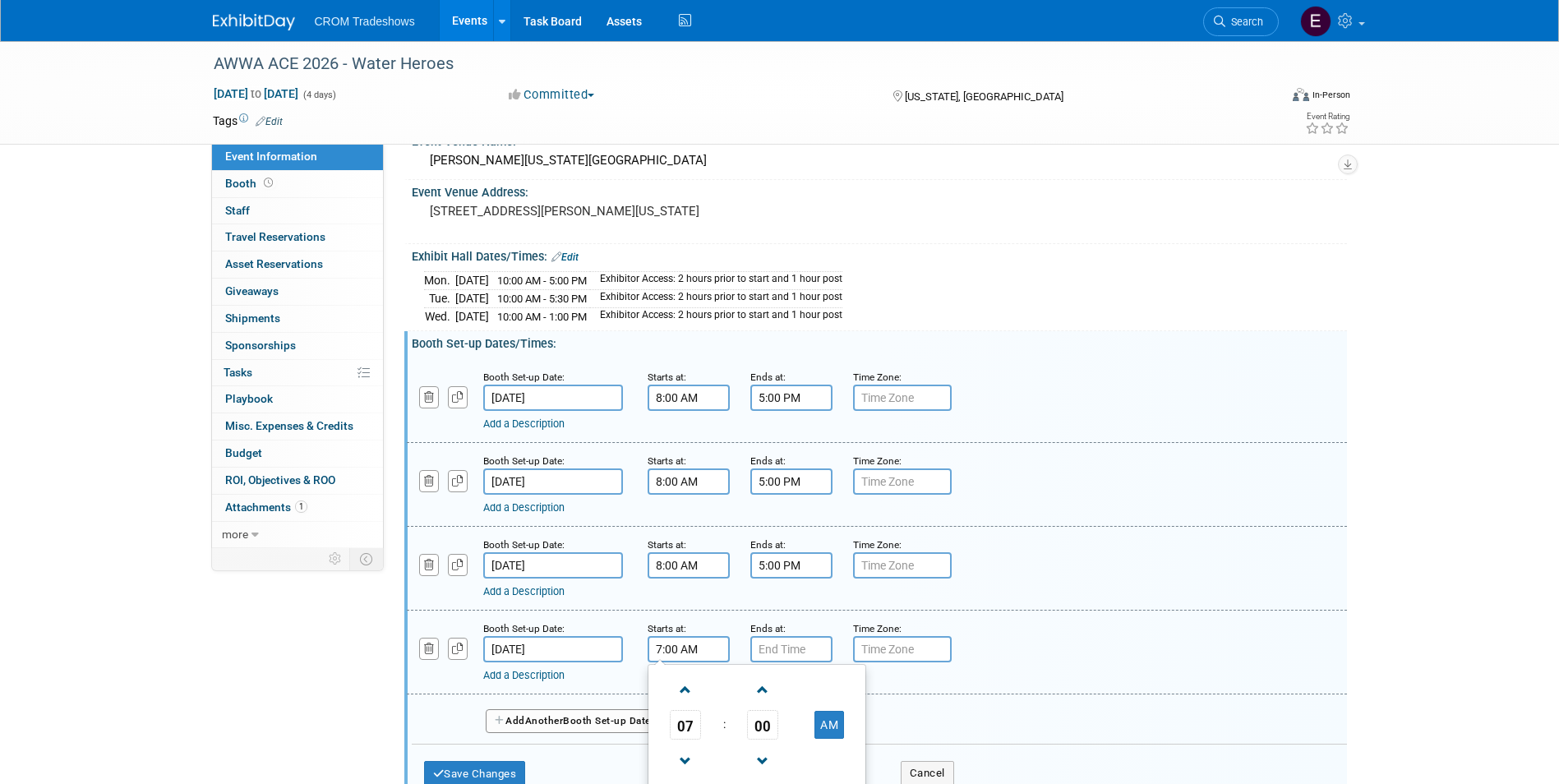
click at [693, 644] on input "7:00 AM" at bounding box center [689, 649] width 83 height 26
click at [694, 689] on span at bounding box center [685, 689] width 29 height 29
type input "8:00 AM"
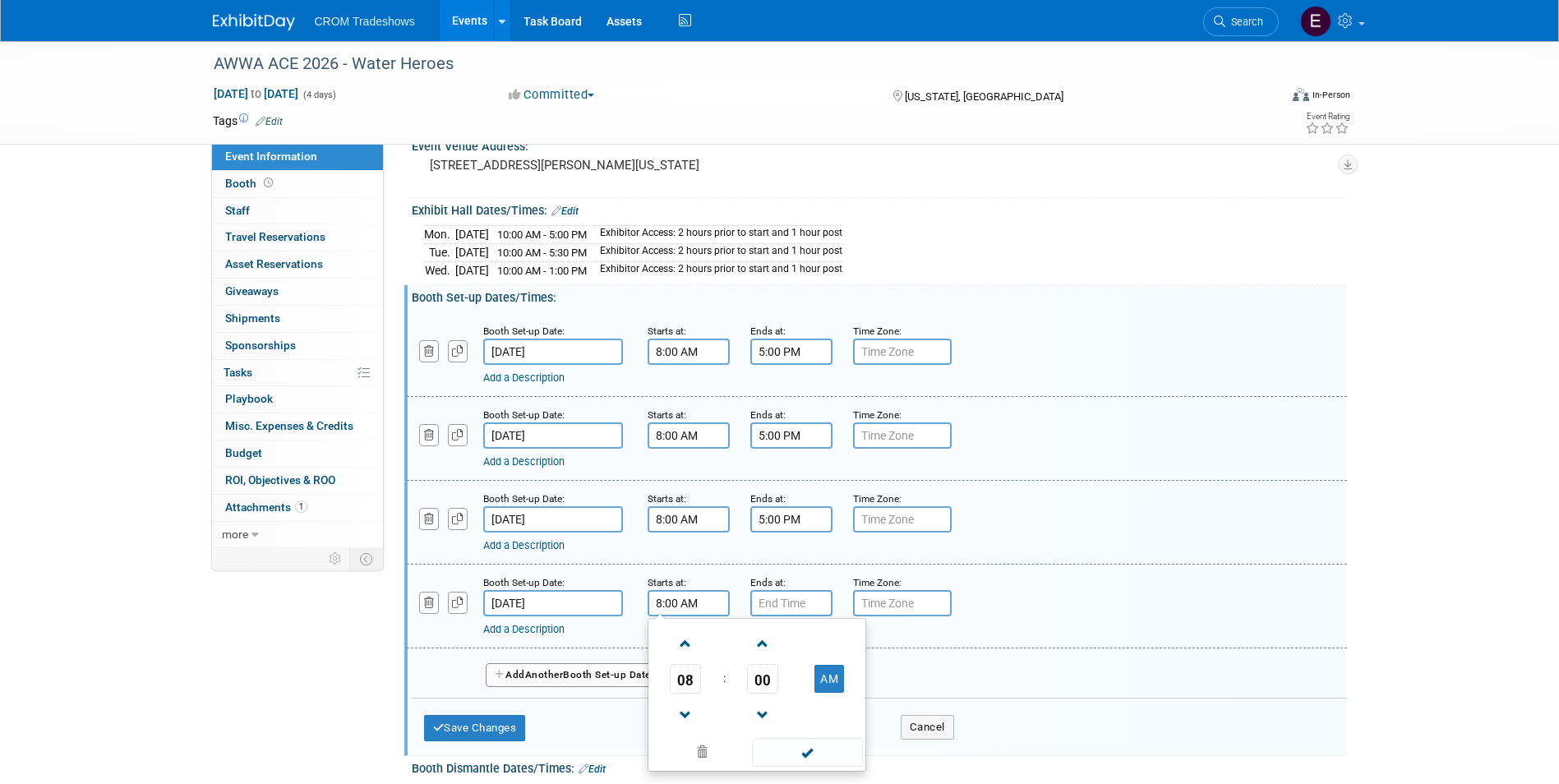
scroll to position [164, 0]
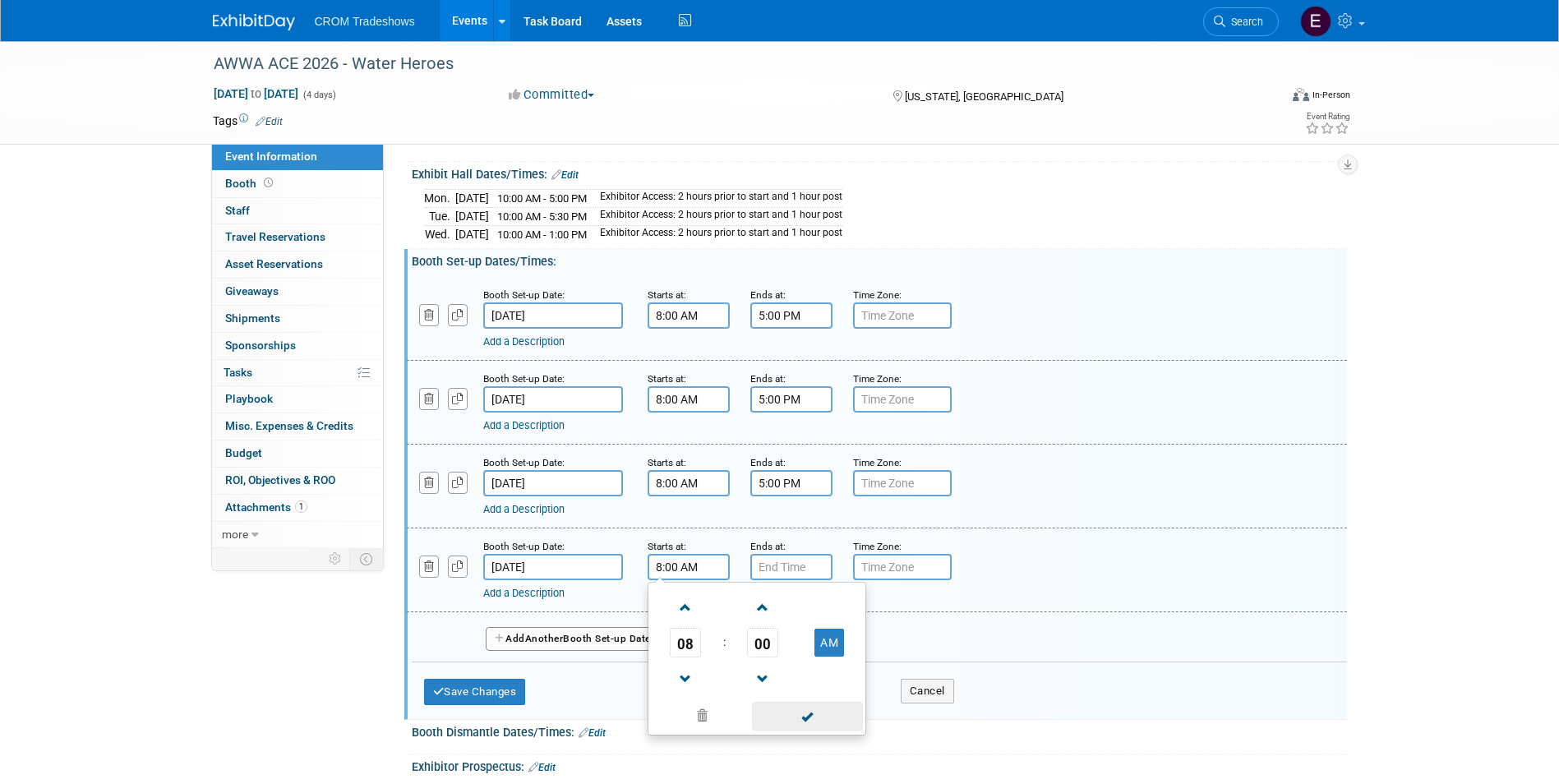
drag, startPoint x: 787, startPoint y: 729, endPoint x: 792, endPoint y: 720, distance: 10.3
click at [788, 729] on td at bounding box center [806, 715] width 111 height 32
click at [798, 707] on span at bounding box center [808, 716] width 111 height 29
click at [791, 566] on input "7:00 PM" at bounding box center [792, 567] width 83 height 26
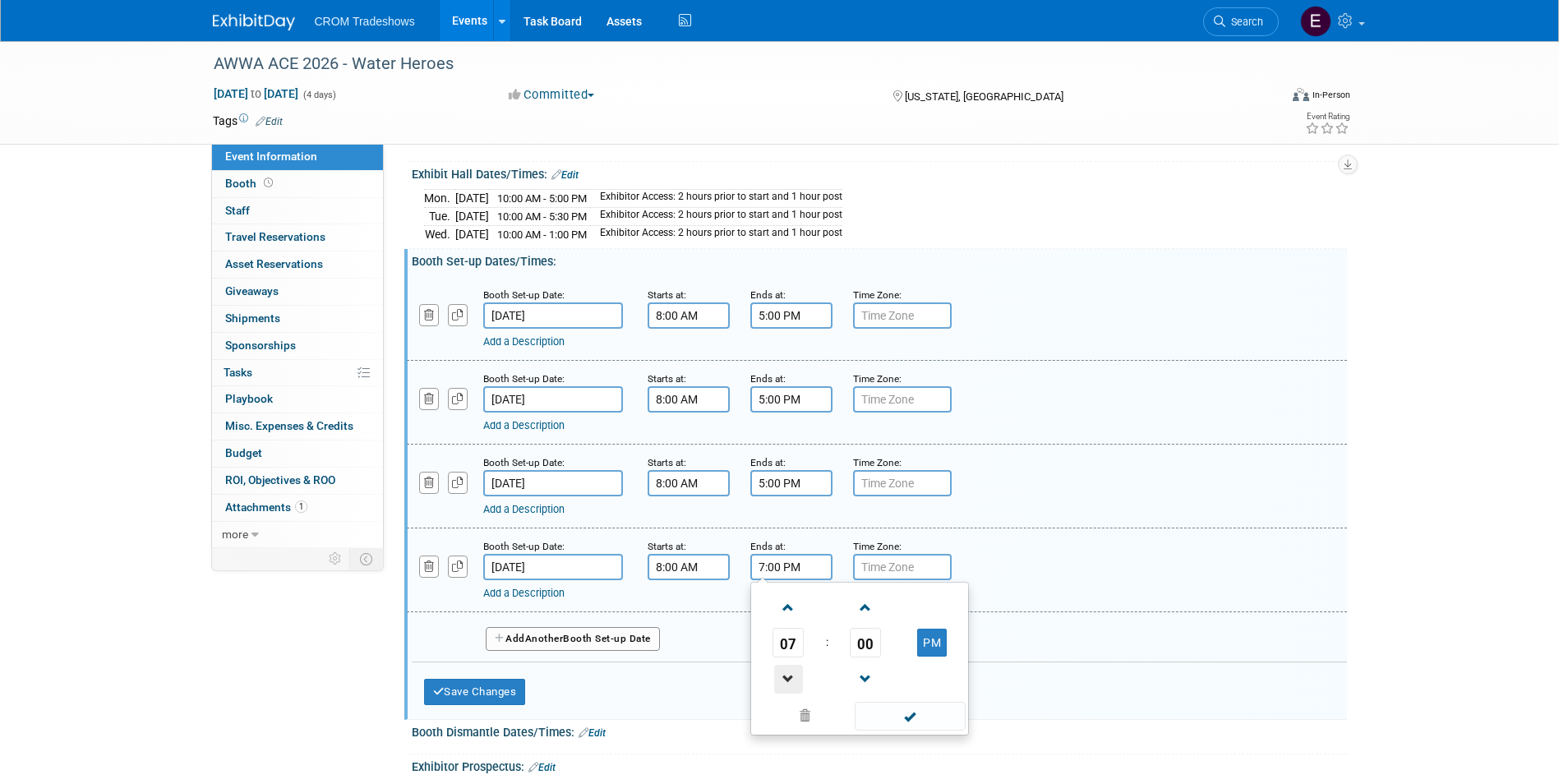
click at [798, 673] on span at bounding box center [789, 678] width 29 height 29
type input "5:00 PM"
click at [939, 716] on span at bounding box center [910, 716] width 111 height 29
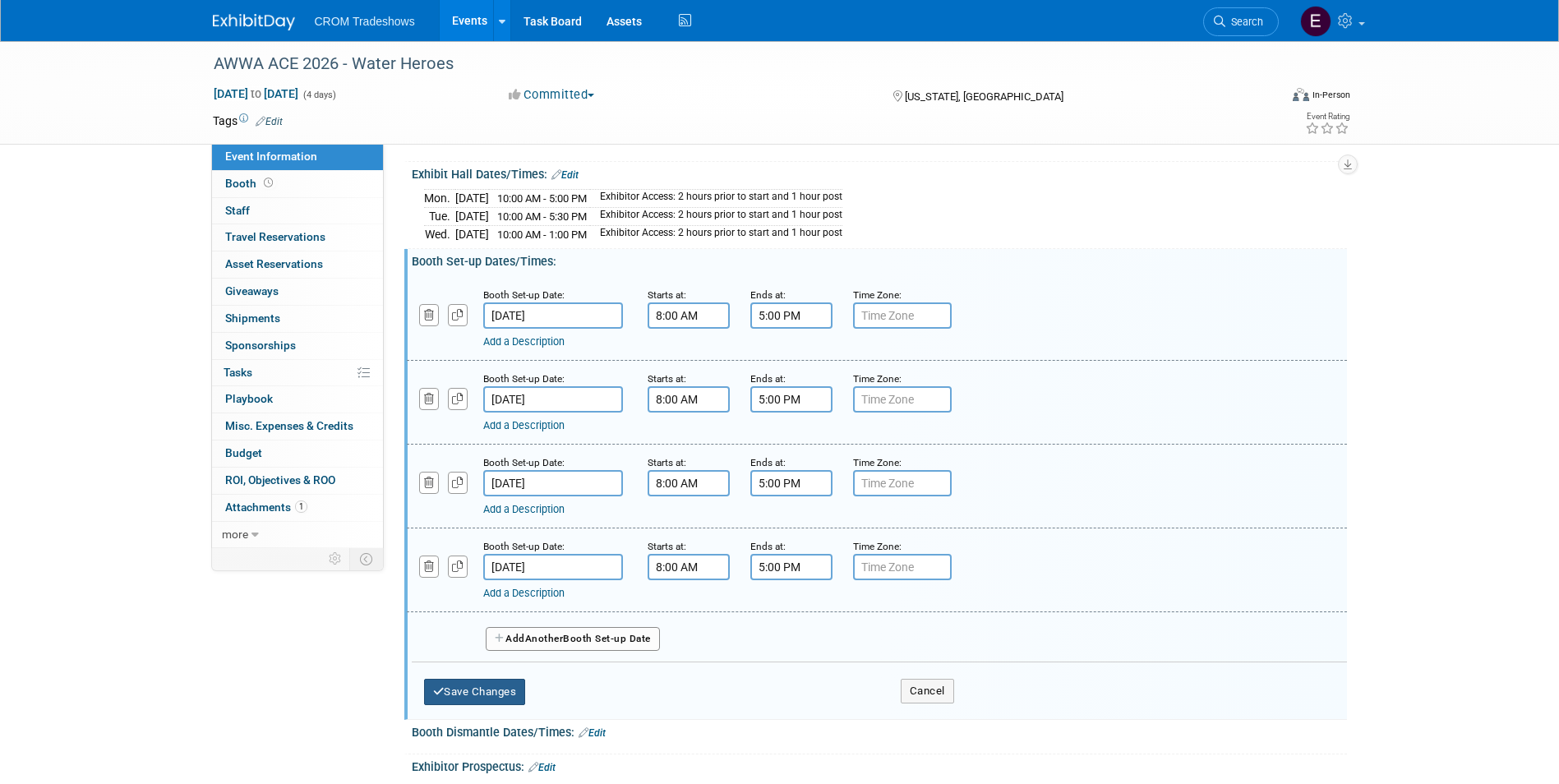
click at [488, 693] on button "Save Changes" at bounding box center [475, 692] width 102 height 26
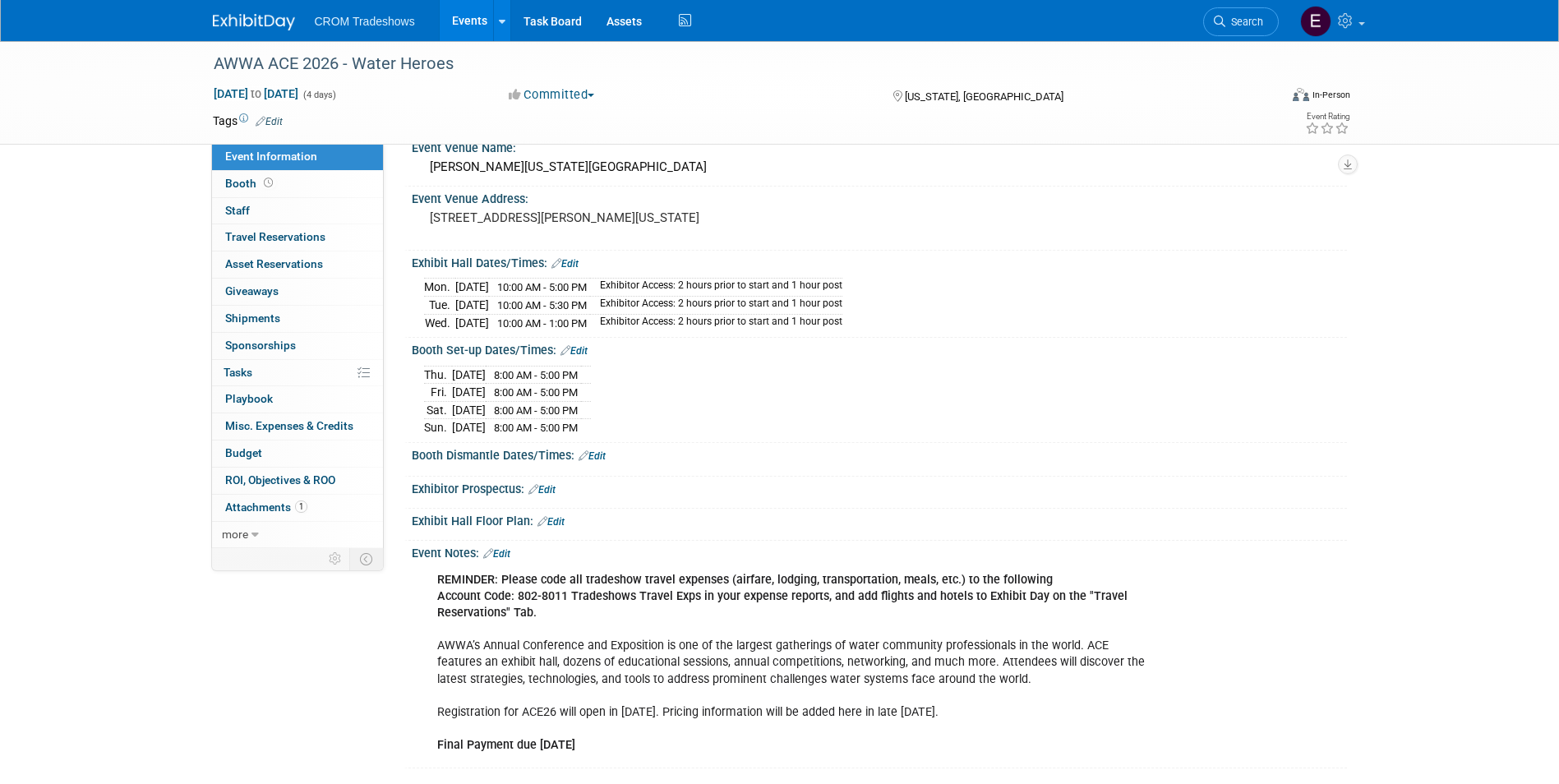
scroll to position [234, 0]
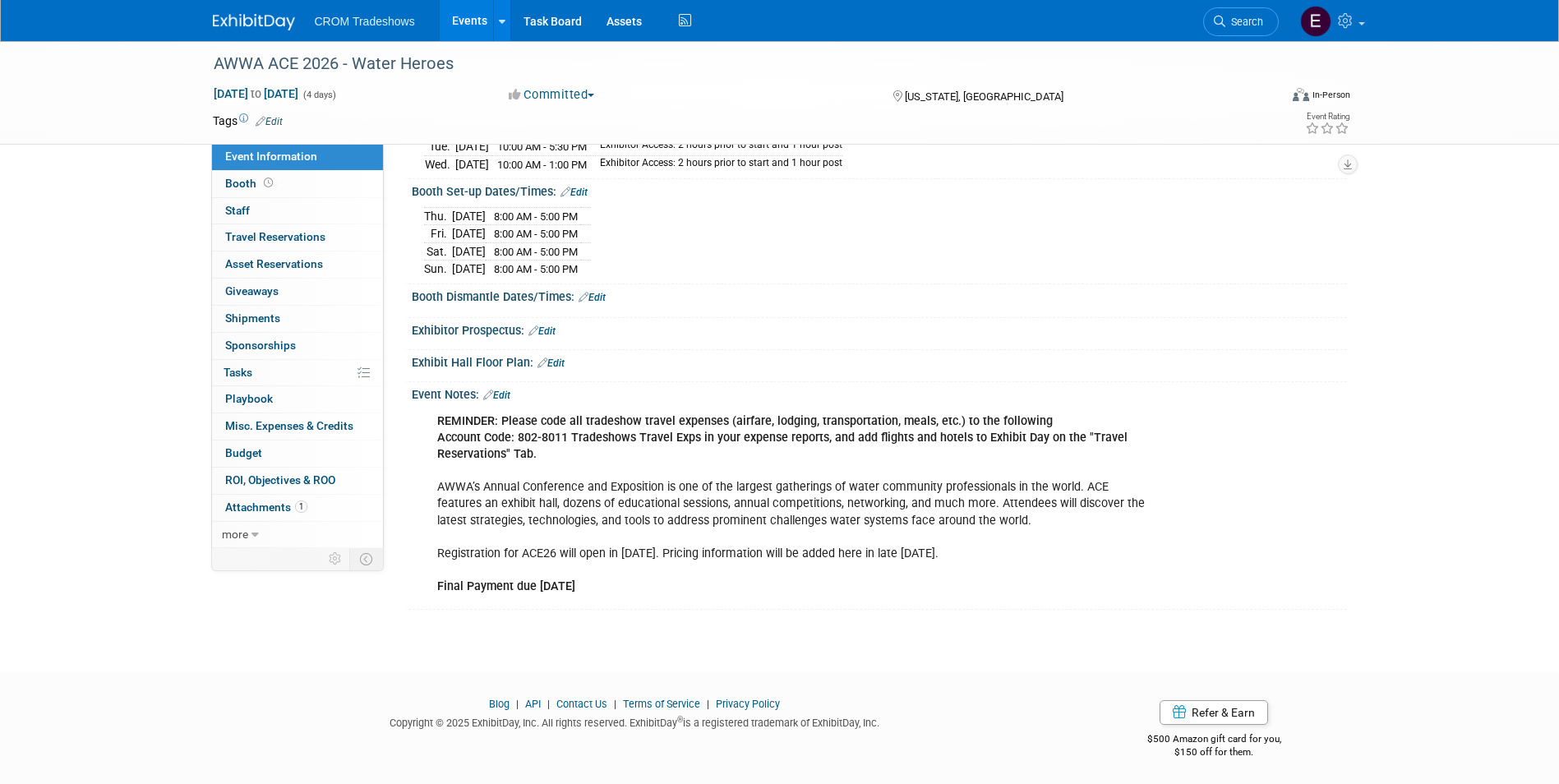
click at [509, 392] on link "Edit" at bounding box center [496, 395] width 27 height 12
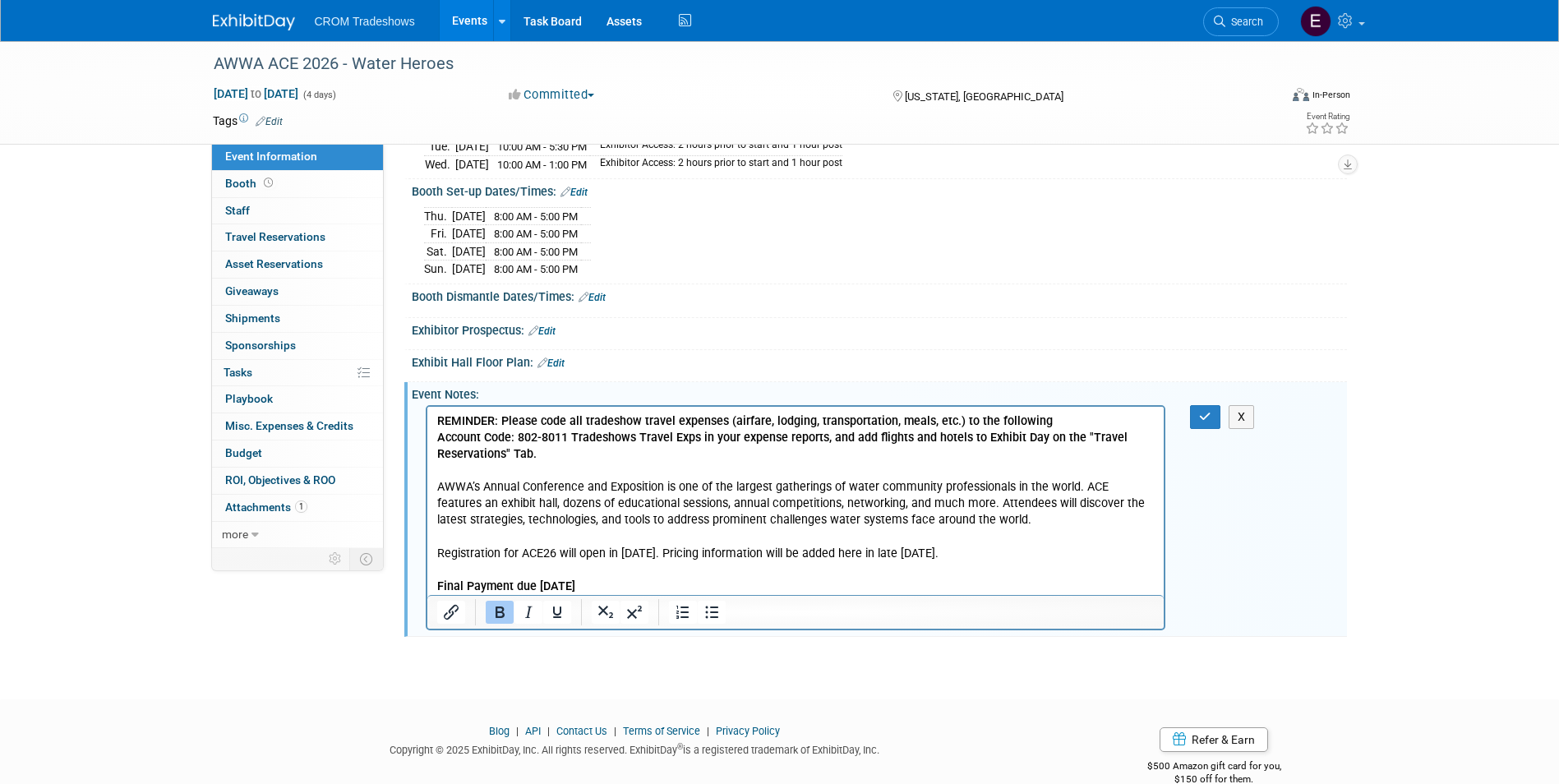
scroll to position [0, 0]
click at [676, 588] on p "REMINDER: Please code all tradeshow travel expenses (airfare, lodging, transpor…" at bounding box center [796, 504] width 718 height 182
click at [434, 583] on html "REMINDER: Please code all tradeshow travel expenses (airfare, lodging, transpor…" at bounding box center [795, 501] width 737 height 188
click at [438, 583] on b "Final Payment due Thursday, 3/26/26" at bounding box center [505, 586] width 138 height 14
click at [708, 610] on icon "Bullet list" at bounding box center [712, 612] width 13 height 12
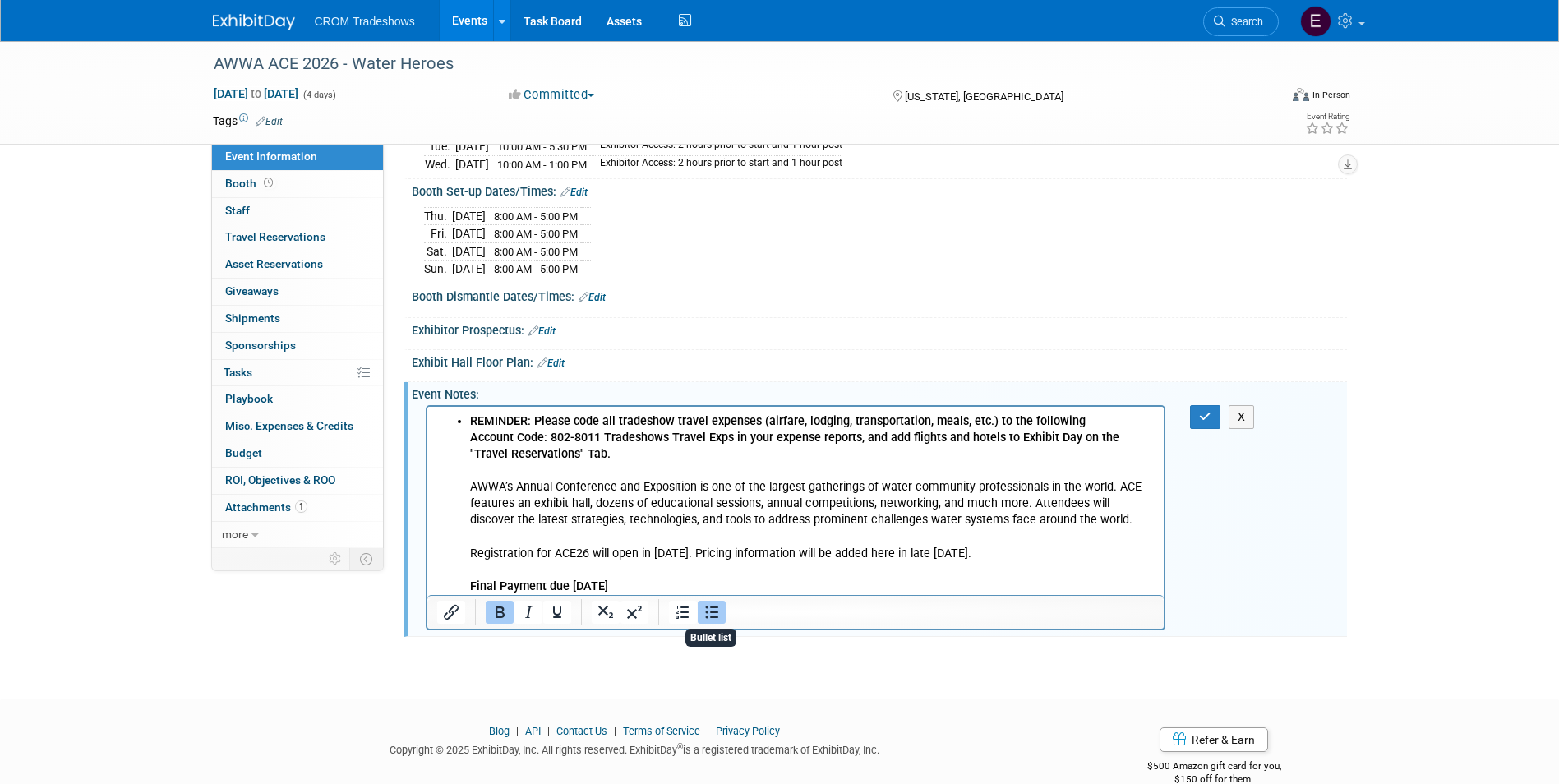
click at [708, 610] on icon "Bullet list" at bounding box center [712, 612] width 13 height 12
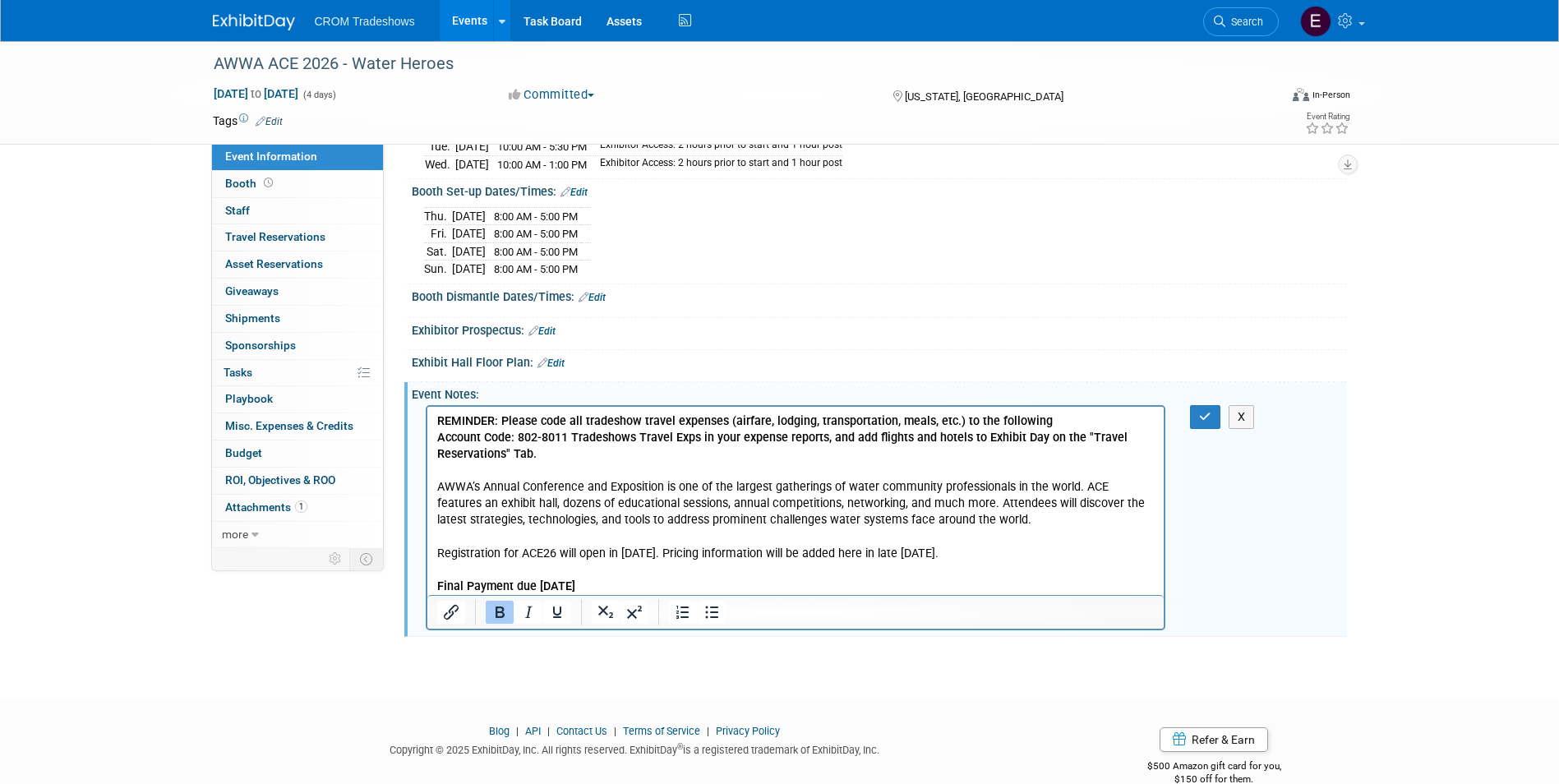
drag, startPoint x: 683, startPoint y: 582, endPoint x: 418, endPoint y: 585, distance: 265.0
click at [427, 585] on html "REMINDER: Please code all tradeshow travel expenses (airfare, lodging, transpor…" at bounding box center [795, 501] width 737 height 188
click at [675, 580] on p "REMINDER: Please code all tradeshow travel expenses (airfare, lodging, transpor…" at bounding box center [796, 504] width 718 height 182
click at [437, 589] on b "Final Payment due Thursday, 3/26/26" at bounding box center [505, 586] width 138 height 14
click at [579, 583] on b "-Final Payment due Thursday, 3/26/26" at bounding box center [508, 586] width 142 height 14
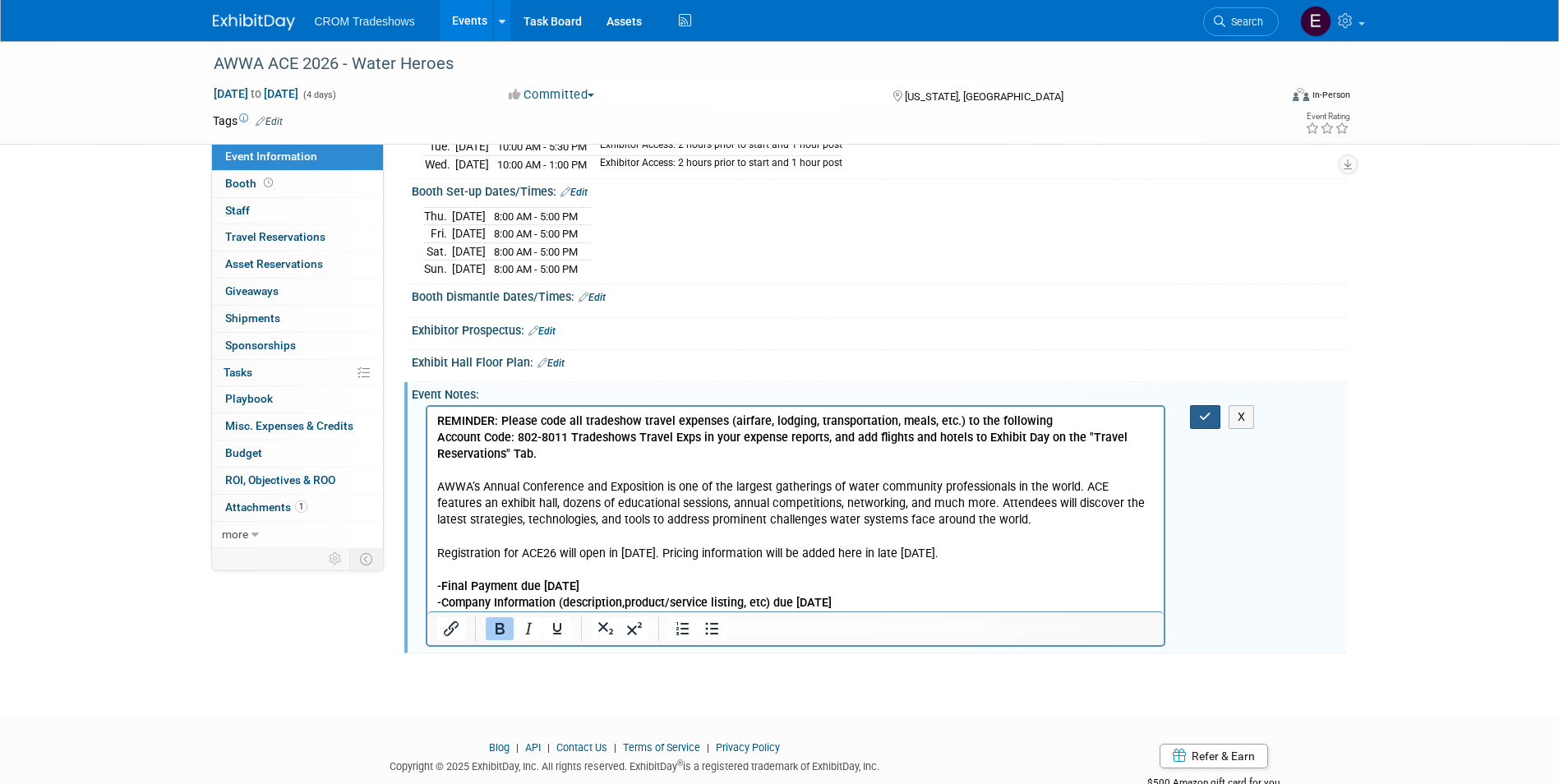
click at [1202, 412] on icon "button" at bounding box center [1205, 417] width 12 height 12
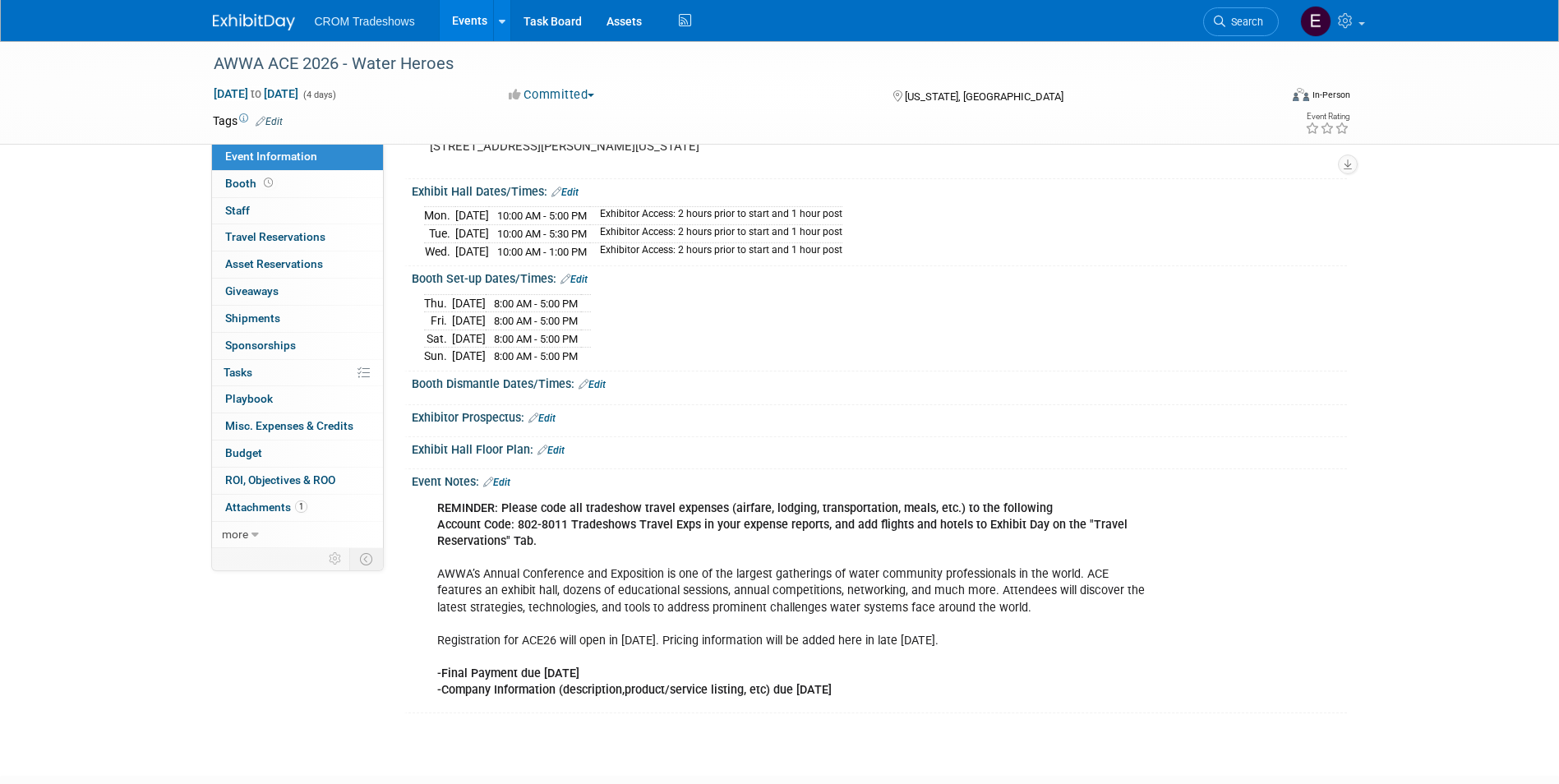
scroll to position [164, 0]
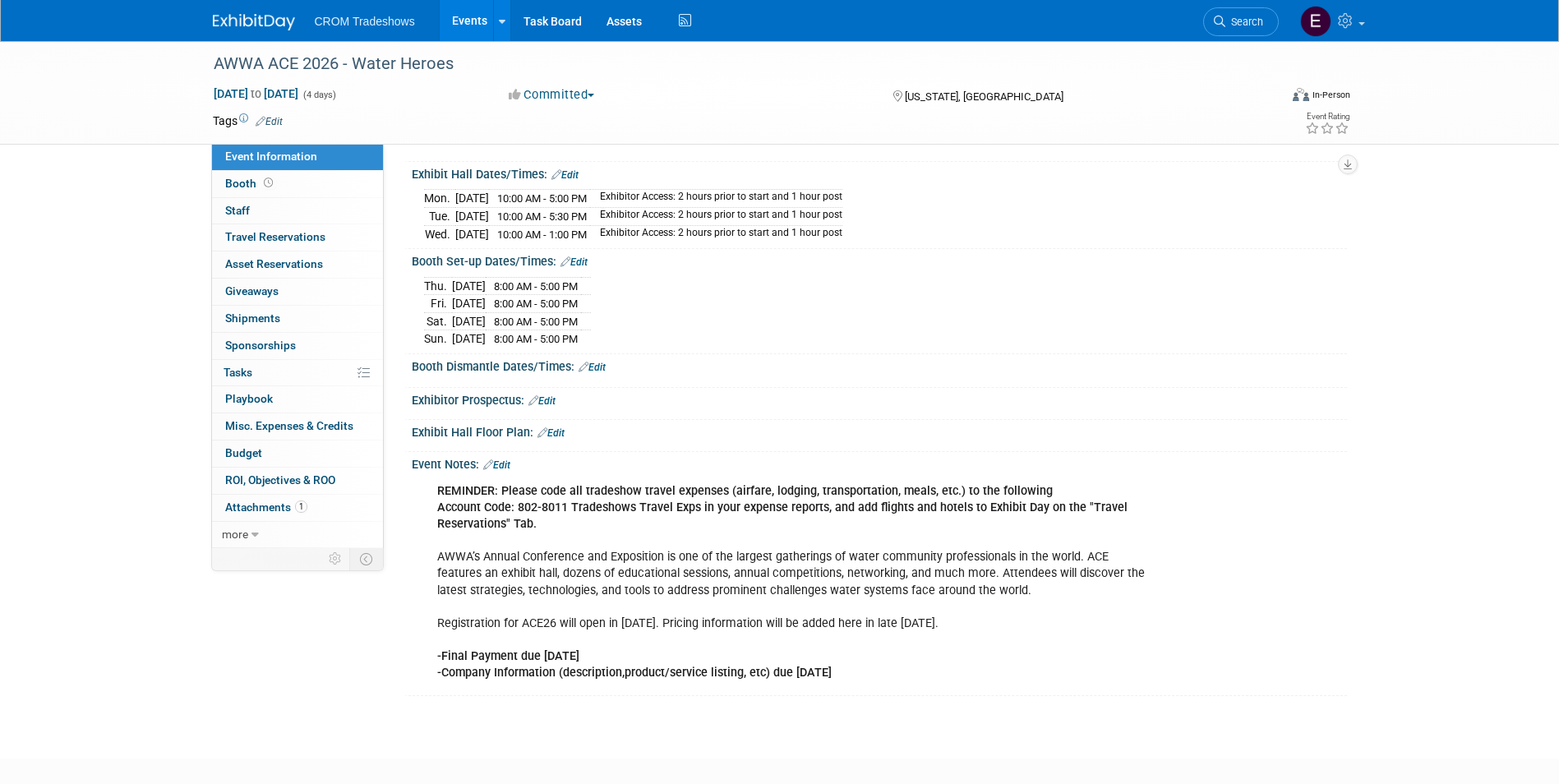
click at [601, 367] on link "Edit" at bounding box center [592, 367] width 27 height 12
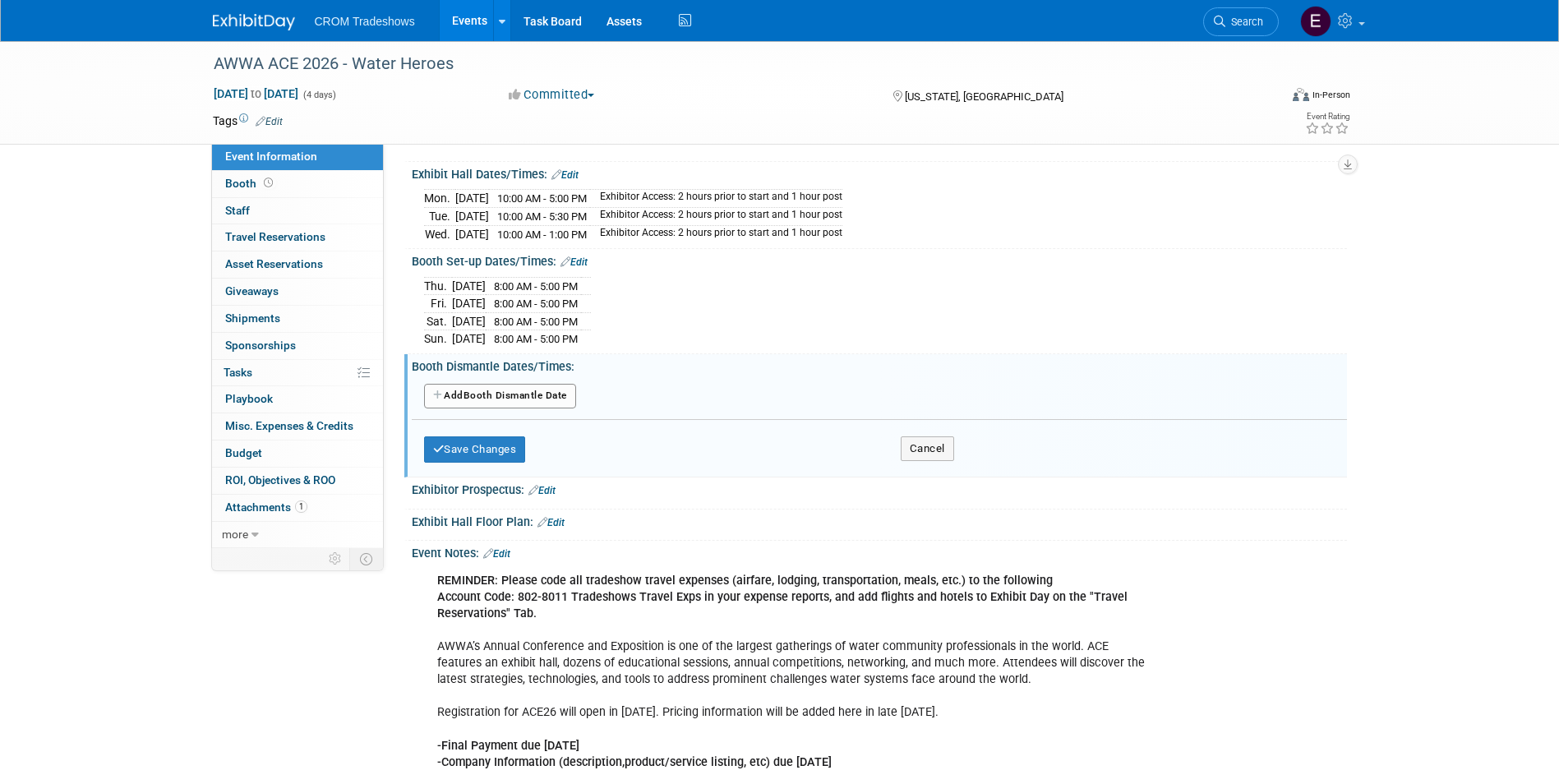
click at [506, 384] on button "Add Another Booth Dismantle Date" at bounding box center [500, 396] width 152 height 25
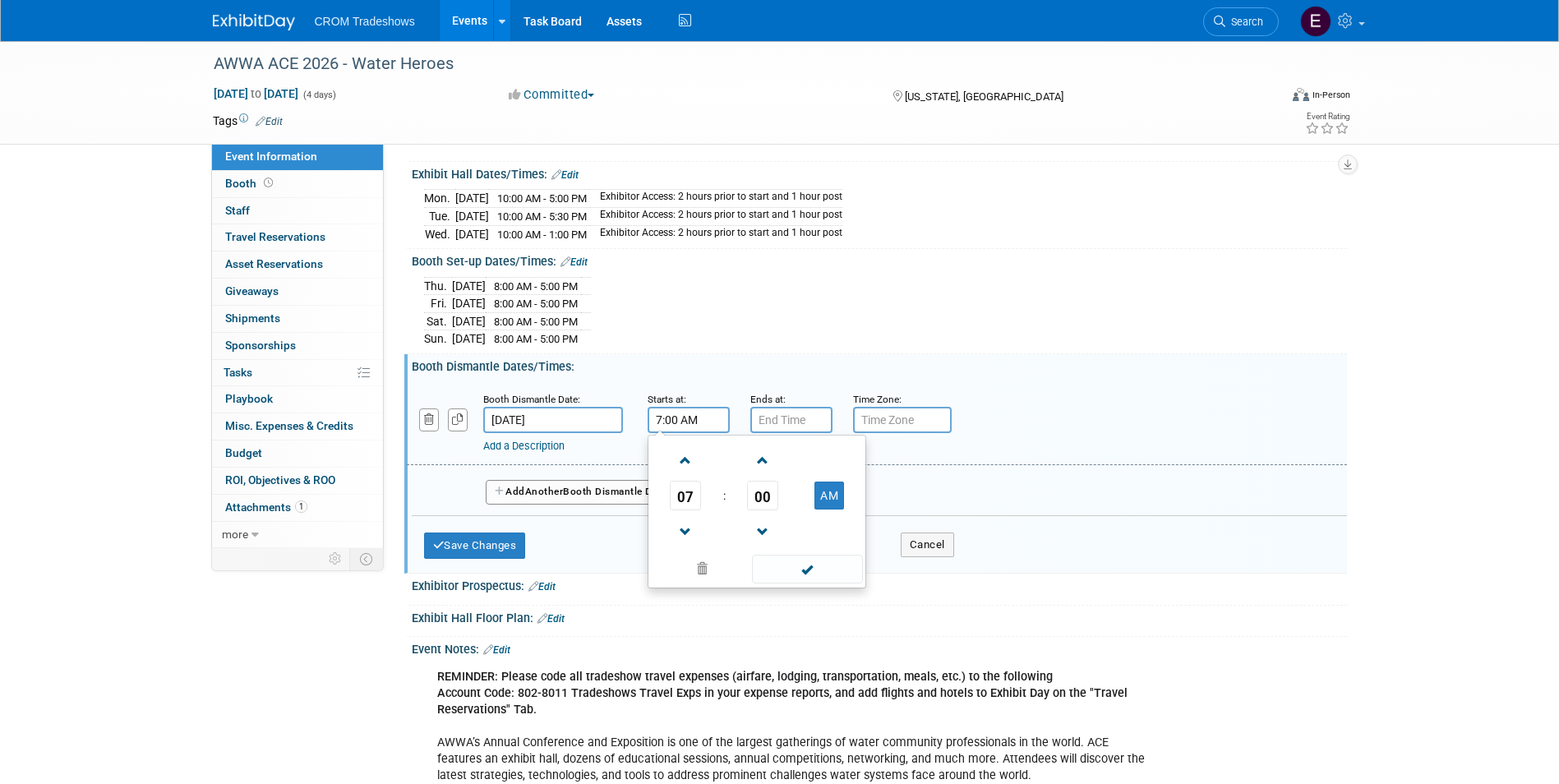
click at [677, 421] on input "7:00 AM" at bounding box center [689, 420] width 83 height 26
click at [678, 461] on span at bounding box center [685, 460] width 29 height 29
click at [676, 461] on span at bounding box center [685, 460] width 29 height 29
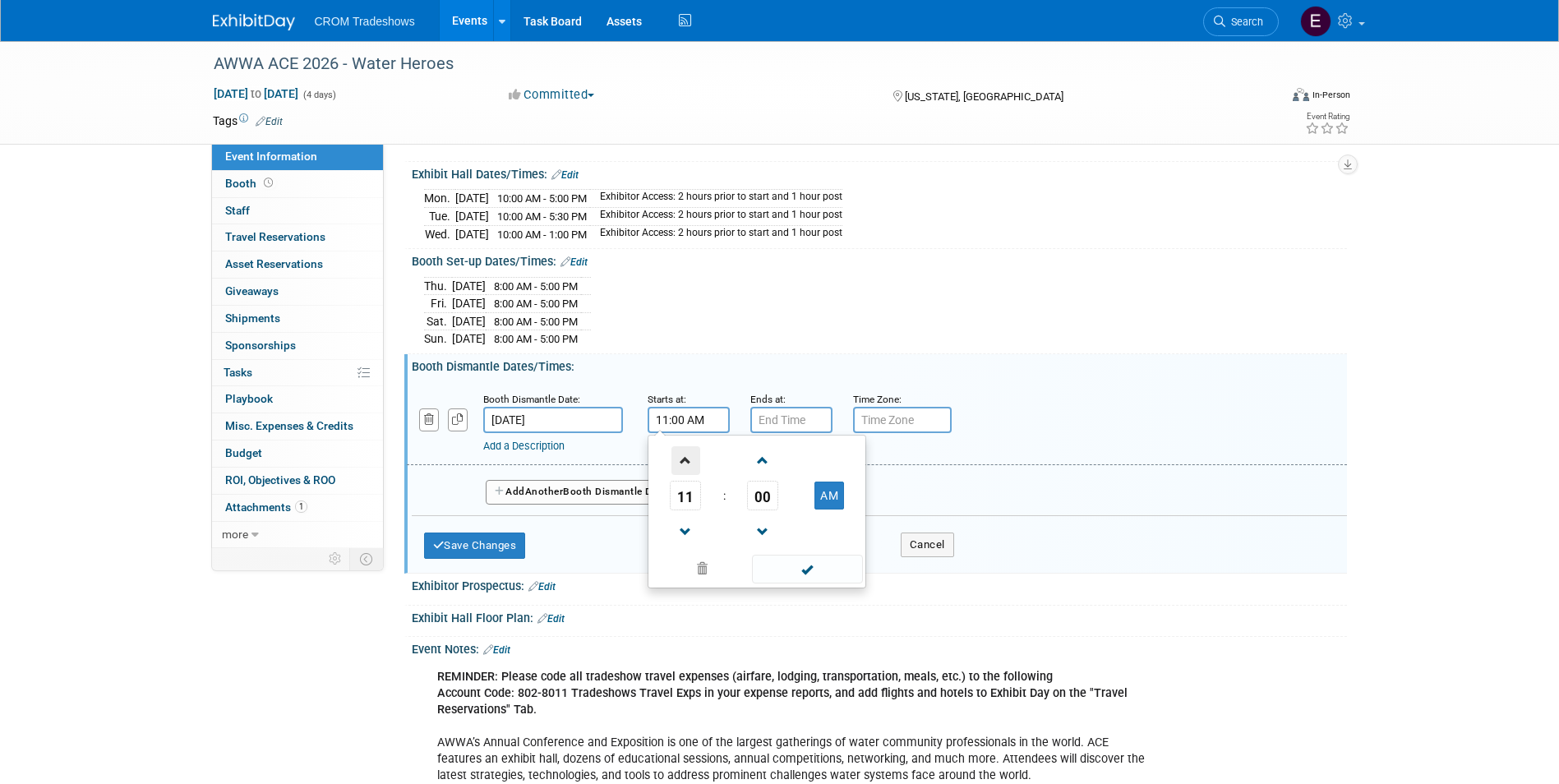
click at [676, 461] on span at bounding box center [685, 460] width 29 height 29
type input "1:00 PM"
click at [796, 578] on span at bounding box center [808, 569] width 111 height 29
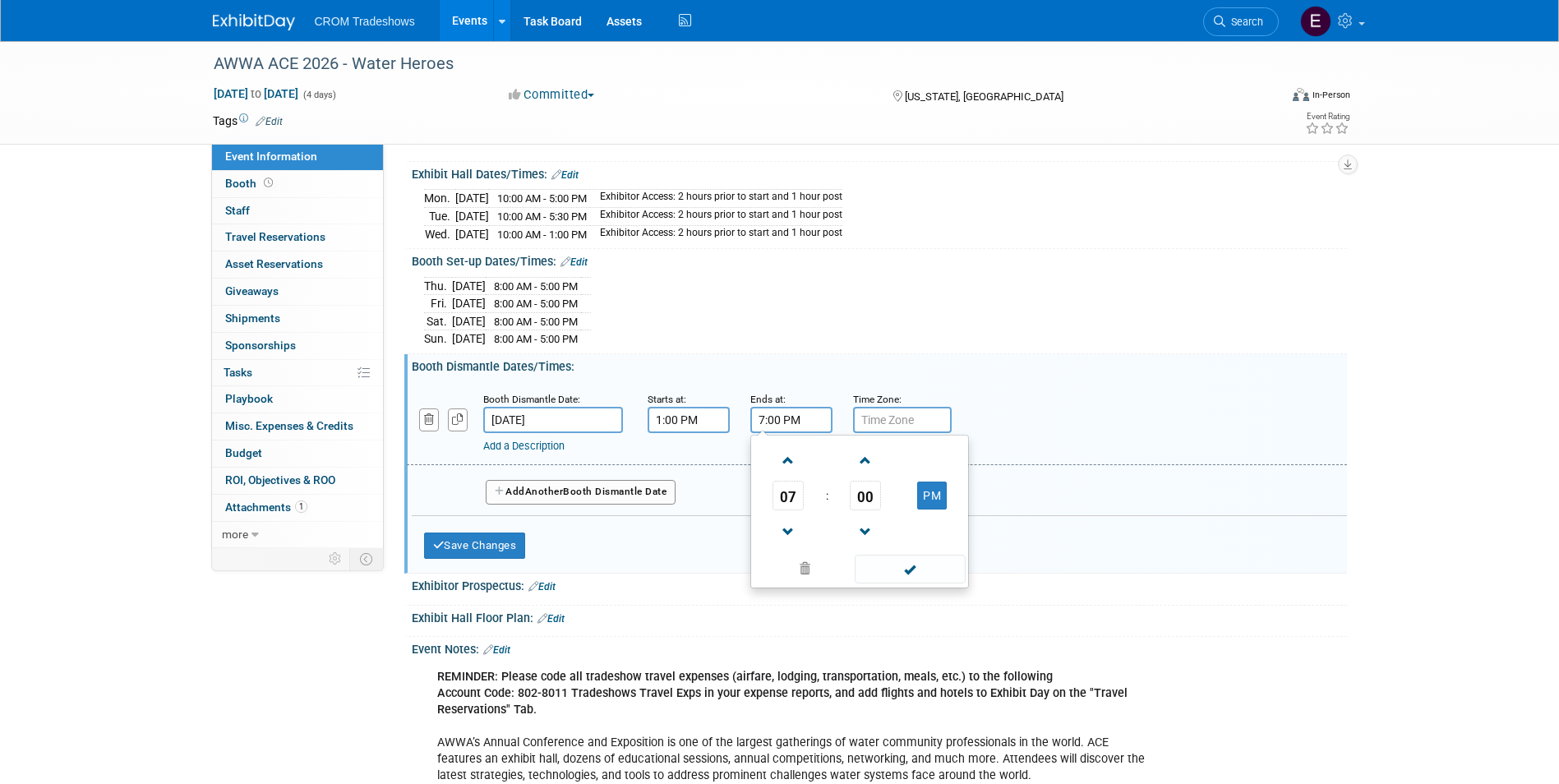
click at [794, 424] on input "7:00 PM" at bounding box center [792, 420] width 83 height 26
click at [795, 471] on span at bounding box center [789, 460] width 29 height 29
type input "8:00 PM"
click at [887, 570] on span at bounding box center [910, 569] width 111 height 29
click at [536, 494] on button "Add Another Booth Dismantle Date" at bounding box center [580, 492] width 191 height 25
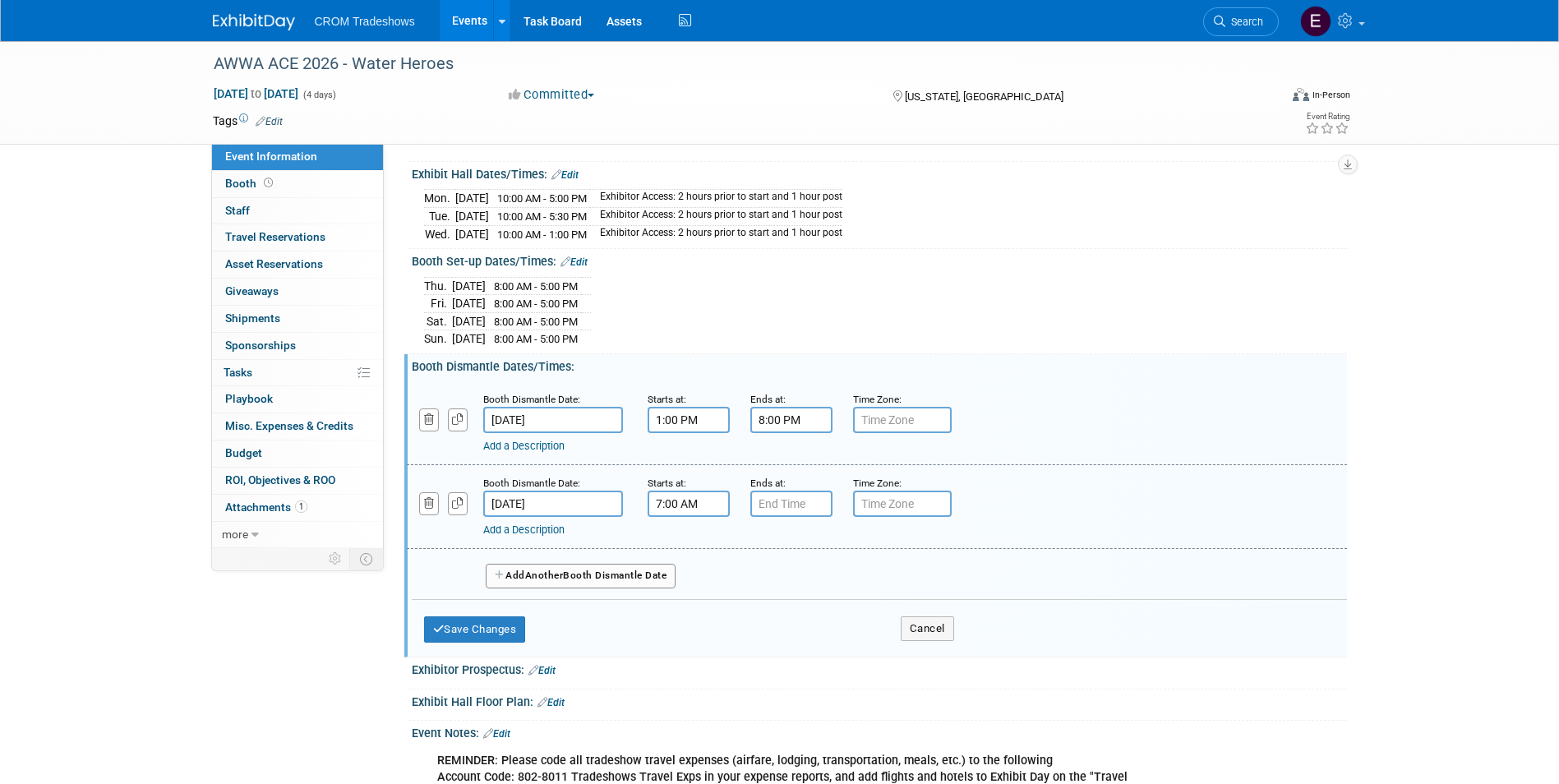
click at [712, 508] on input "7:00 AM" at bounding box center [689, 503] width 83 height 26
click at [680, 542] on span at bounding box center [685, 544] width 29 height 29
type input "8:00 AM"
click at [782, 662] on span at bounding box center [808, 652] width 111 height 29
click at [784, 509] on input "7:00 PM" at bounding box center [792, 503] width 83 height 26
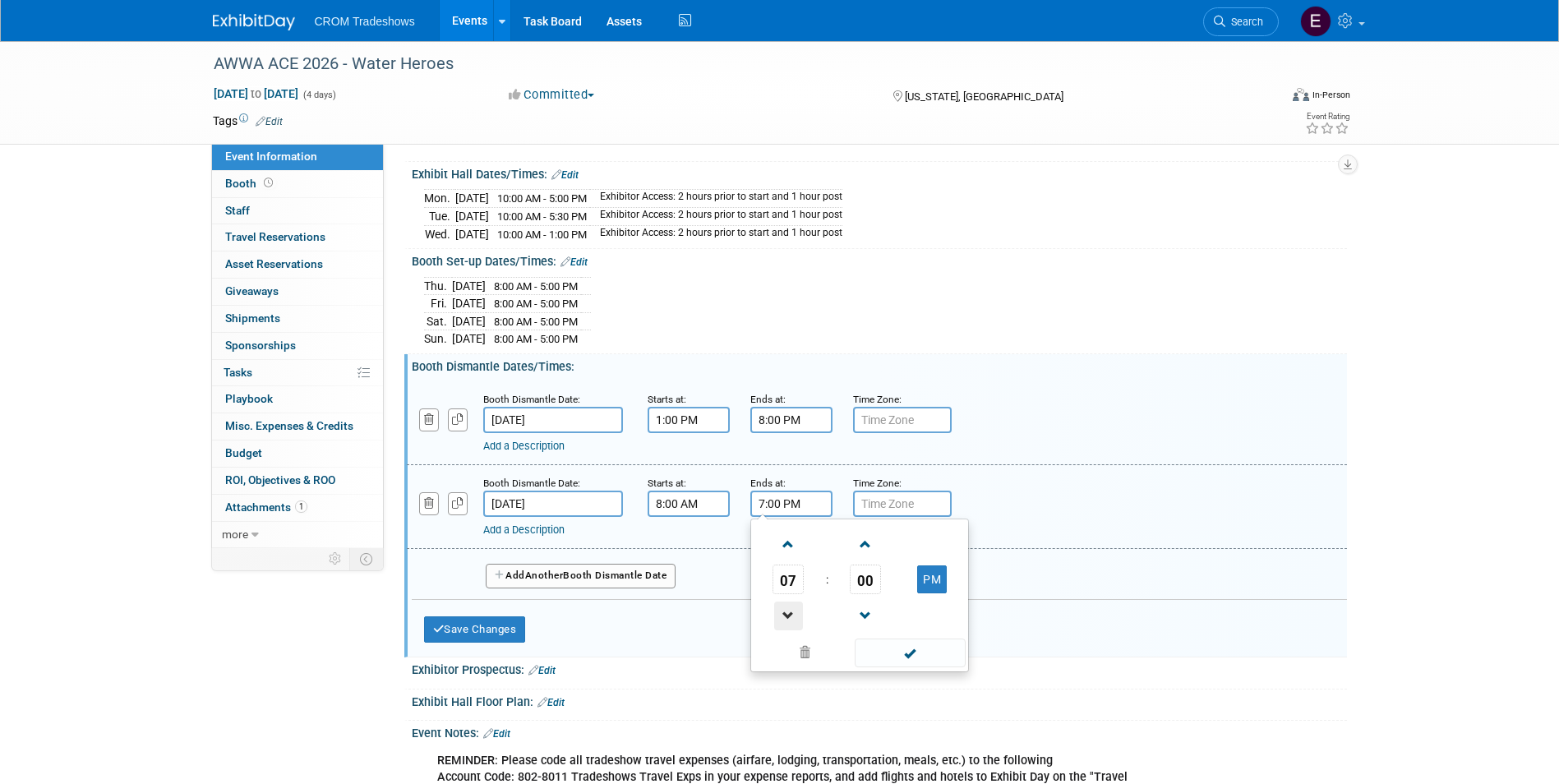
click at [784, 622] on span at bounding box center [789, 616] width 29 height 29
click at [786, 621] on span at bounding box center [789, 616] width 29 height 29
click at [788, 621] on span at bounding box center [789, 616] width 29 height 29
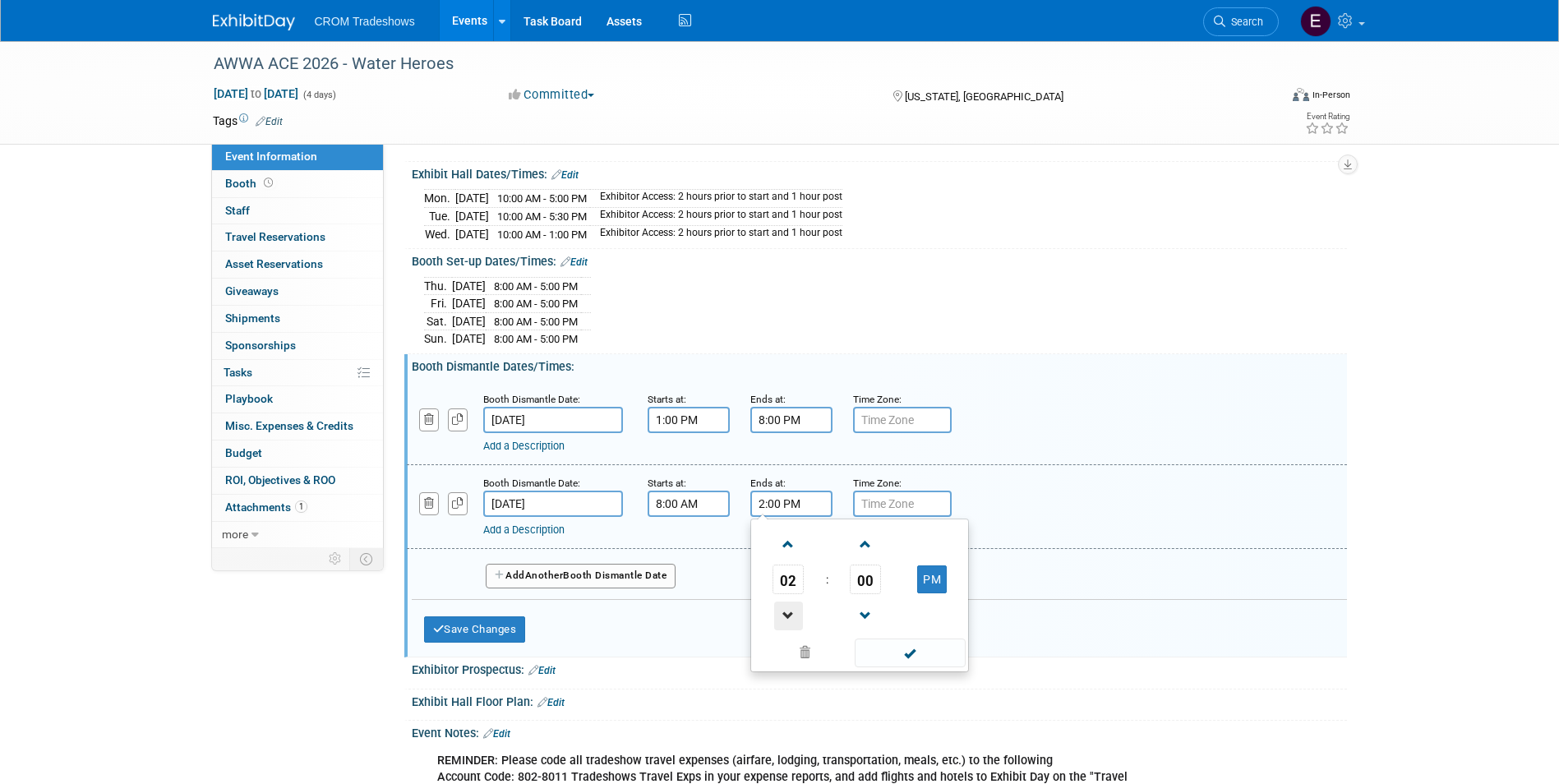
click at [788, 621] on span at bounding box center [789, 616] width 29 height 29
click at [784, 548] on span at bounding box center [789, 544] width 29 height 29
type input "12:00 PM"
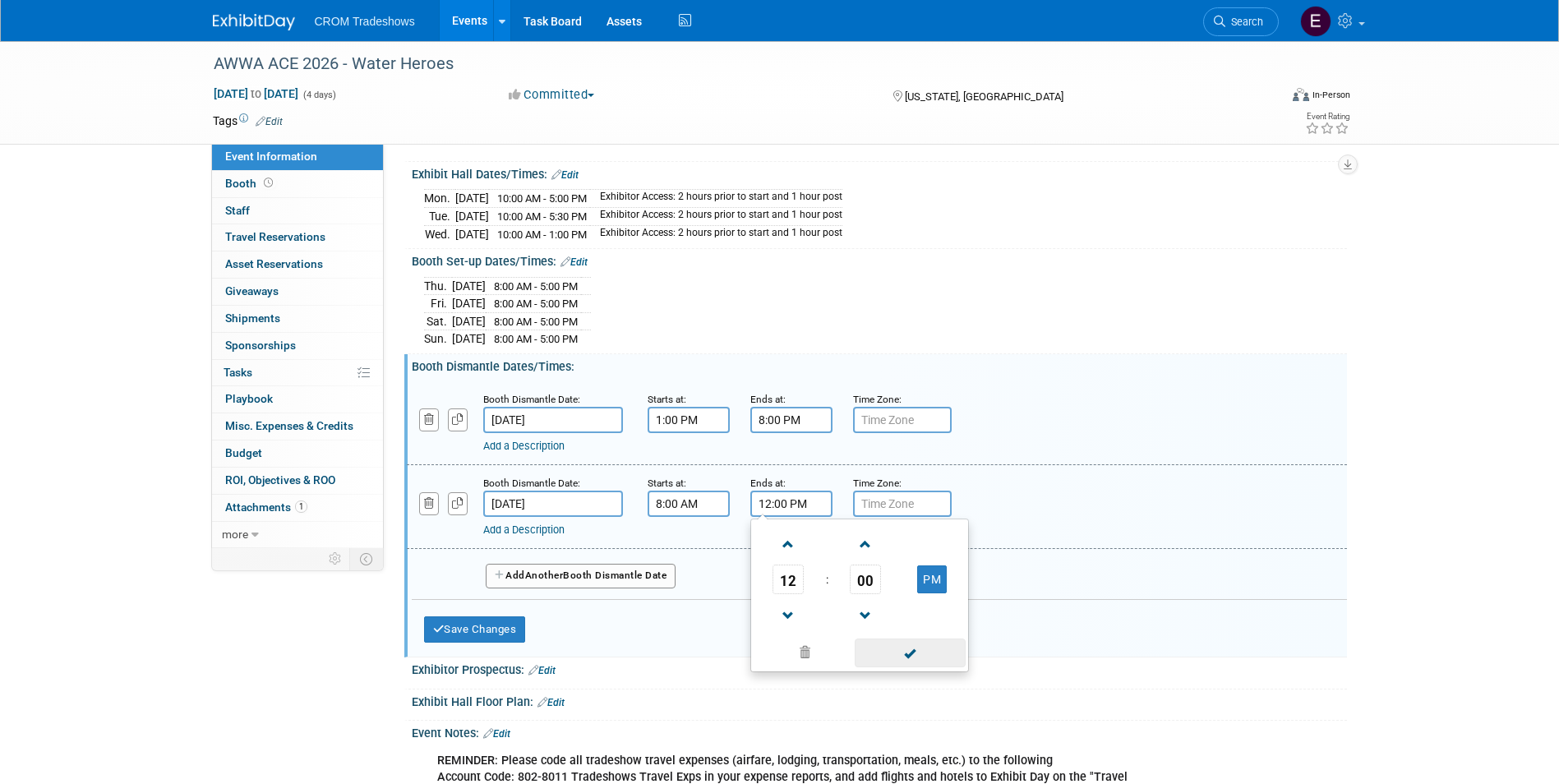
click at [895, 652] on span at bounding box center [910, 652] width 111 height 29
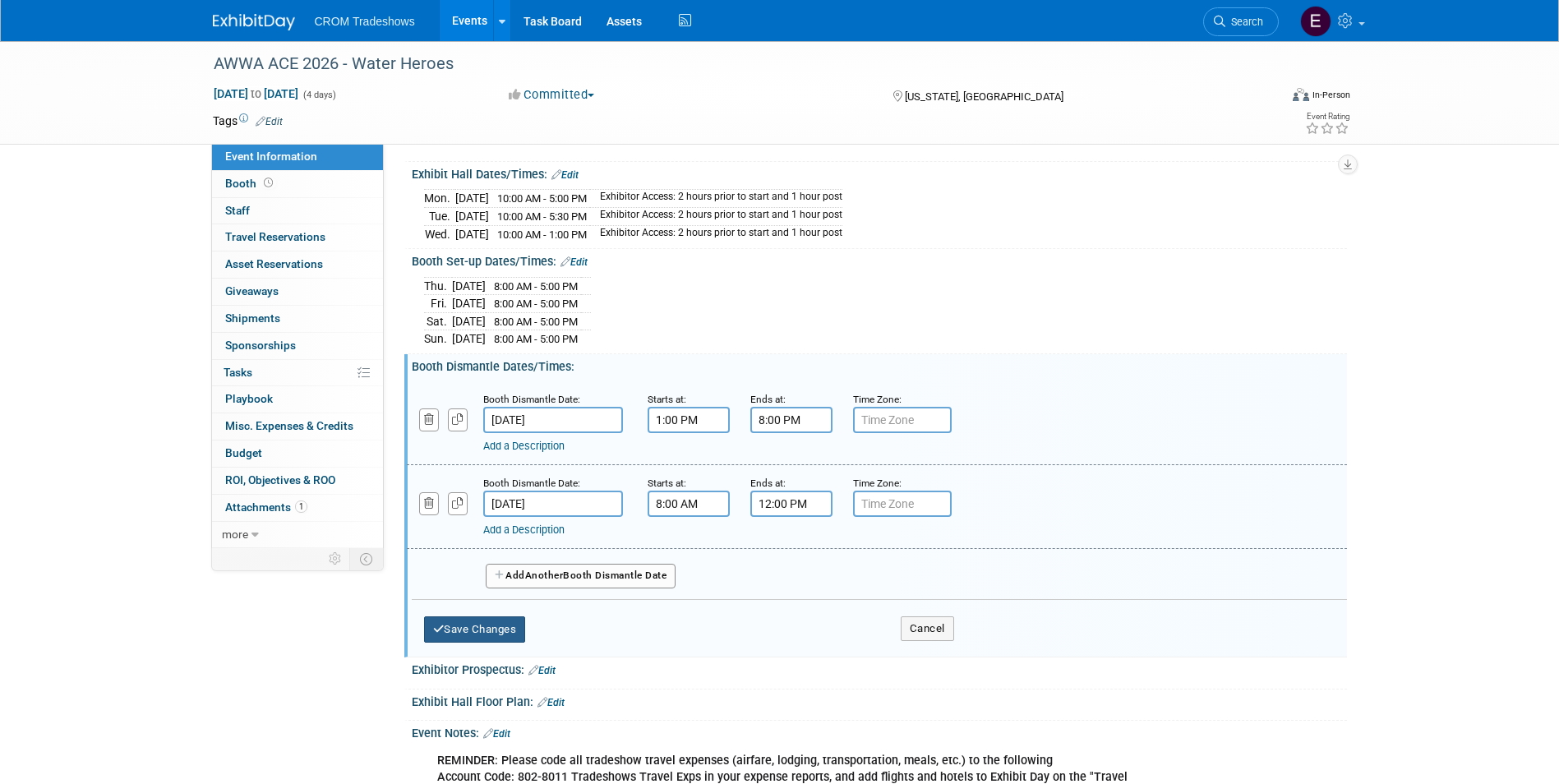
click at [510, 635] on button "Save Changes" at bounding box center [475, 630] width 102 height 26
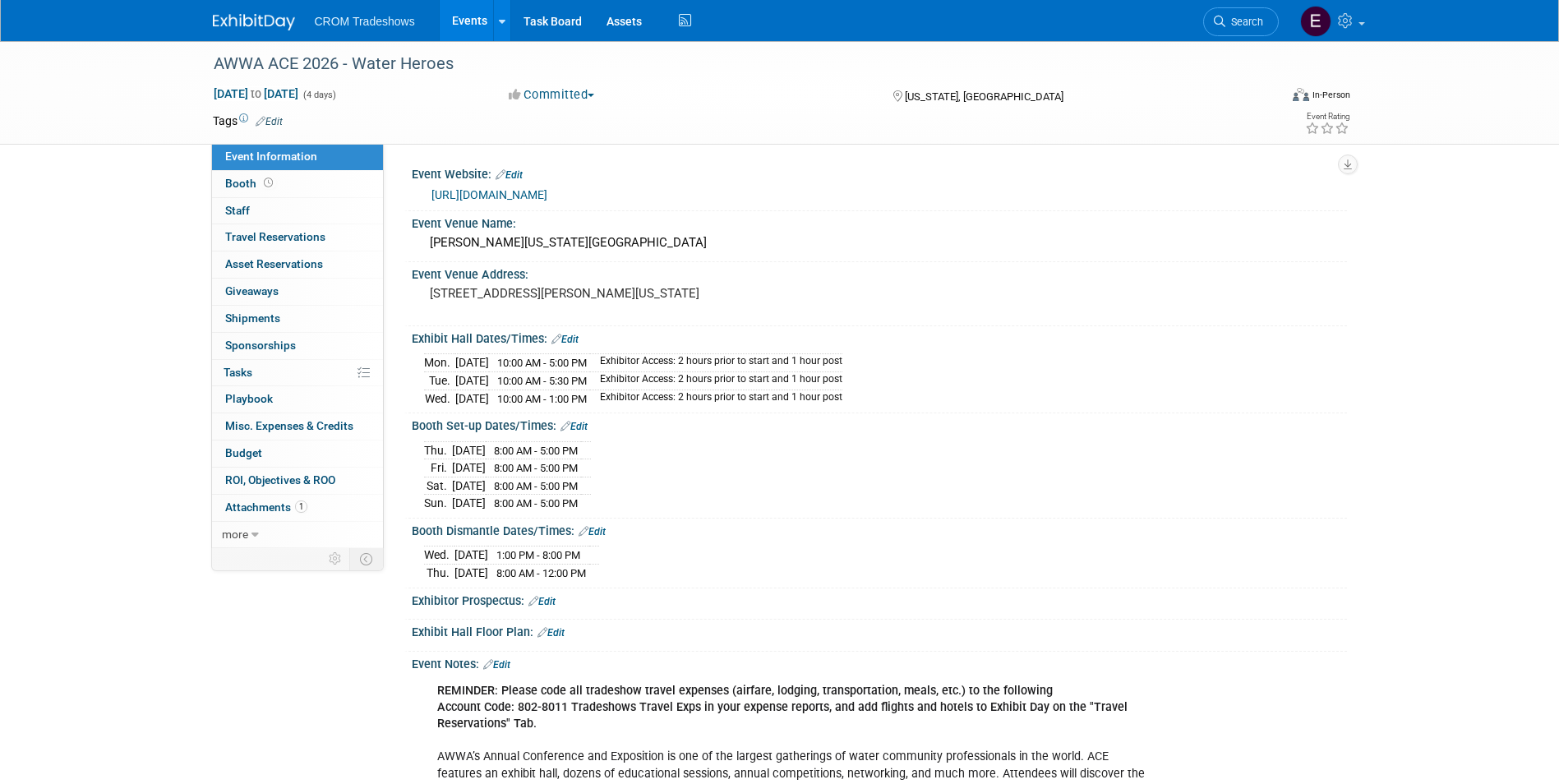
scroll to position [247, 0]
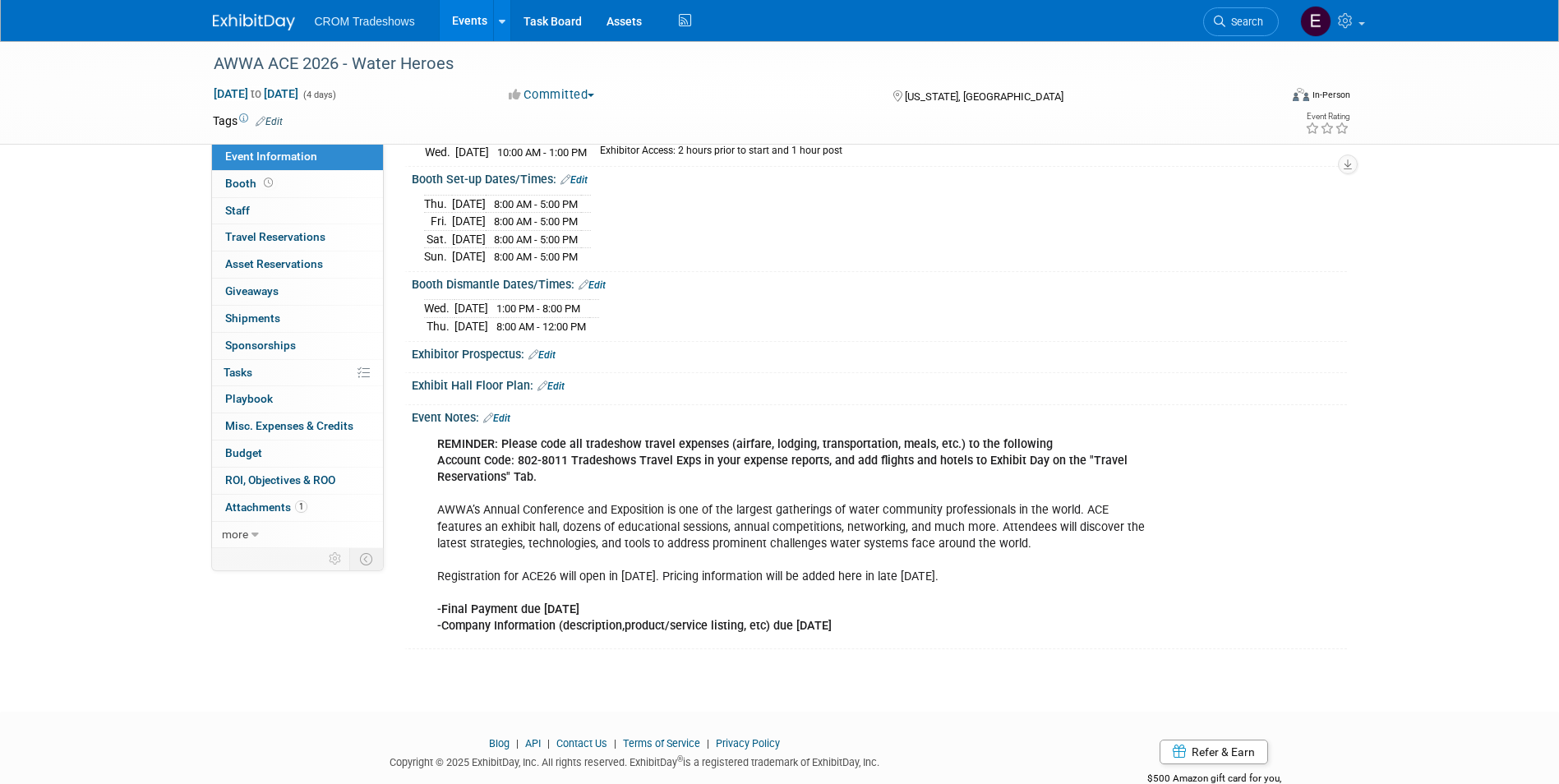
click at [552, 352] on link "Edit" at bounding box center [542, 355] width 27 height 12
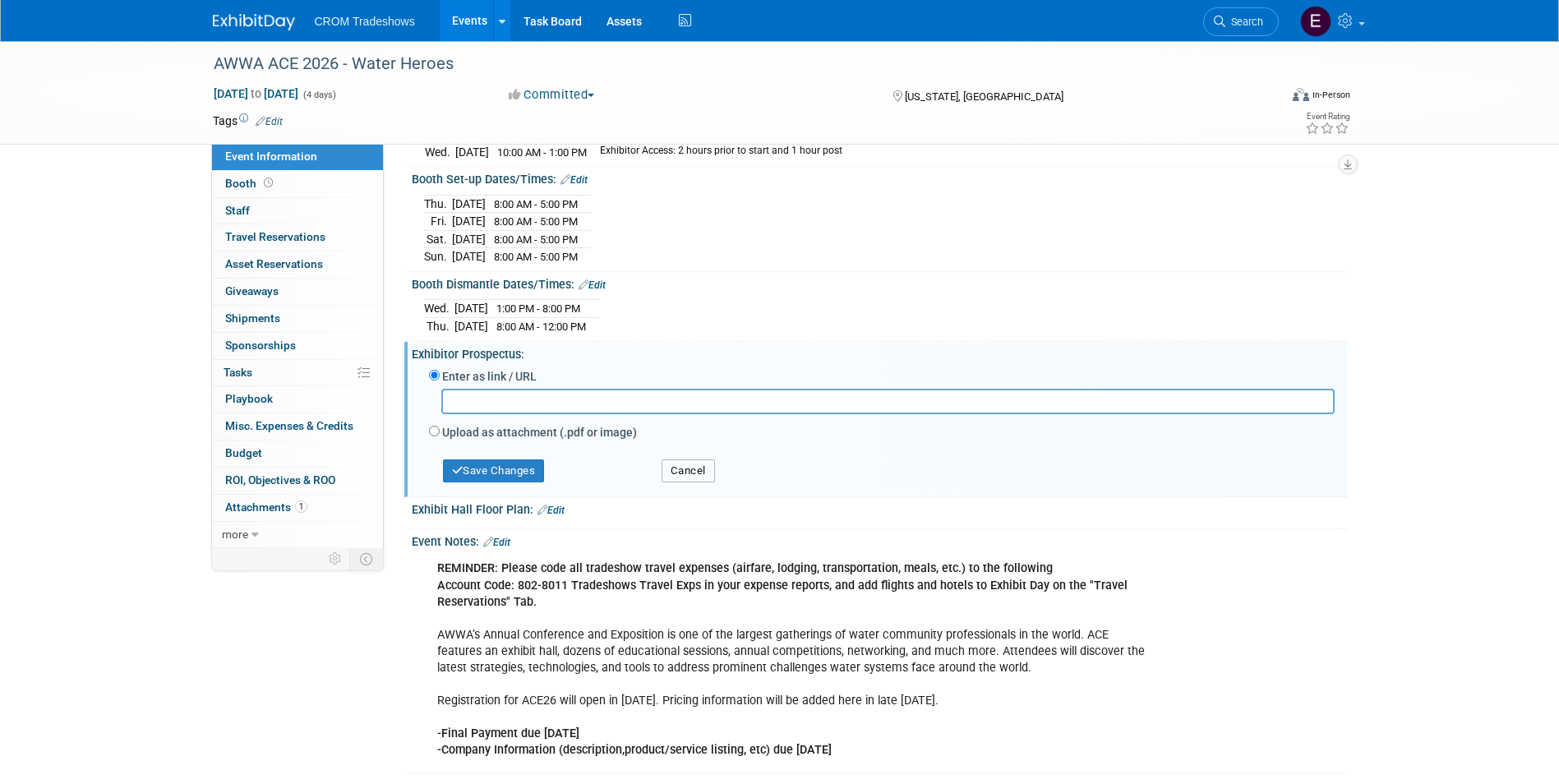
click at [686, 470] on button "Cancel" at bounding box center [688, 470] width 54 height 23
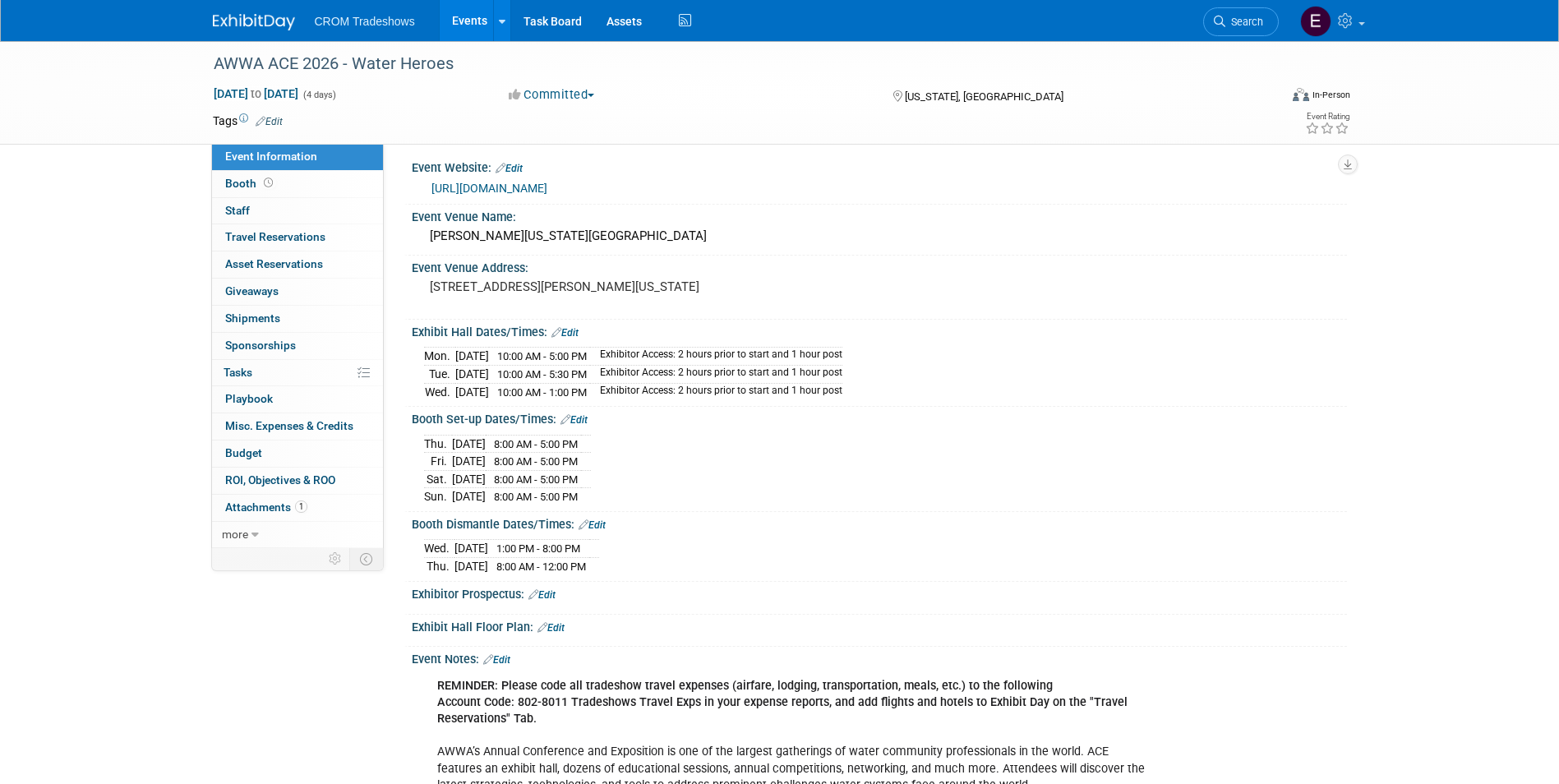
scroll to position [0, 0]
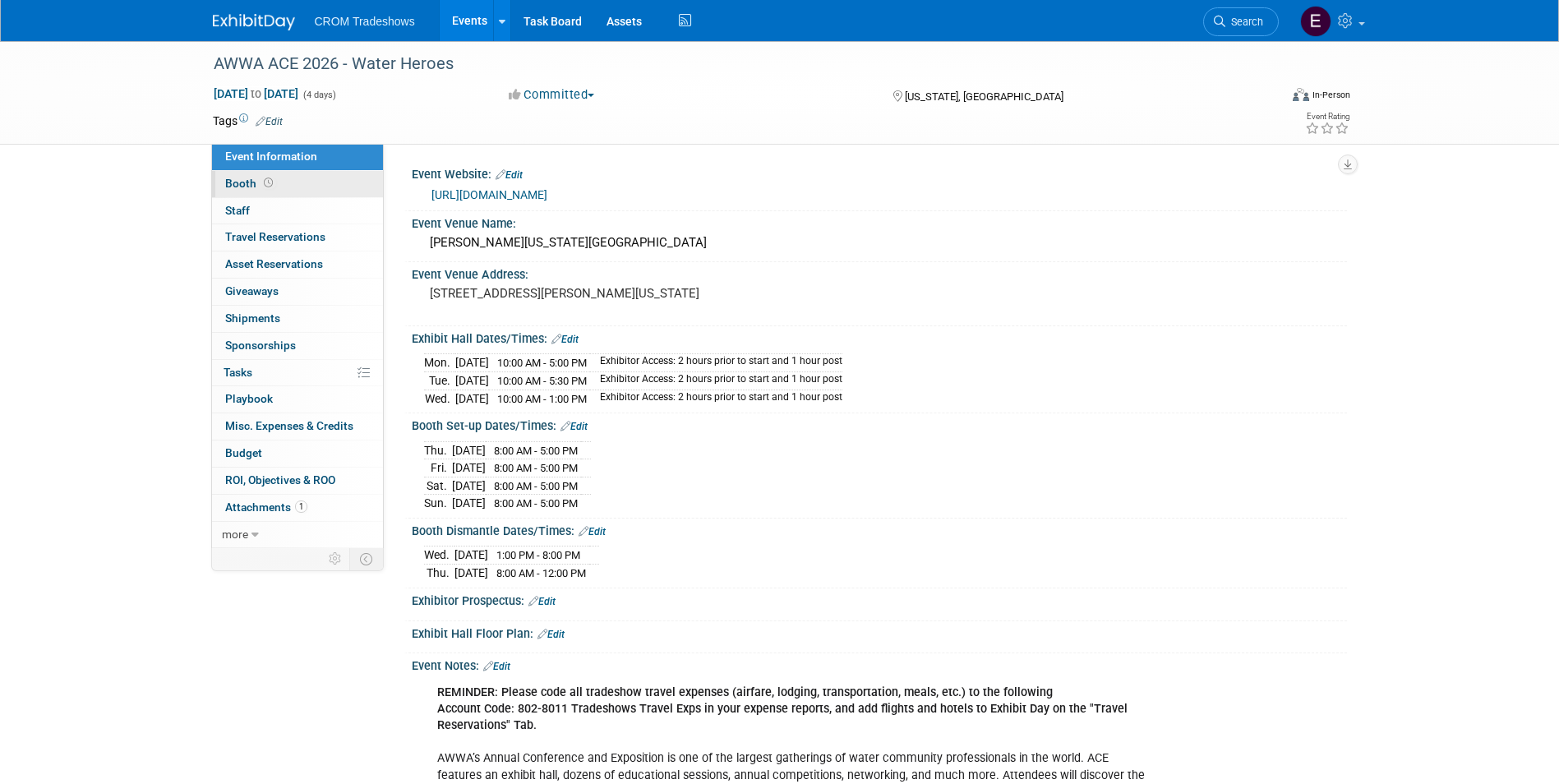
click at [332, 172] on link "Booth" at bounding box center [297, 184] width 171 height 26
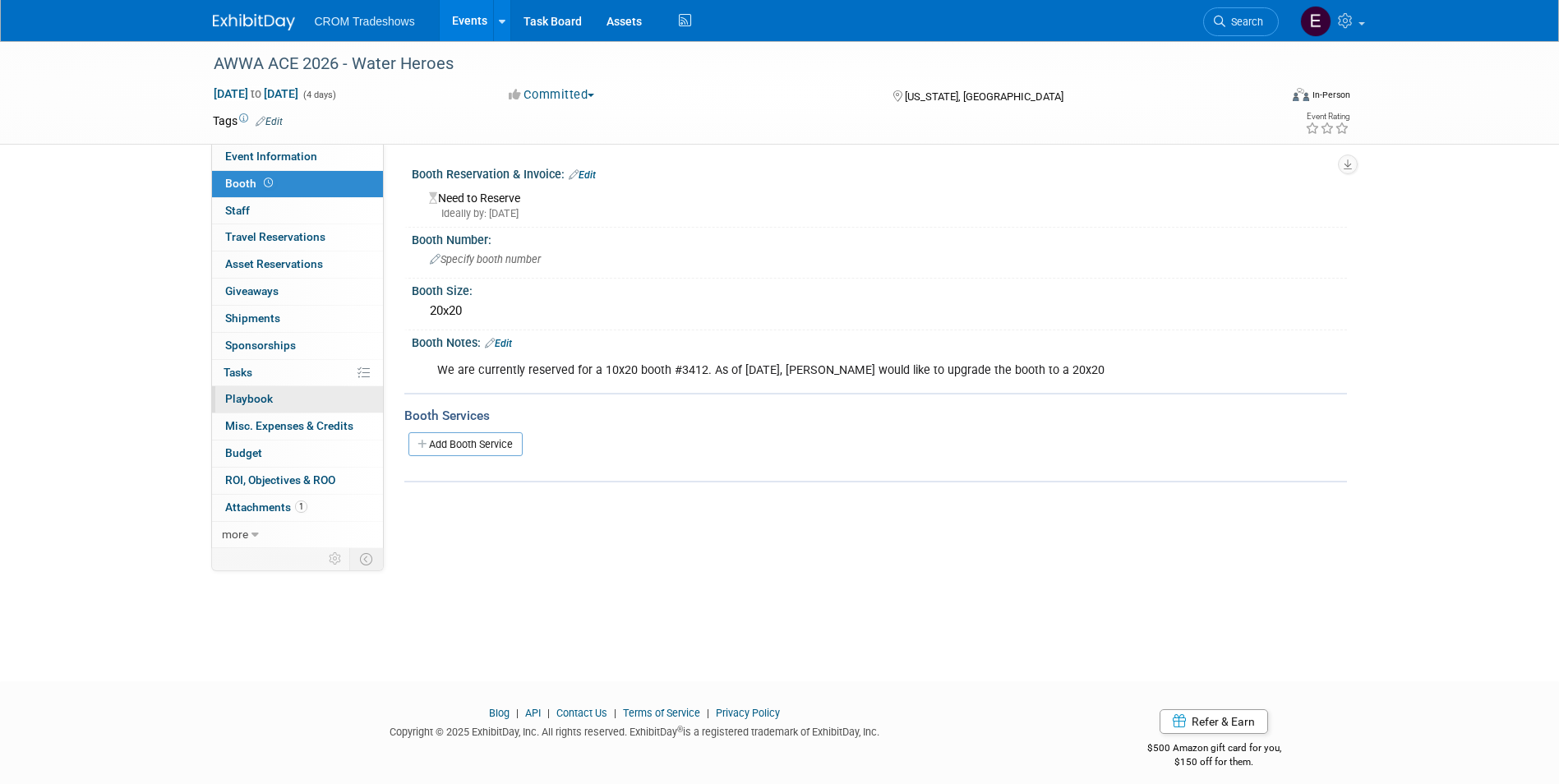
click at [313, 400] on link "0 Playbook 0" at bounding box center [297, 399] width 171 height 26
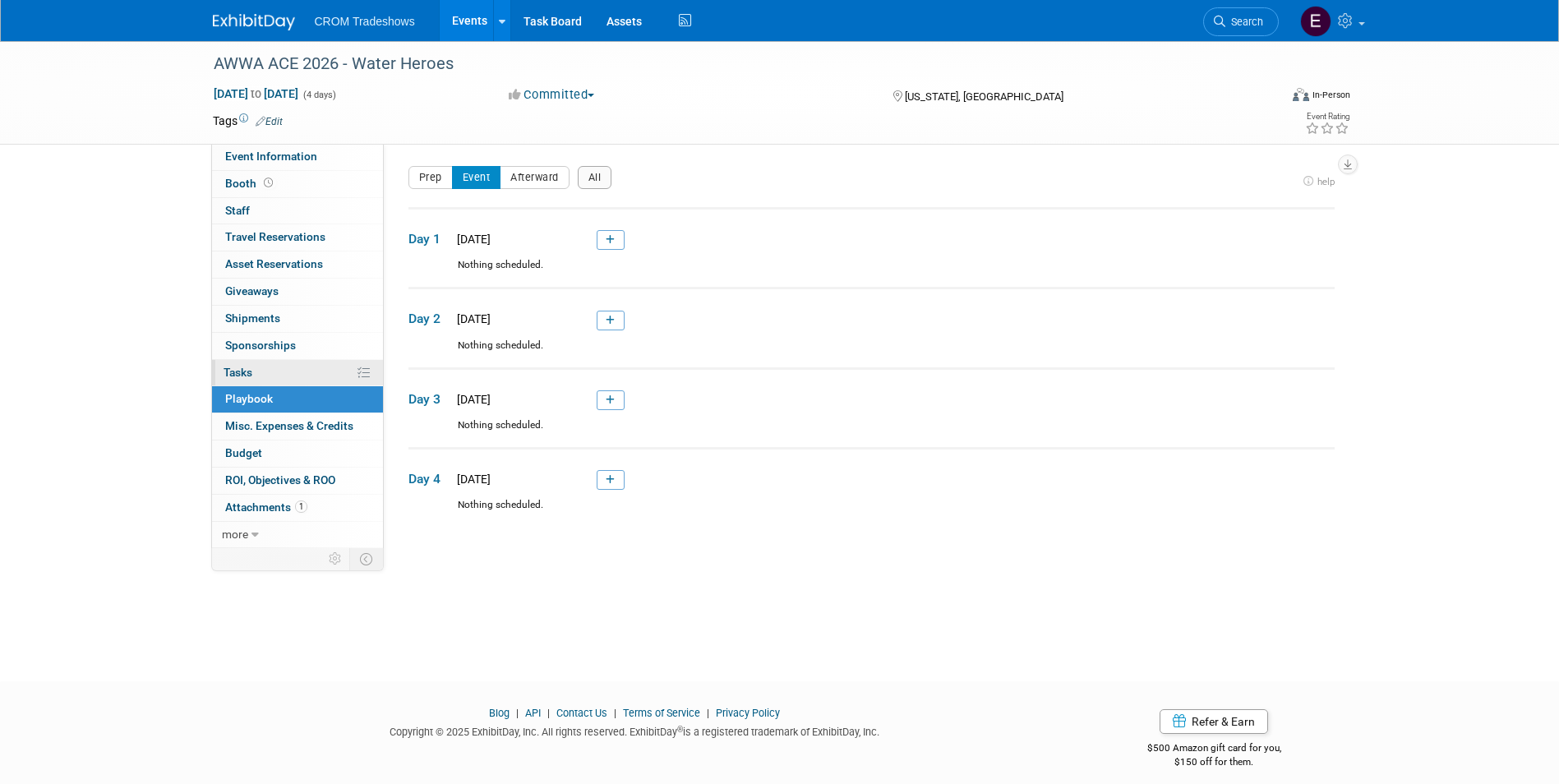
click at [265, 374] on link "0% Tasks 0%" at bounding box center [297, 373] width 171 height 26
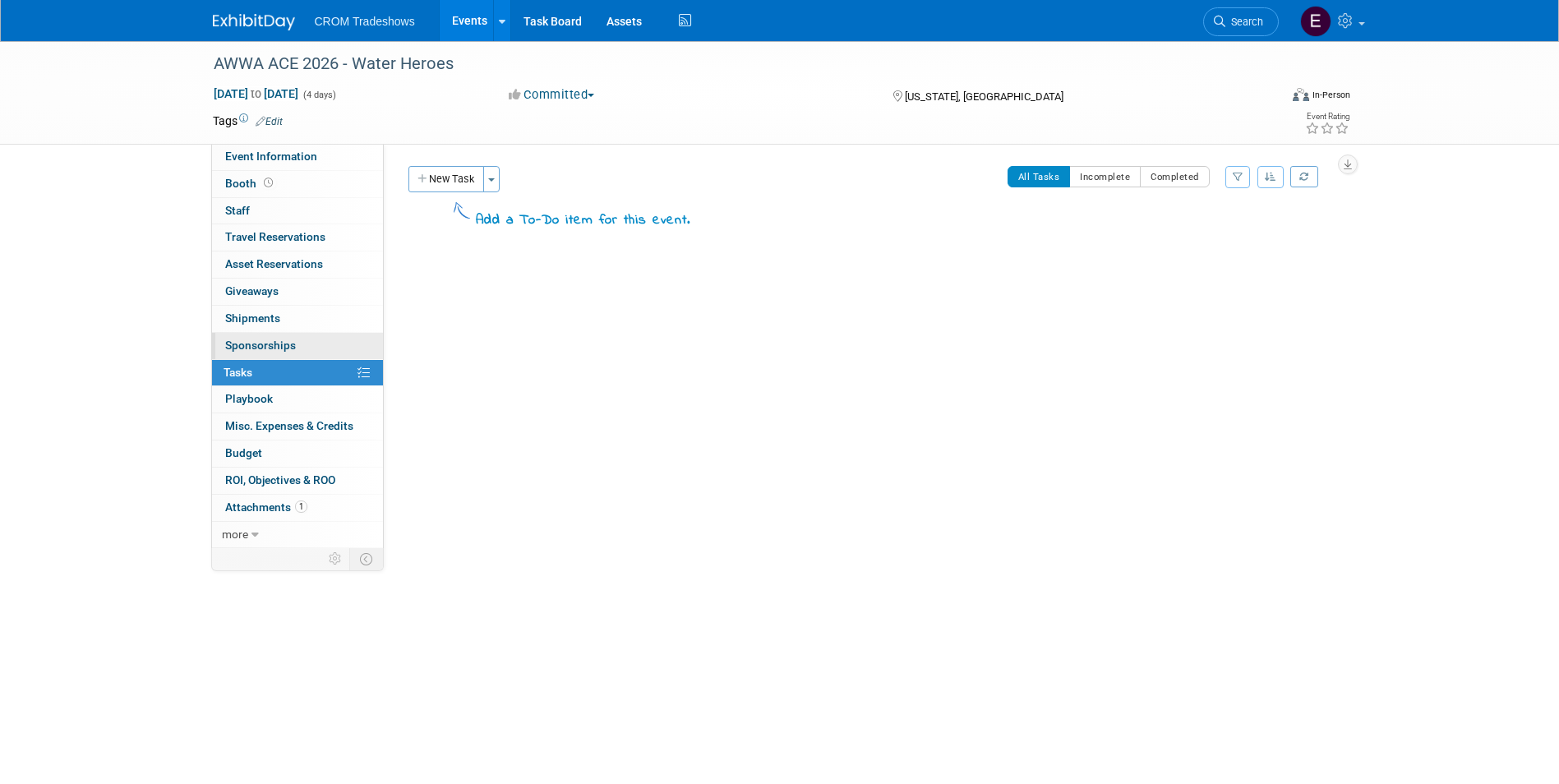
click at [272, 340] on span "Sponsorships 0" at bounding box center [261, 345] width 71 height 13
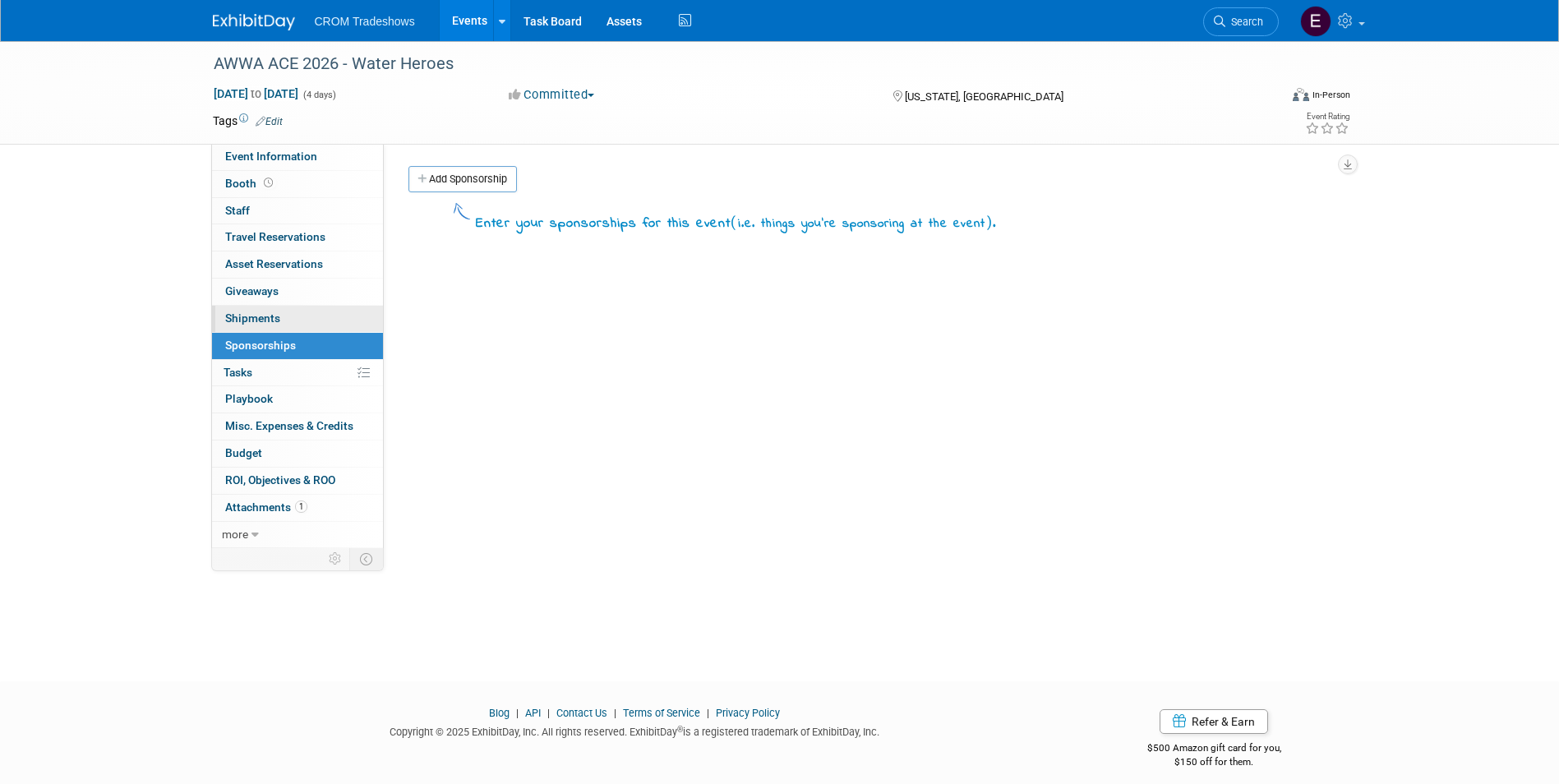
click at [282, 324] on link "0 Shipments 0" at bounding box center [297, 319] width 171 height 26
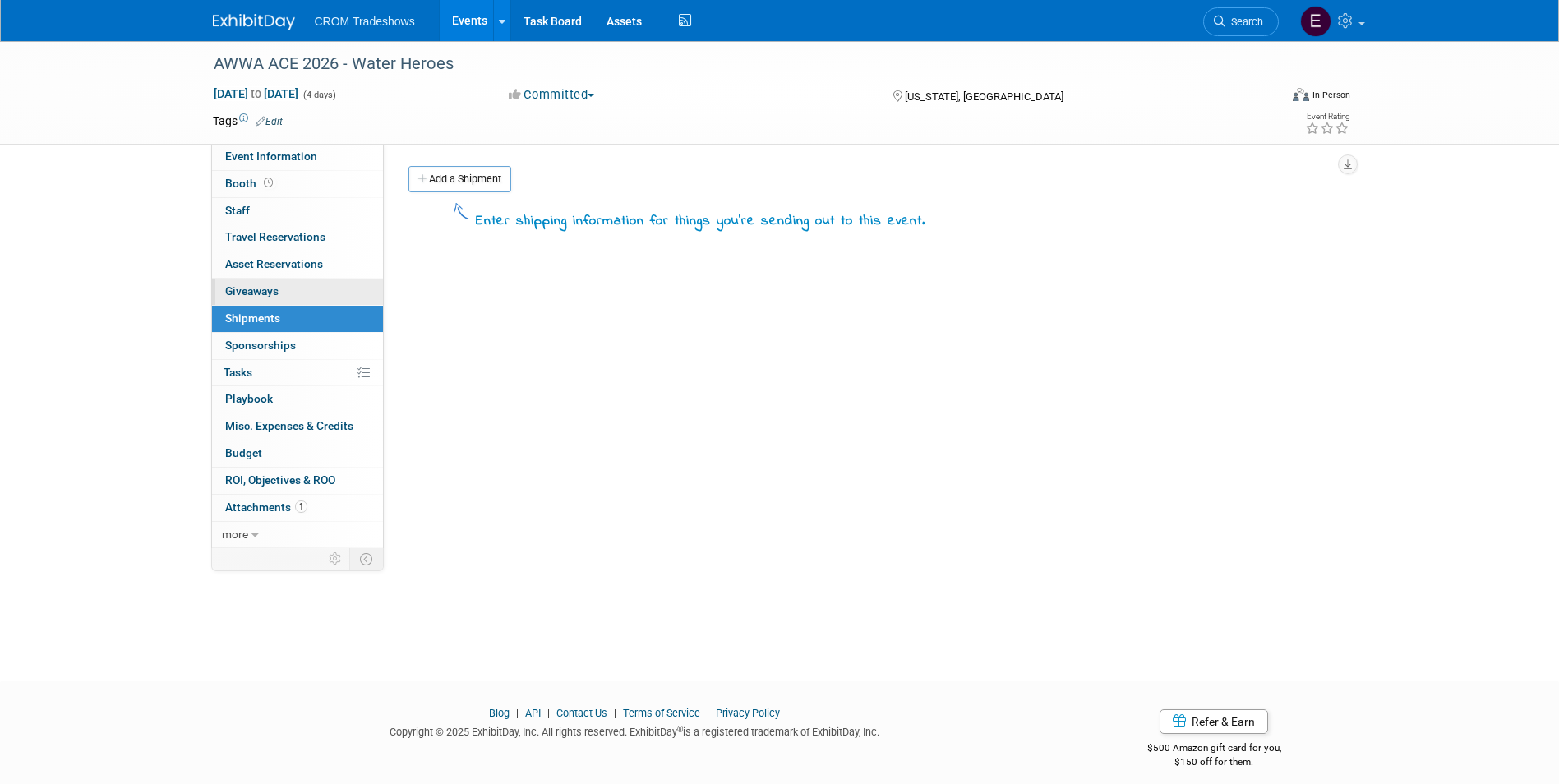
click at [294, 292] on link "0 Giveaways 0" at bounding box center [297, 291] width 171 height 26
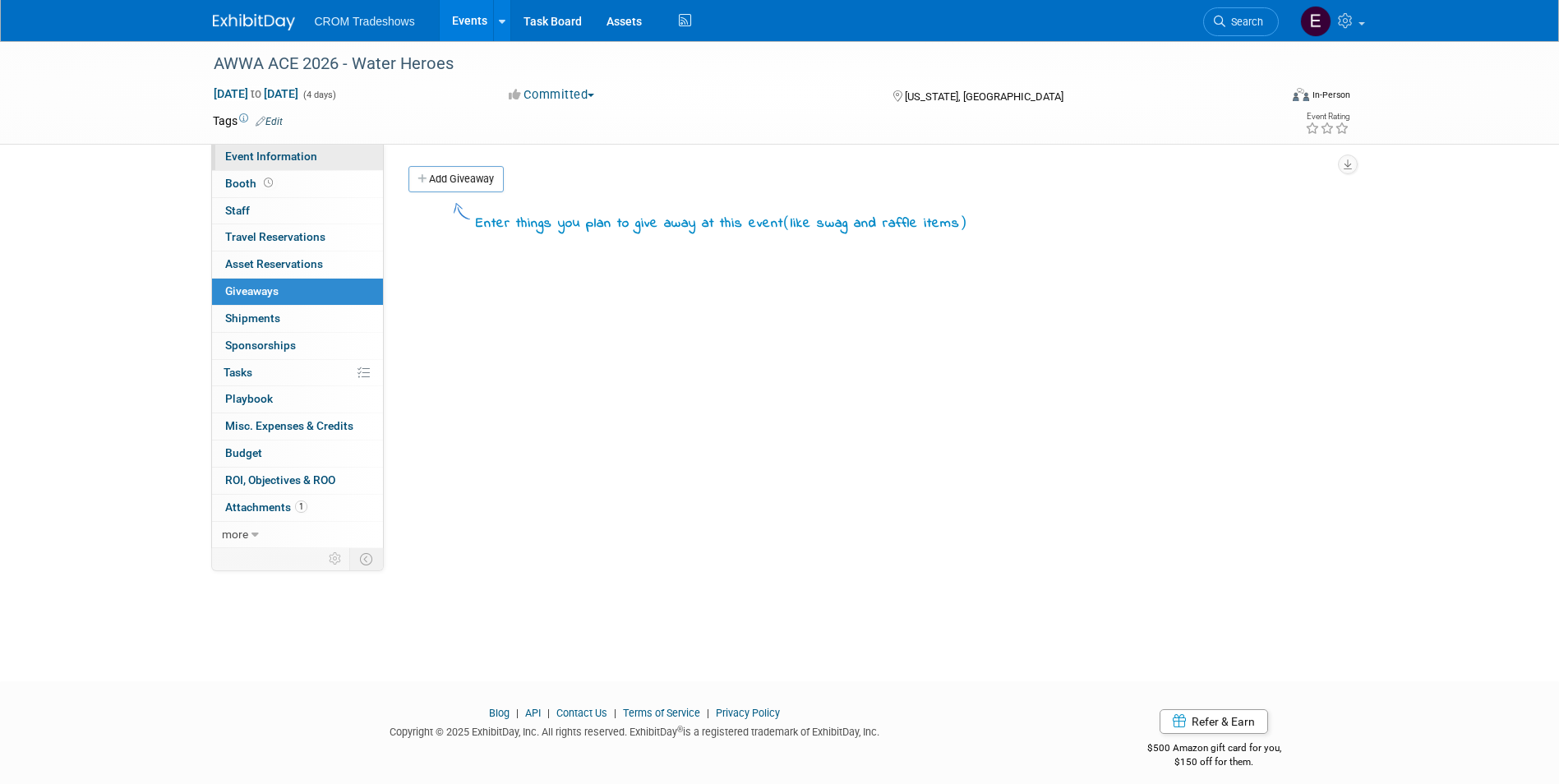
click at [296, 153] on span "Event Information" at bounding box center [271, 156] width 92 height 13
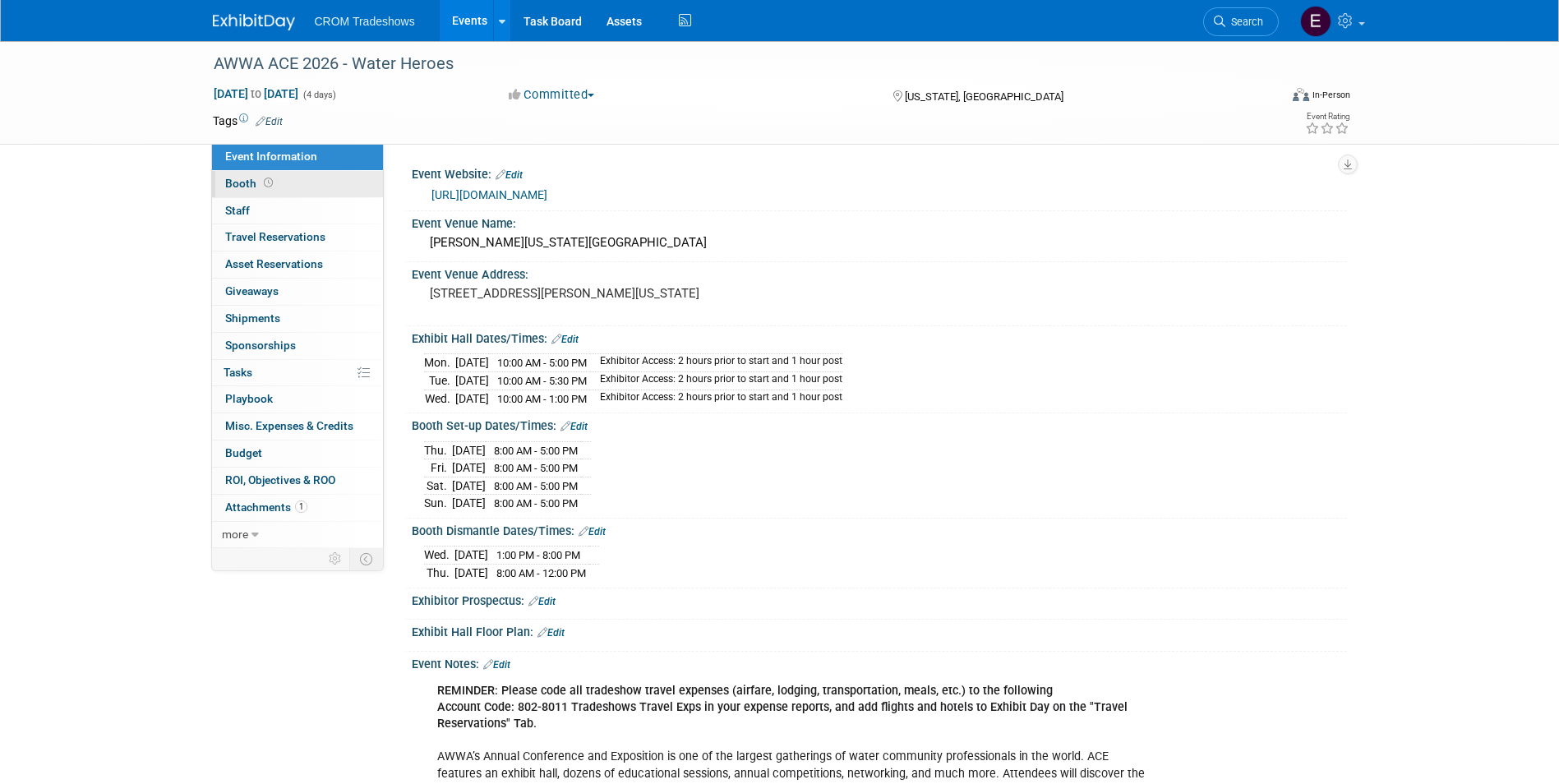
click at [273, 187] on span at bounding box center [268, 182] width 16 height 12
